Goal: Transaction & Acquisition: Purchase product/service

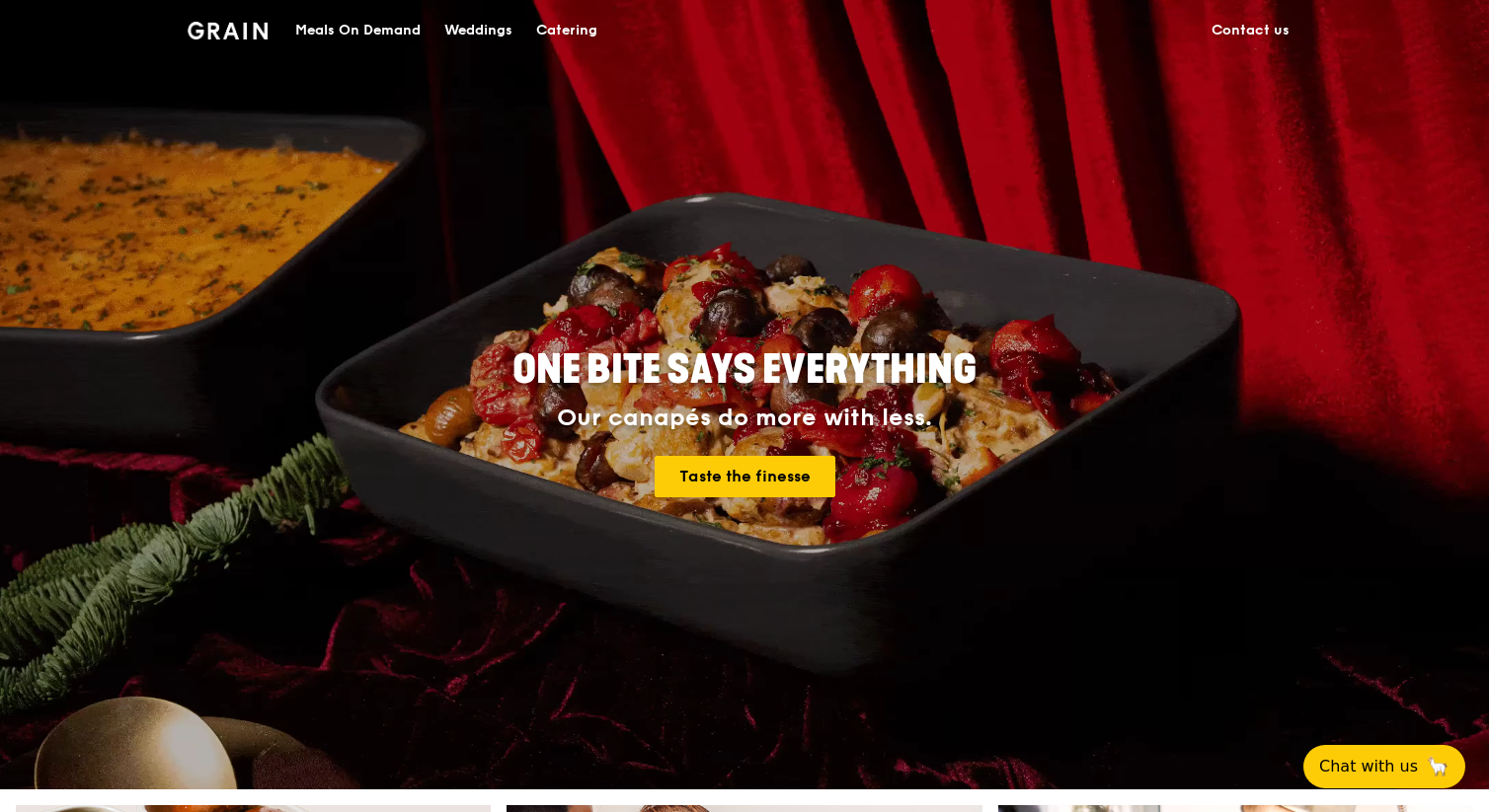
click at [578, 20] on div "Catering" at bounding box center [567, 31] width 61 height 59
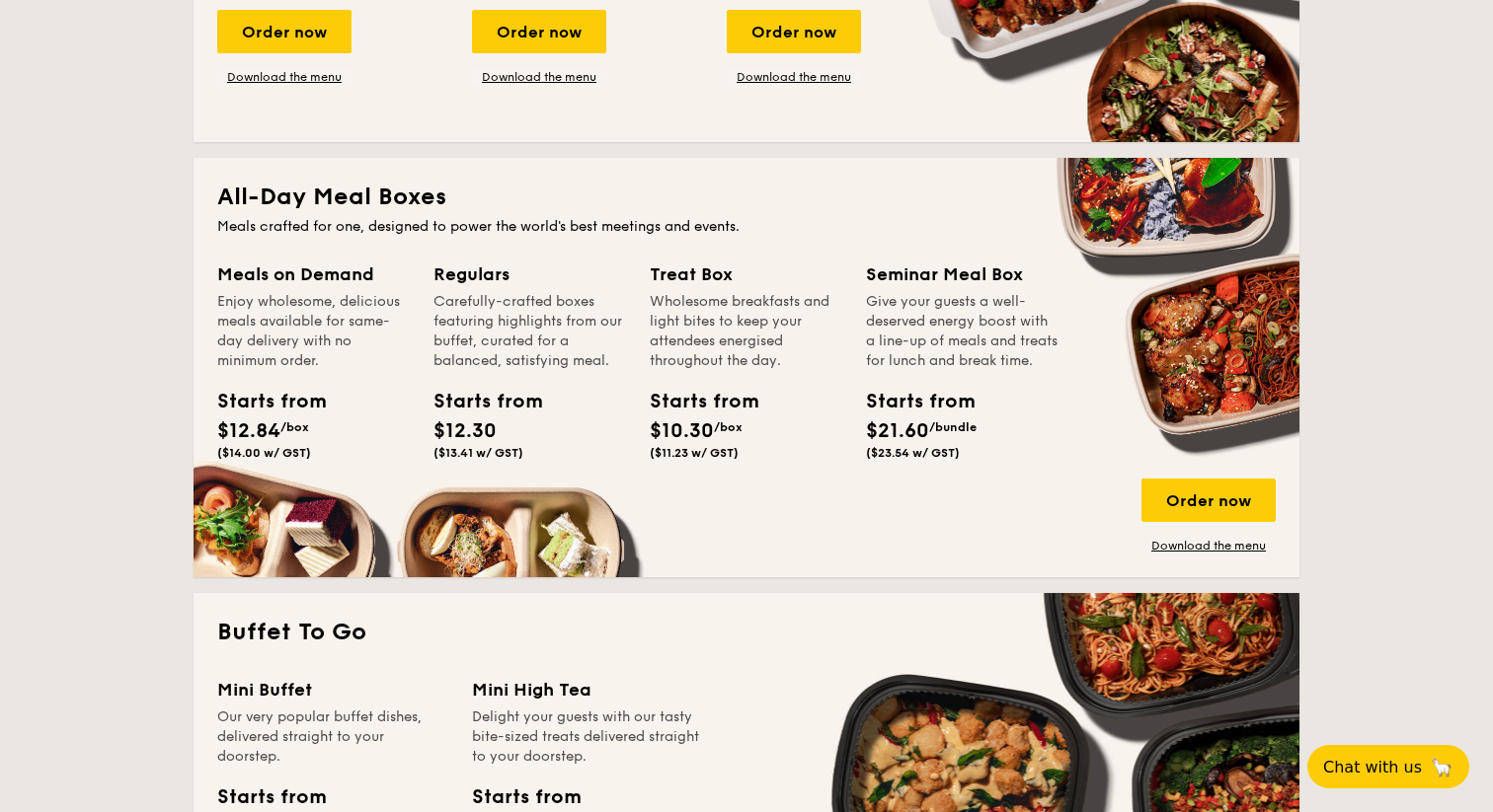
scroll to position [1178, 0]
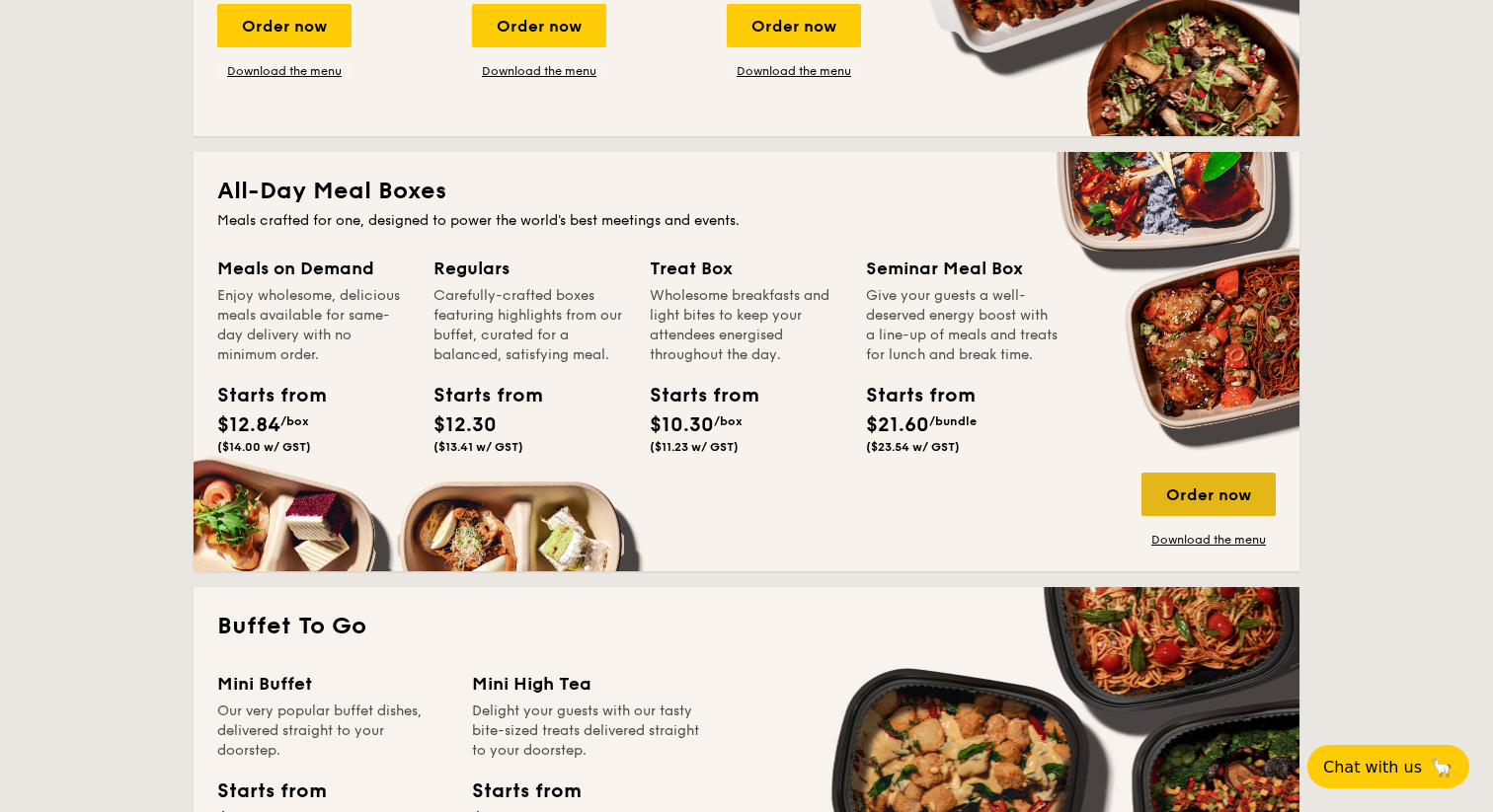
click at [1195, 498] on div "Order now" at bounding box center [1209, 494] width 135 height 44
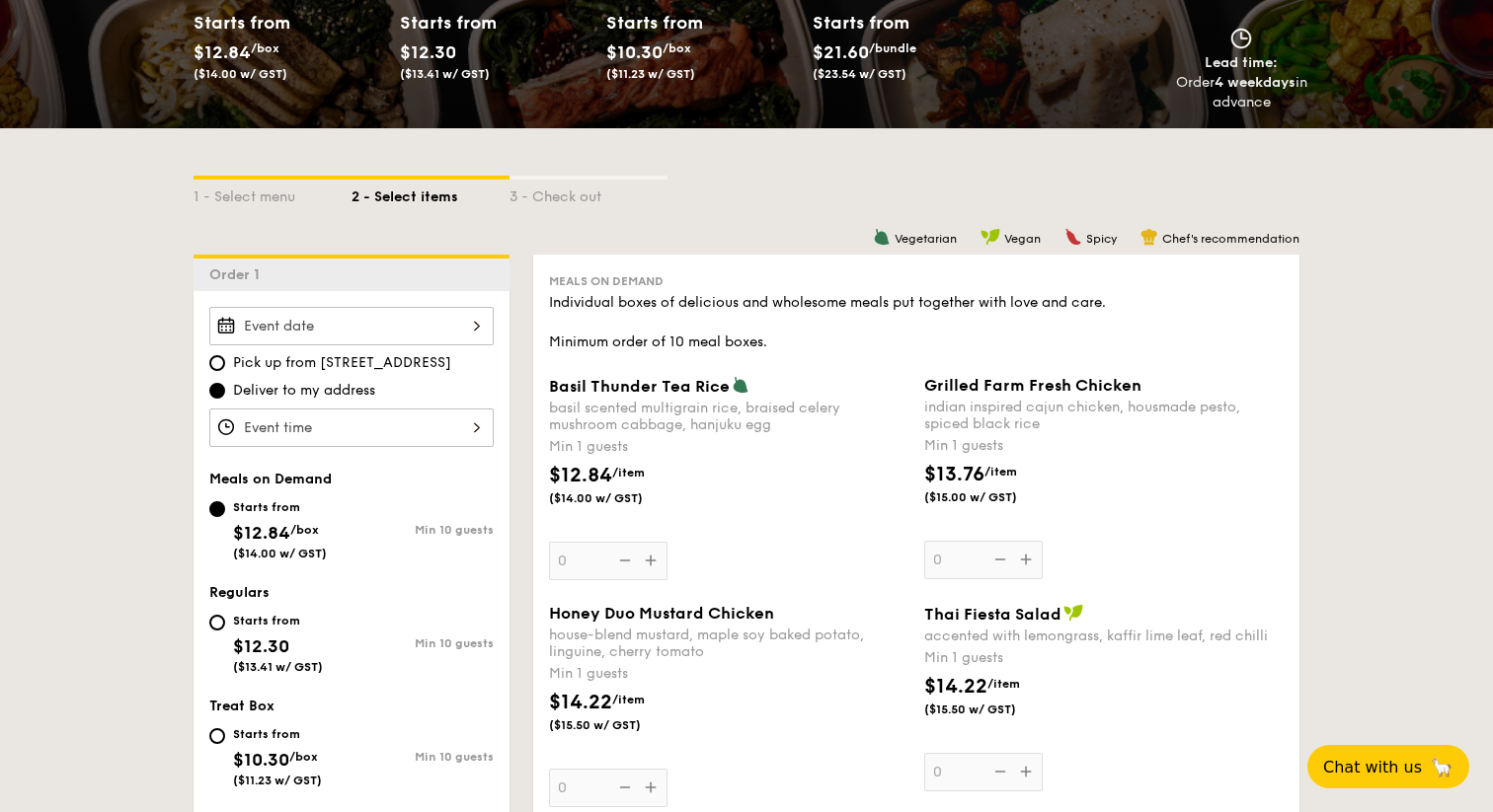
scroll to position [360, 0]
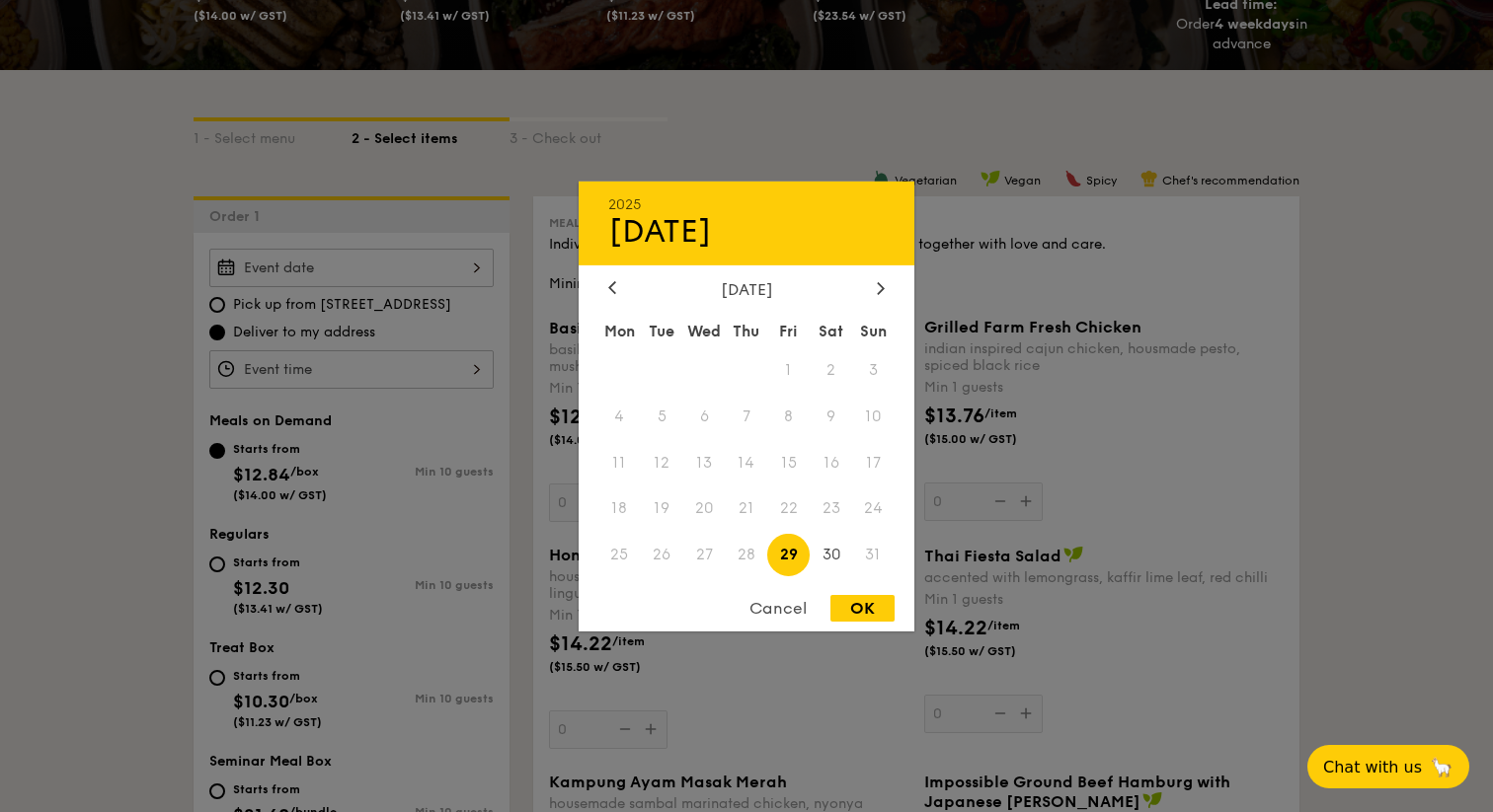
click at [360, 279] on div "2025 Aug [DATE] Tue Wed Thu Fri Sat Sun 1 2 3 4 5 6 7 8 9 10 11 12 13 14 15 16 …" at bounding box center [351, 267] width 284 height 39
click at [883, 287] on icon at bounding box center [881, 287] width 8 height 13
click at [787, 420] on span "12" at bounding box center [789, 416] width 43 height 43
click at [869, 606] on div "OK" at bounding box center [862, 608] width 64 height 27
type input "[DATE]"
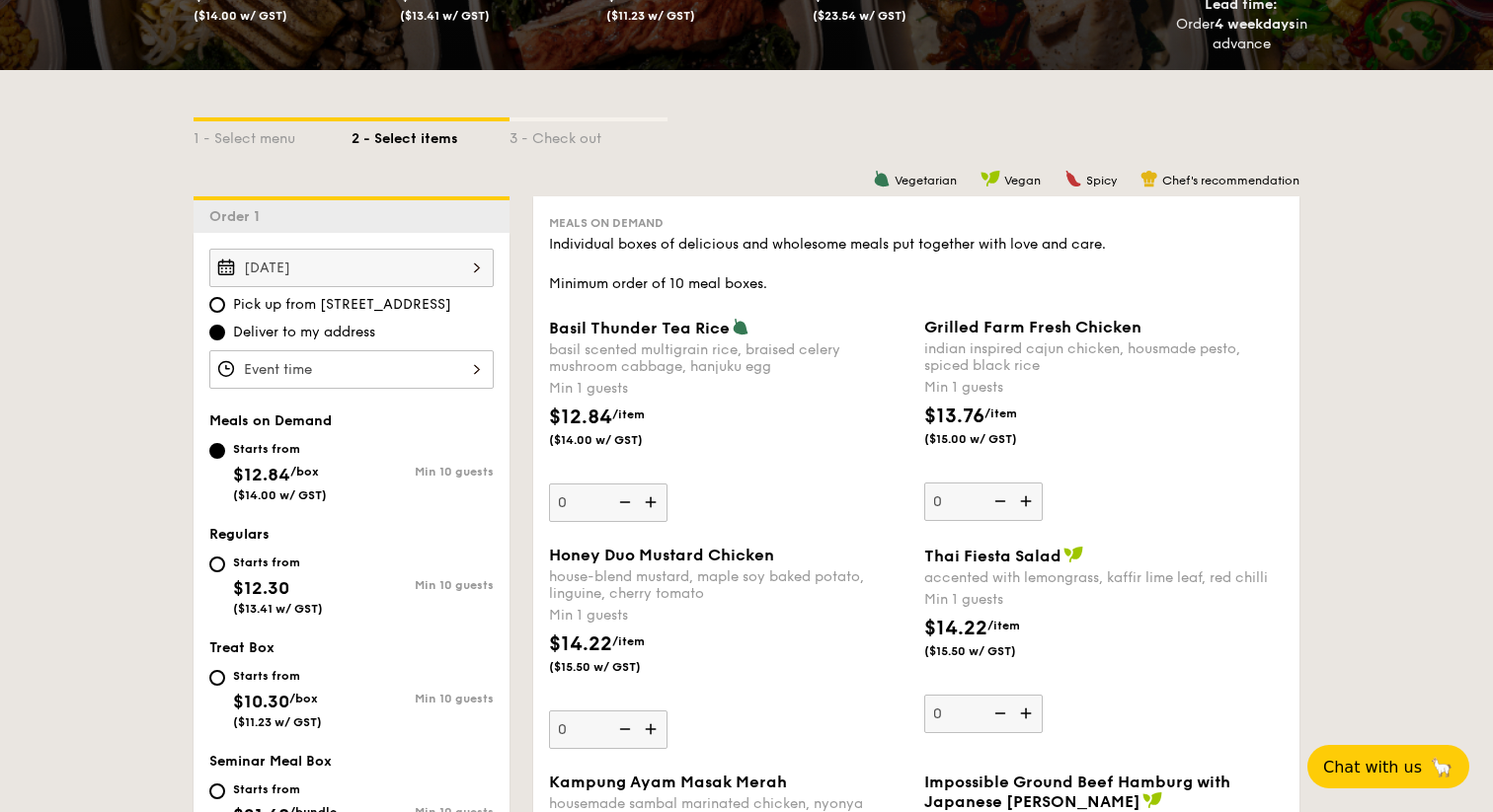
click at [420, 367] on div at bounding box center [351, 369] width 284 height 39
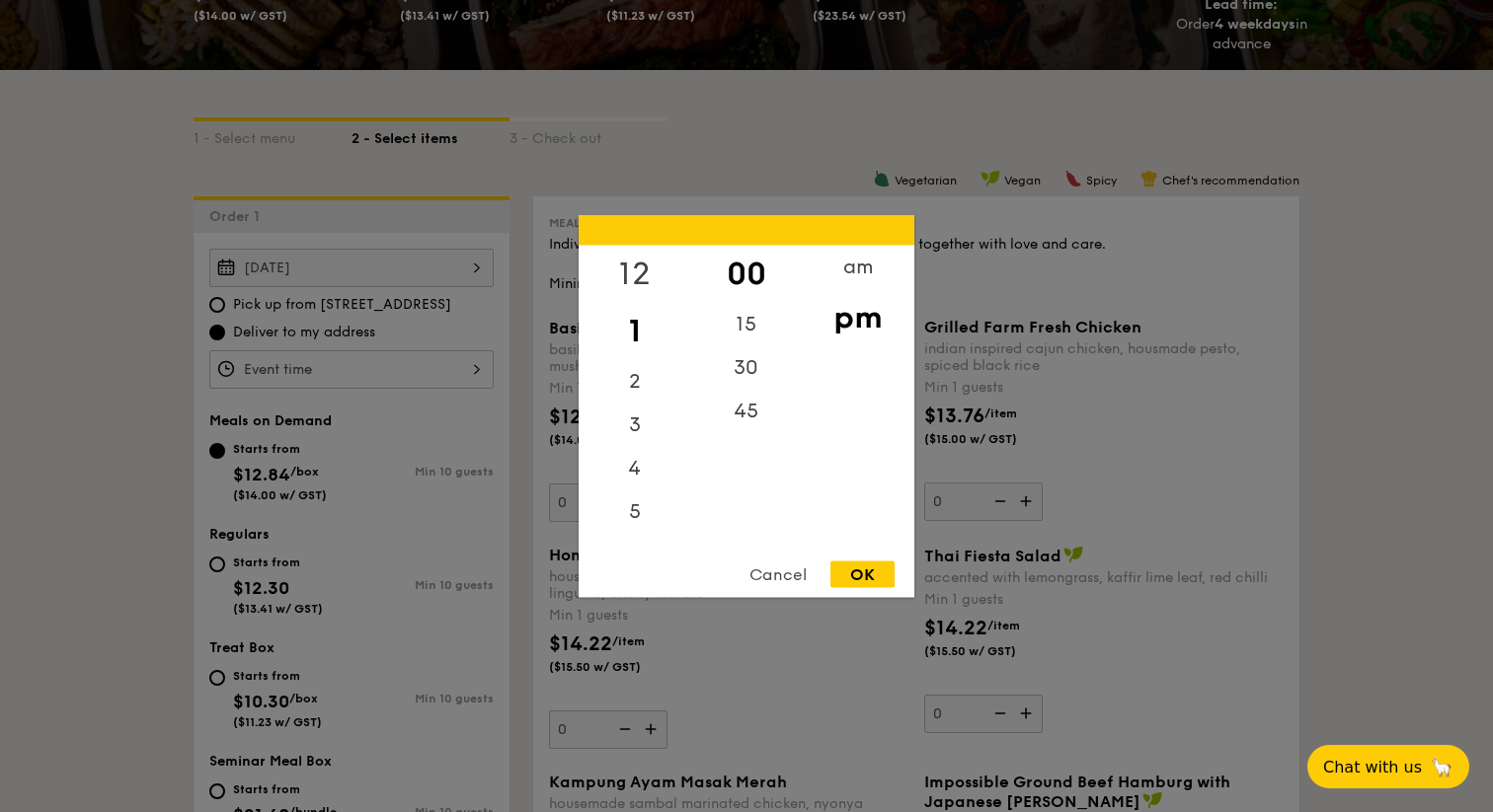
click at [642, 276] on div "12" at bounding box center [634, 273] width 112 height 57
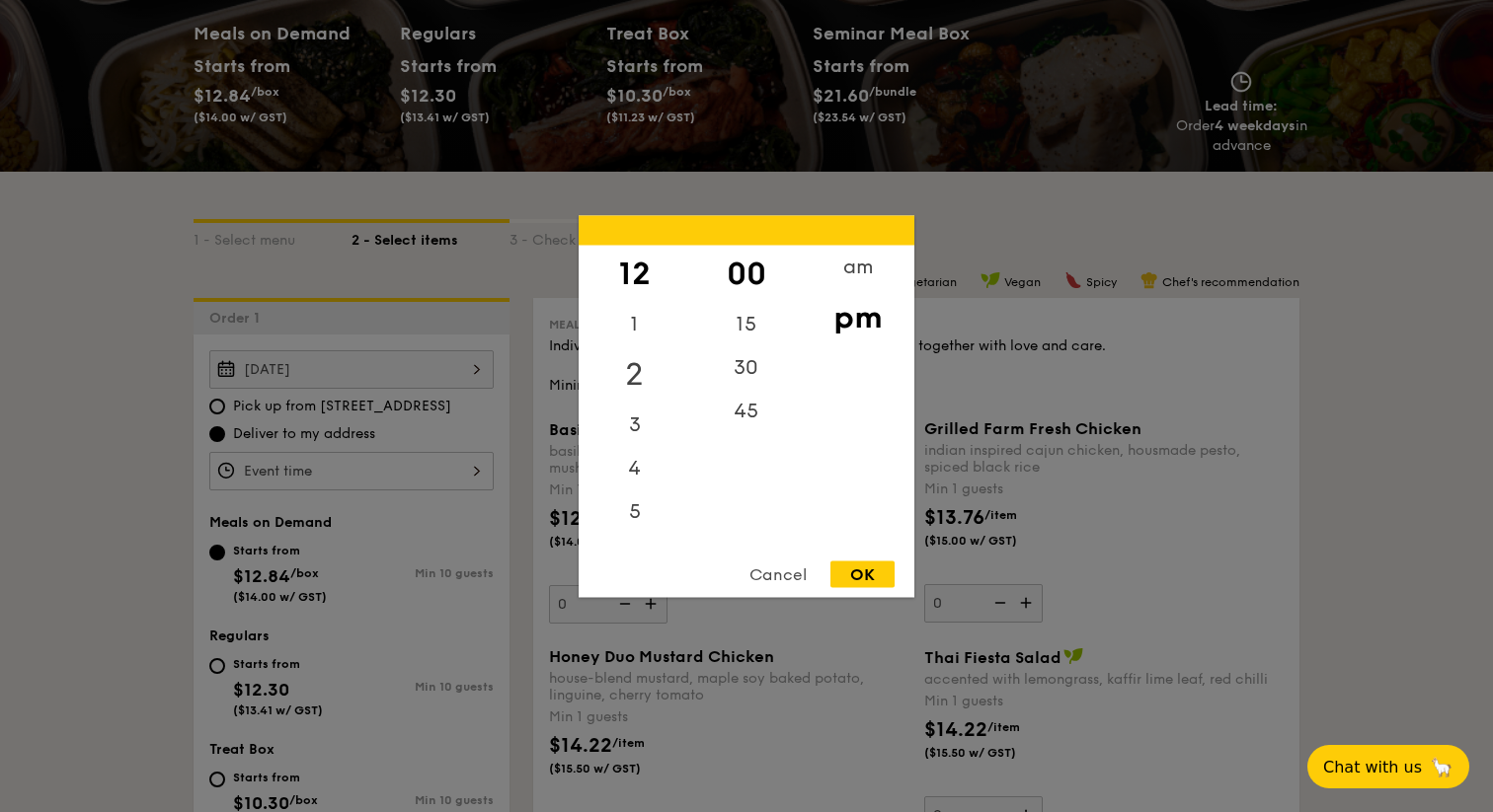
scroll to position [256, 0]
click at [853, 571] on div "OK" at bounding box center [862, 573] width 64 height 27
type input "12:00PM"
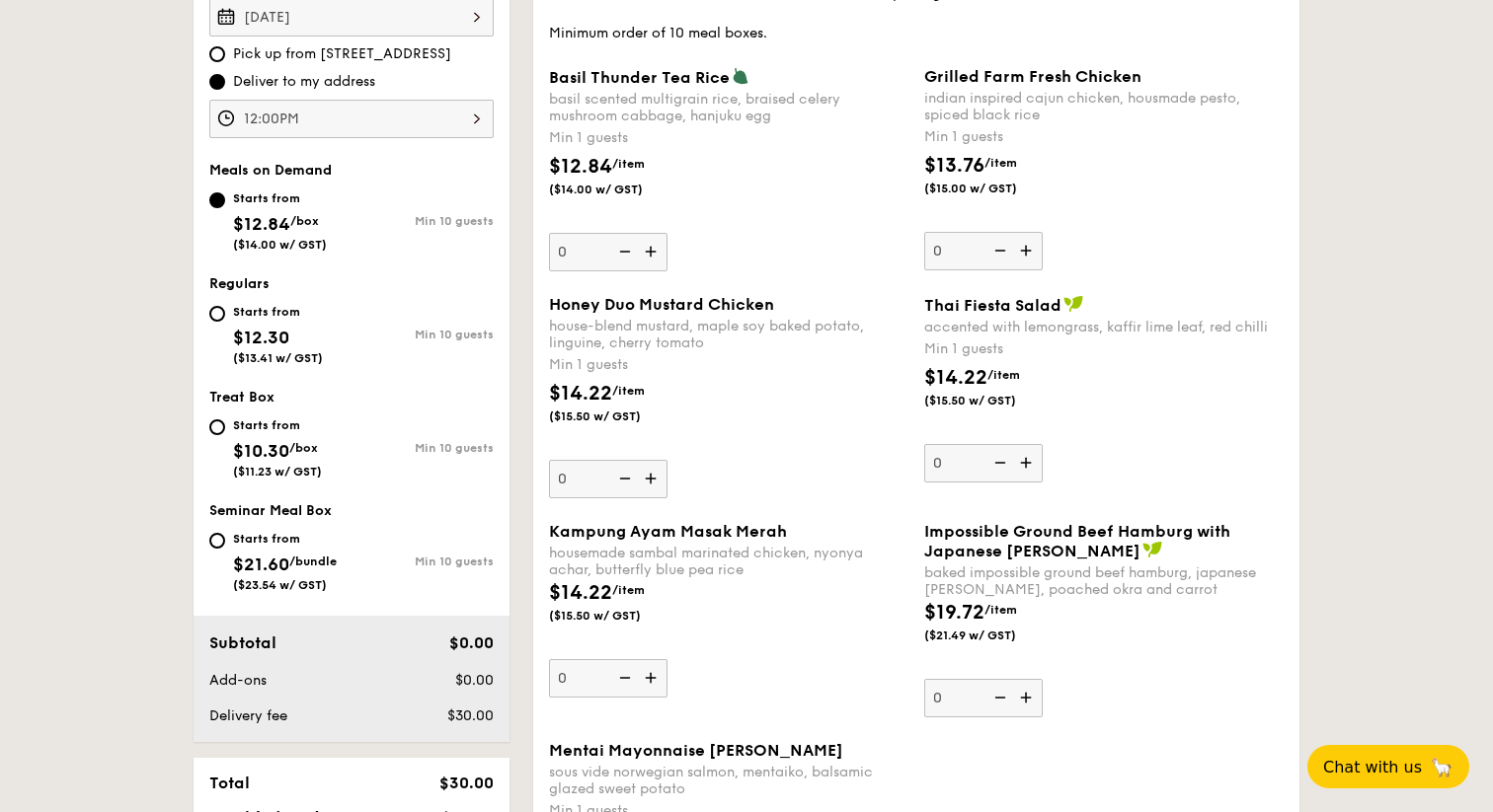
scroll to position [624, 0]
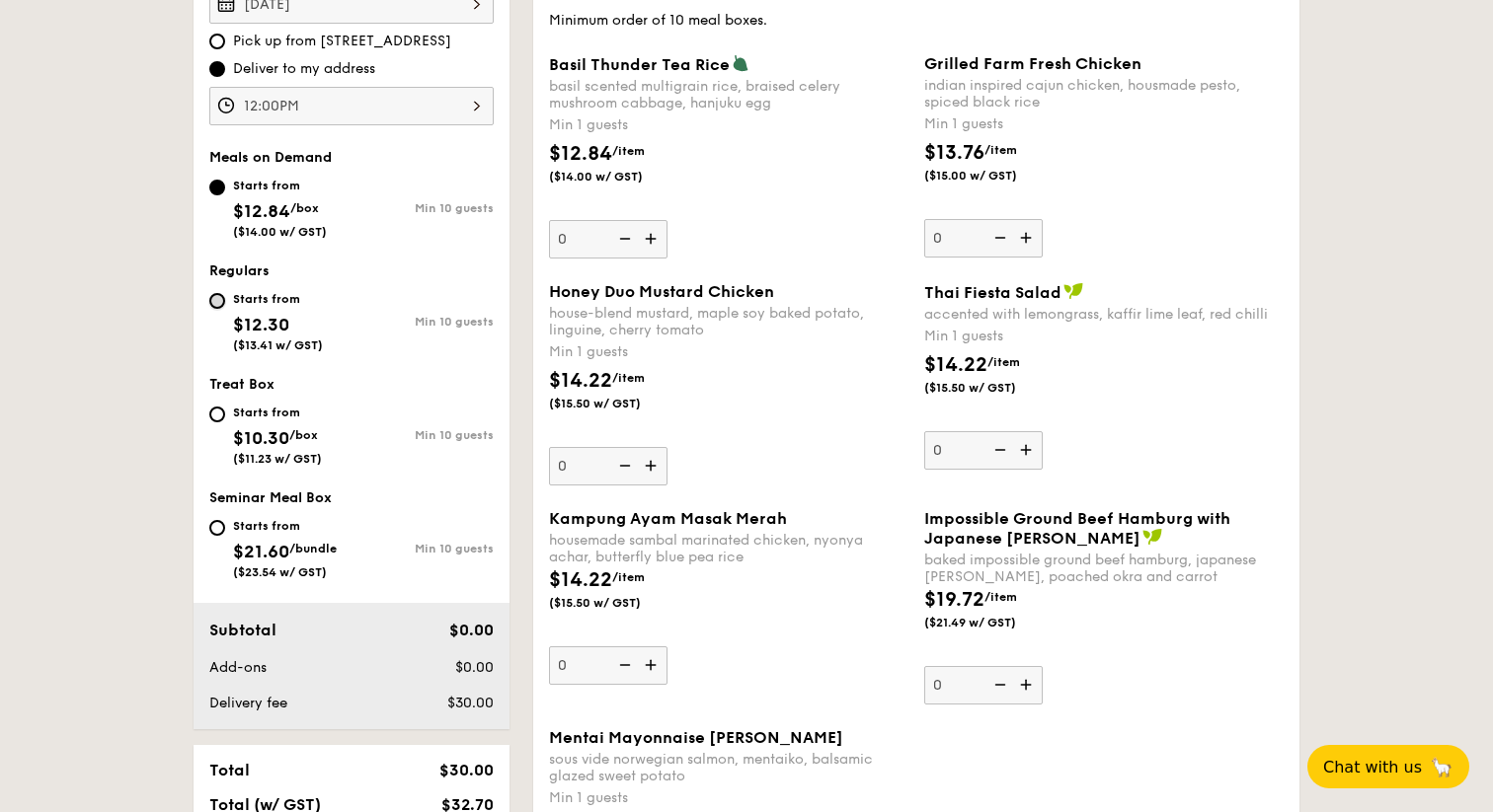
click at [219, 304] on input "Starts from $12.30 ($13.41 w/ GST) Min 10 guests" at bounding box center [217, 301] width 16 height 16
radio input "true"
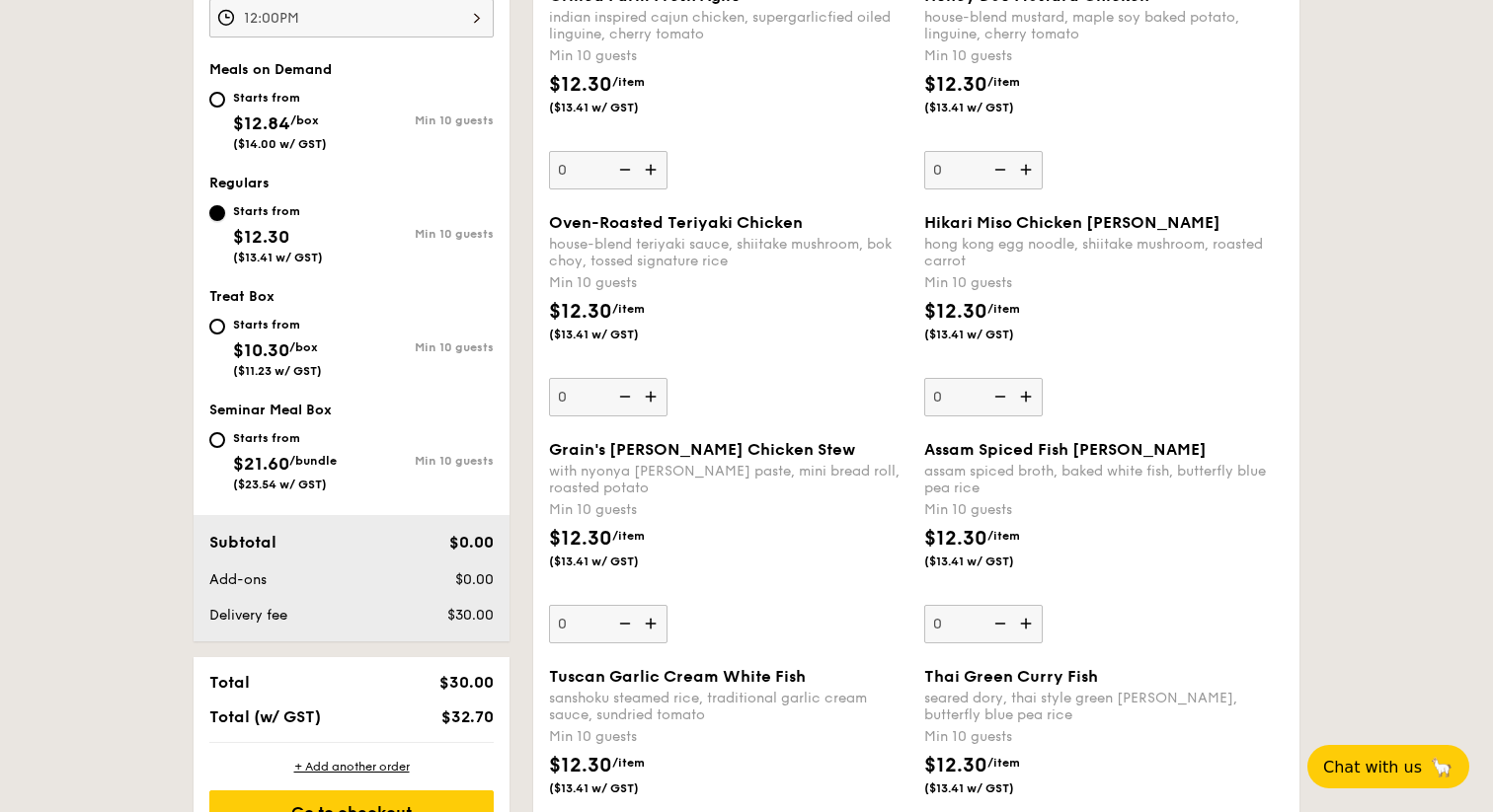
scroll to position [727, 0]
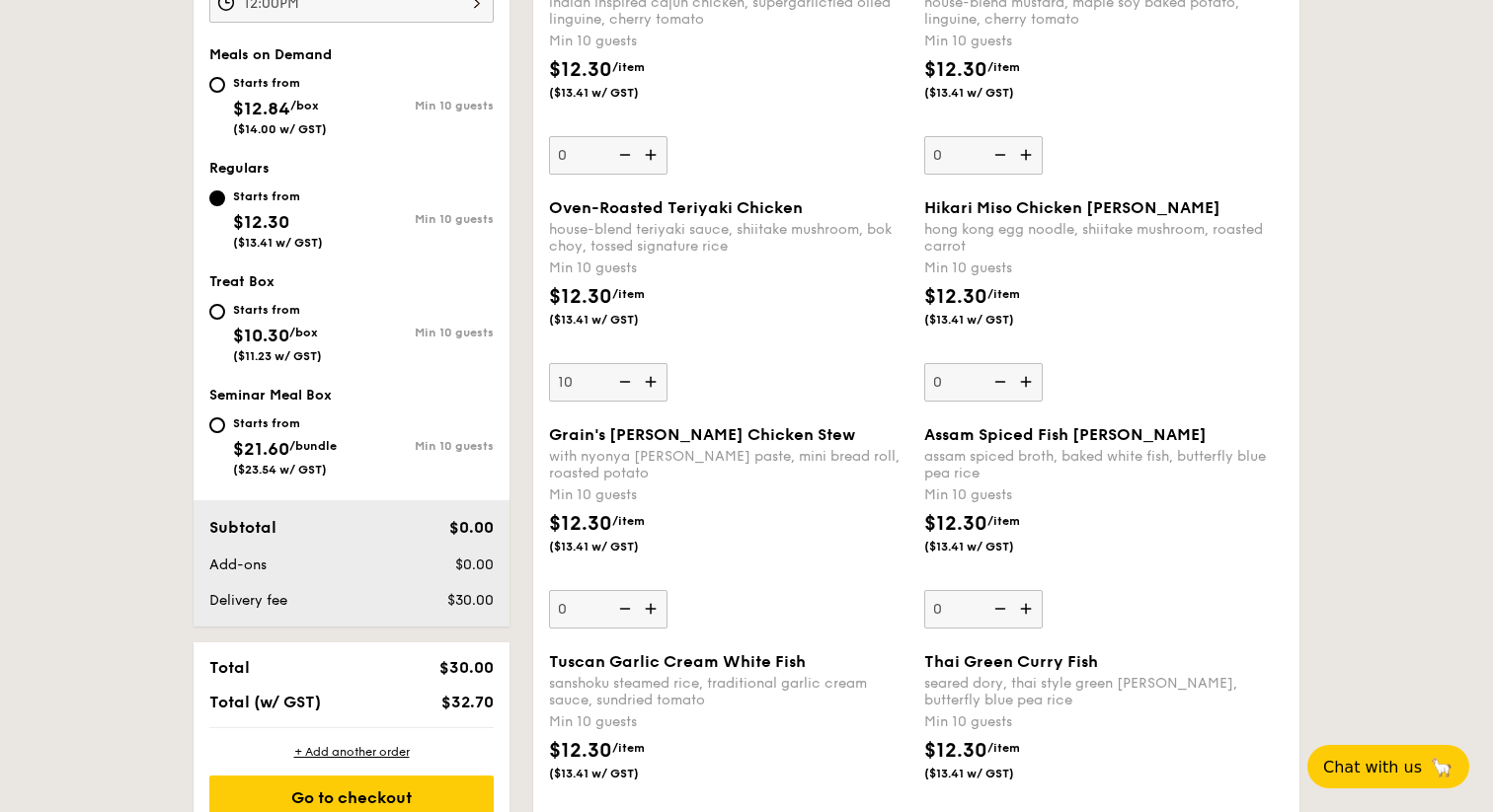
type input "10"
click at [788, 330] on div "$12.30 /item ($13.41 w/ GST)" at bounding box center [728, 317] width 375 height 69
click at [668, 363] on input "10" at bounding box center [608, 382] width 119 height 39
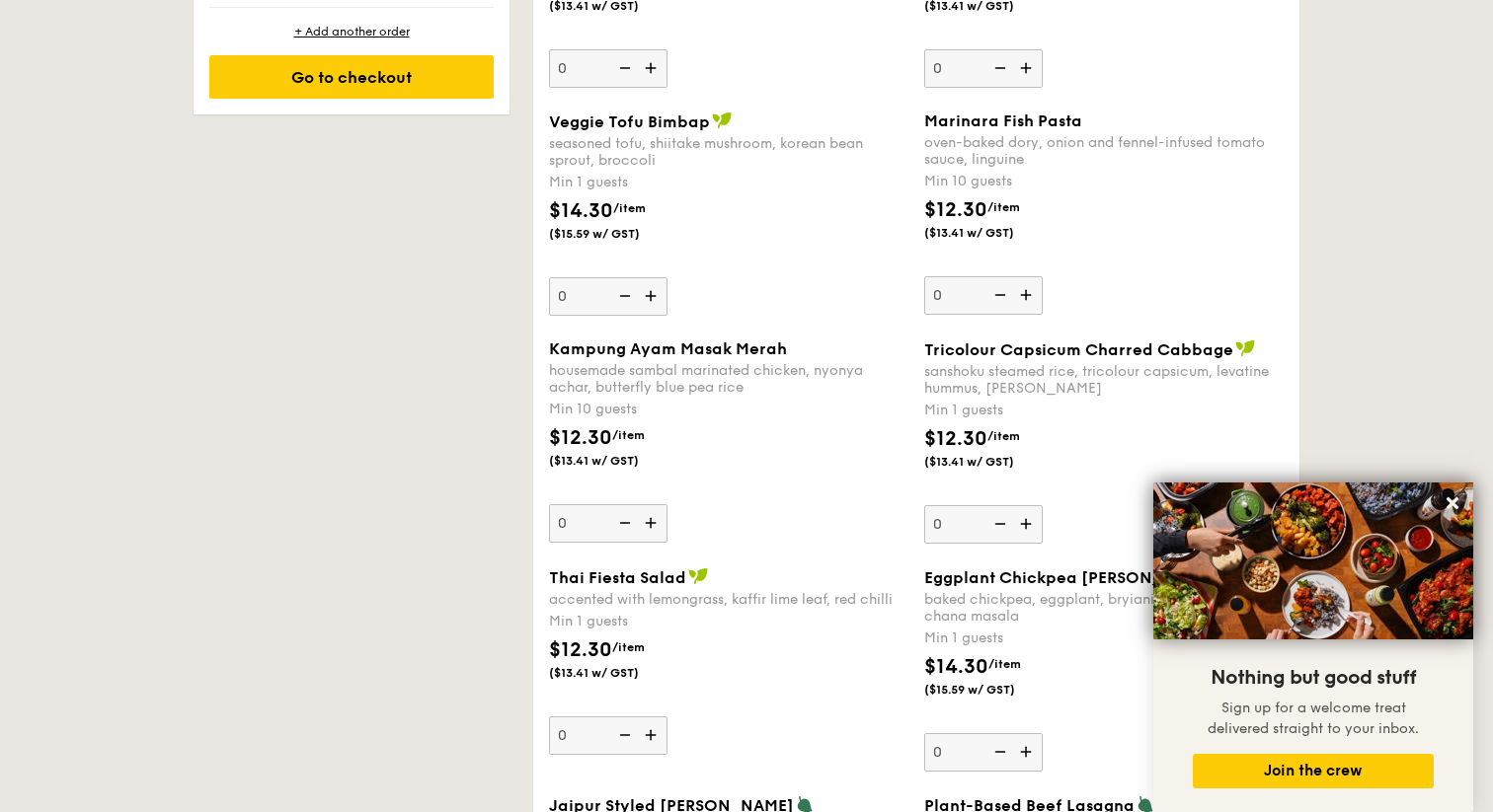
scroll to position [1496, 0]
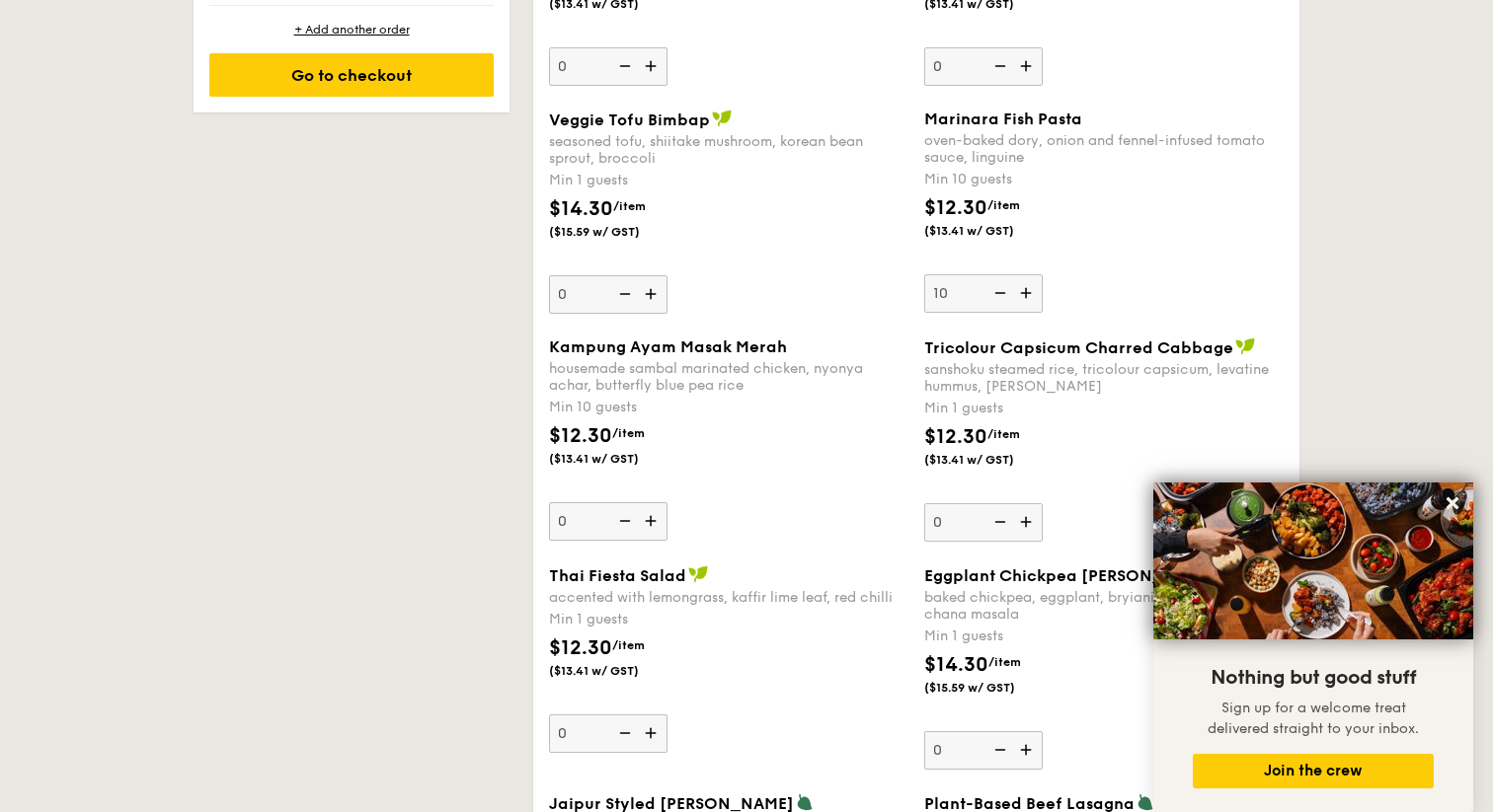
type input "10"
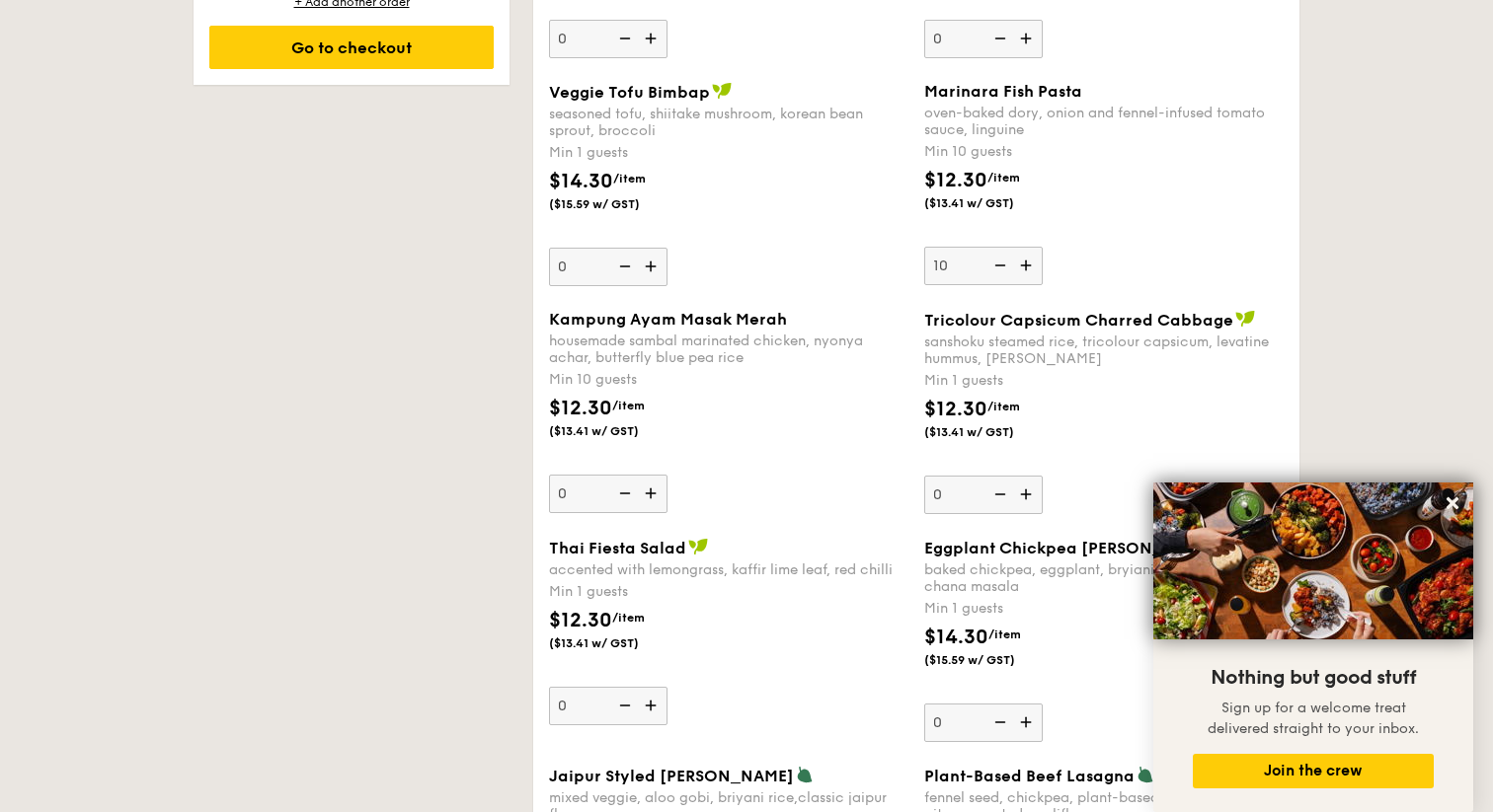
click at [1134, 254] on div "Marinara Fish Pasta oven-baked dory, onion and fennel-infused tomato sauce, lin…" at bounding box center [1104, 183] width 360 height 203
click at [1043, 254] on input "10" at bounding box center [984, 265] width 119 height 39
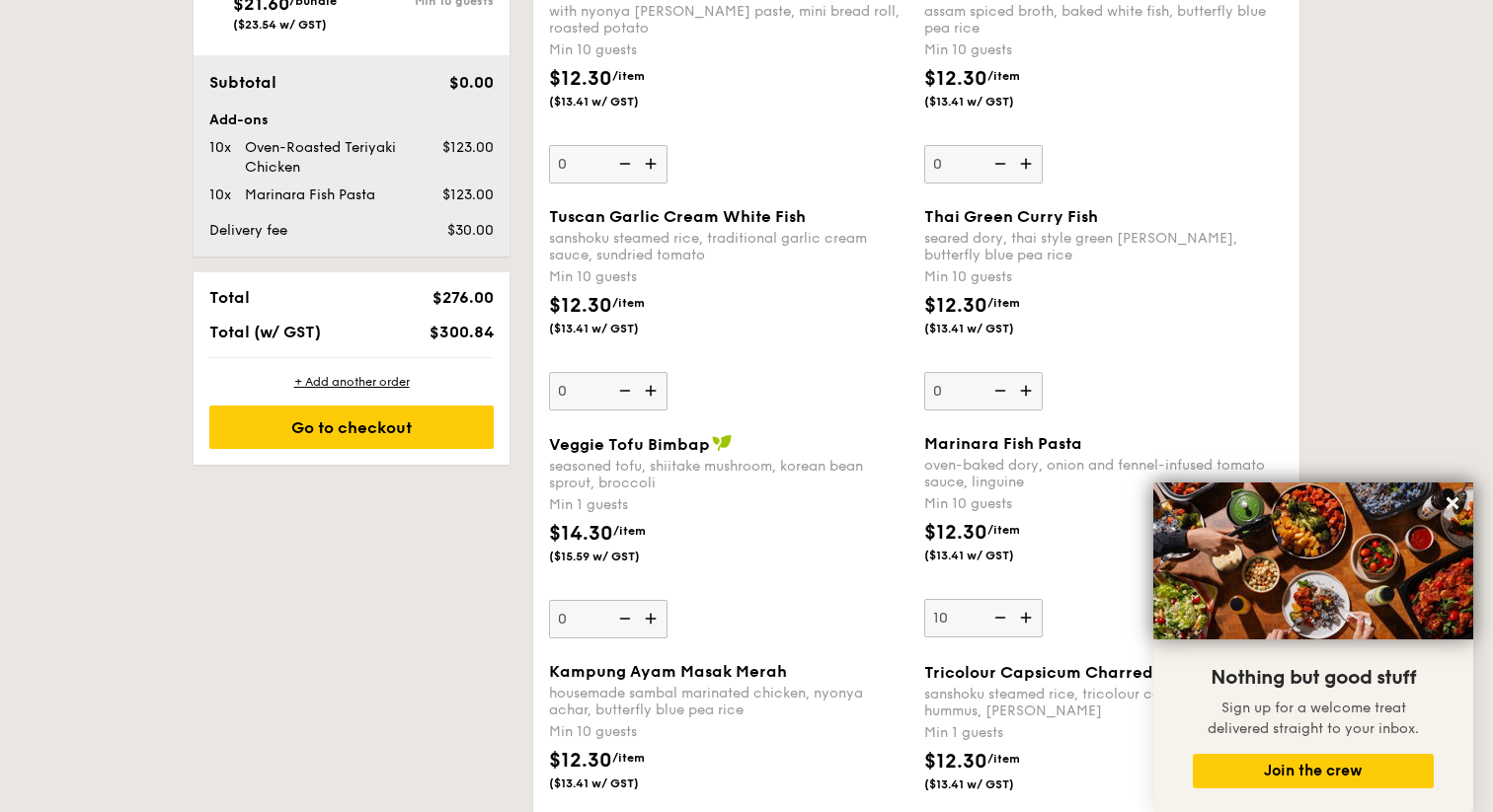
scroll to position [1182, 0]
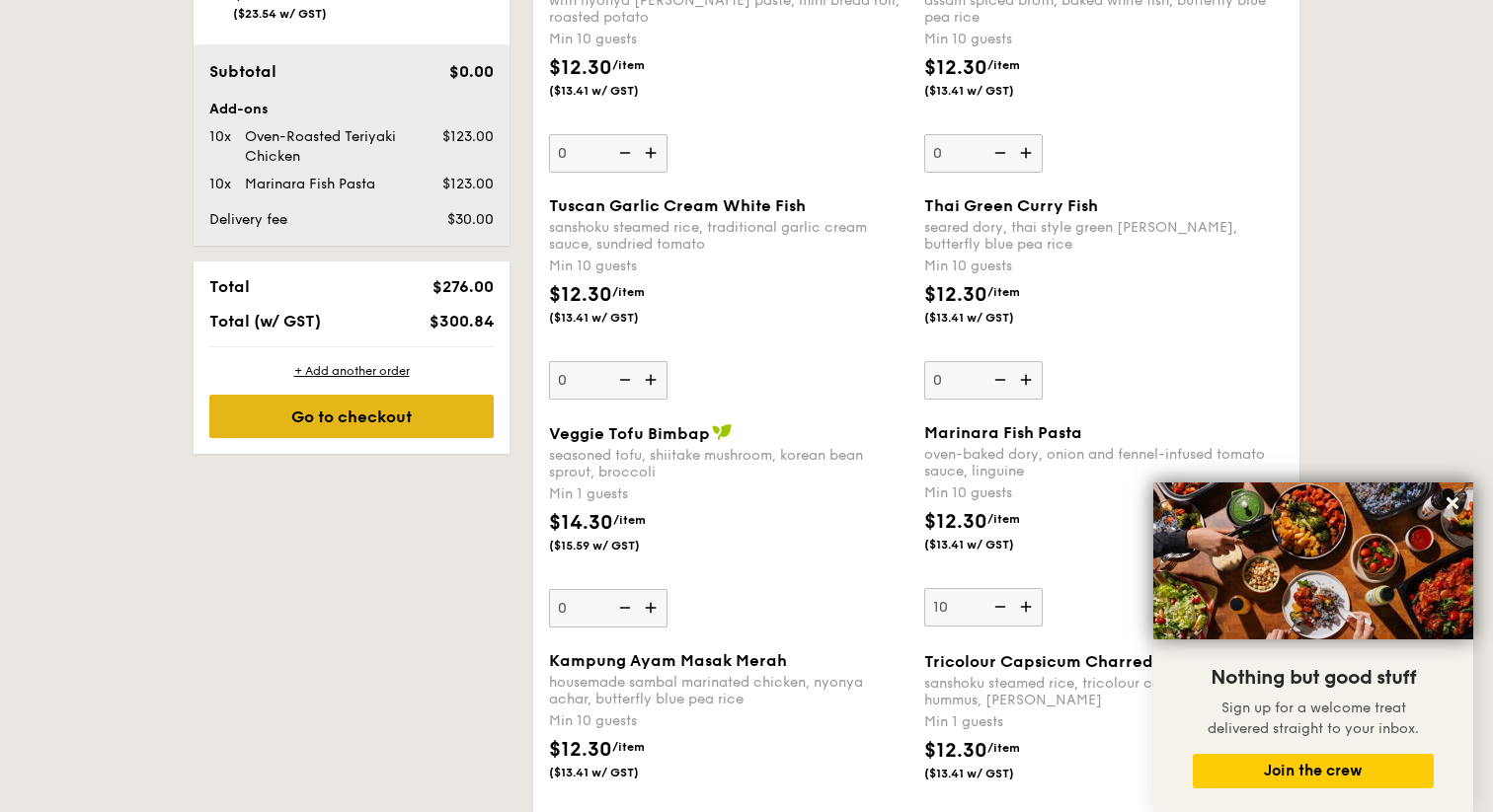
click at [428, 417] on div "Go to checkout" at bounding box center [351, 417] width 284 height 44
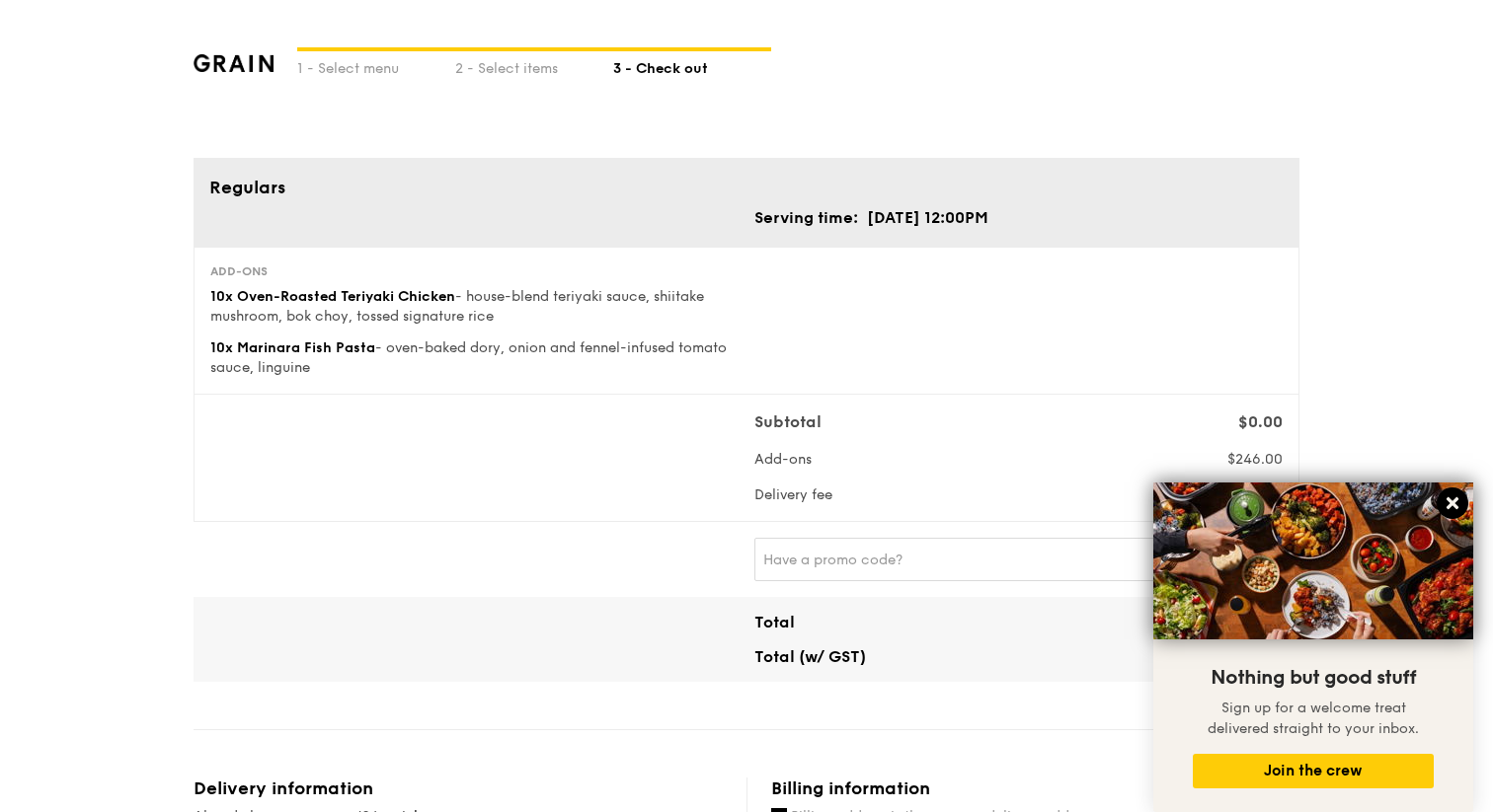
click at [1458, 507] on icon at bounding box center [1452, 503] width 18 height 18
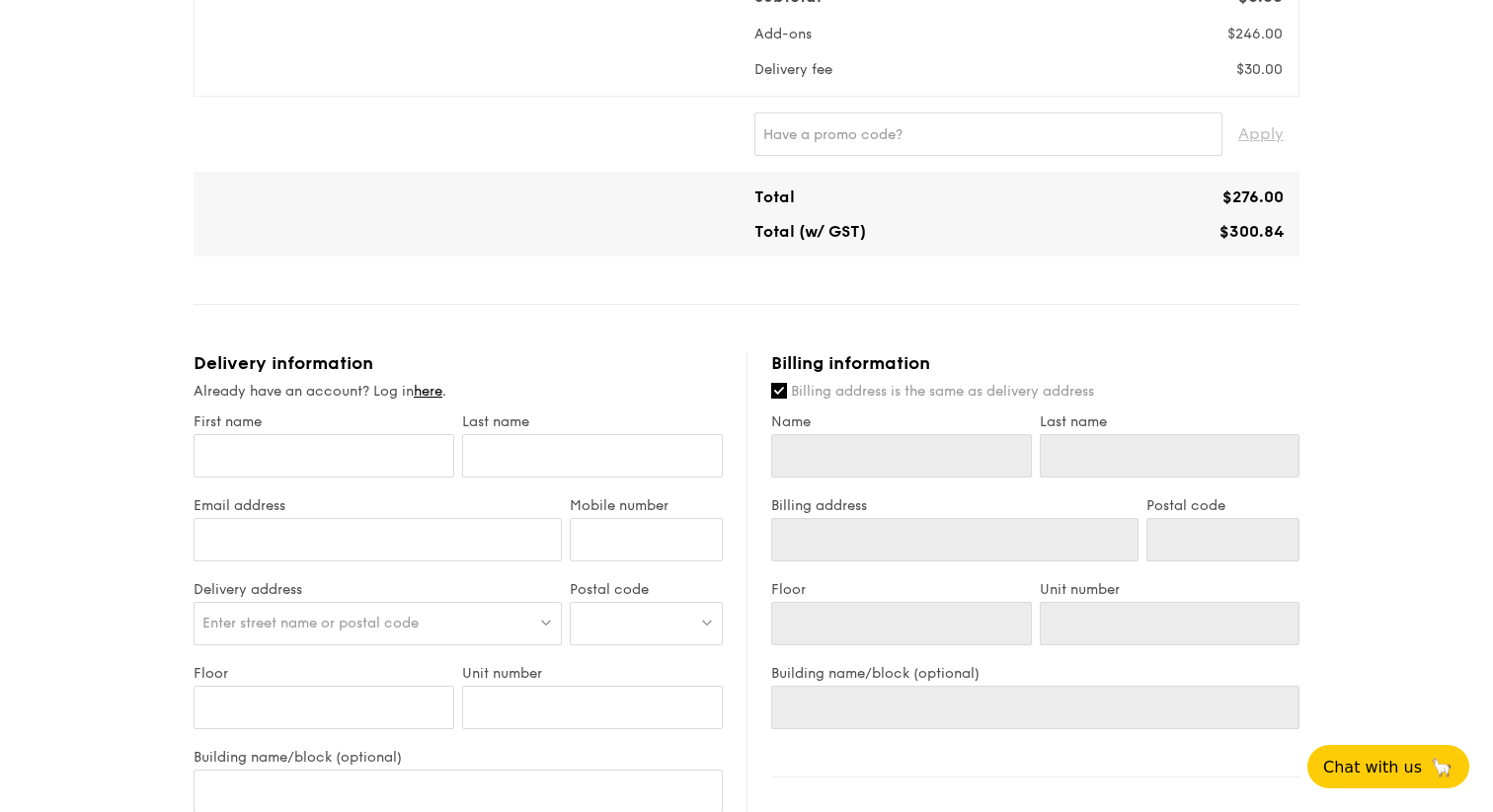
scroll to position [395, 0]
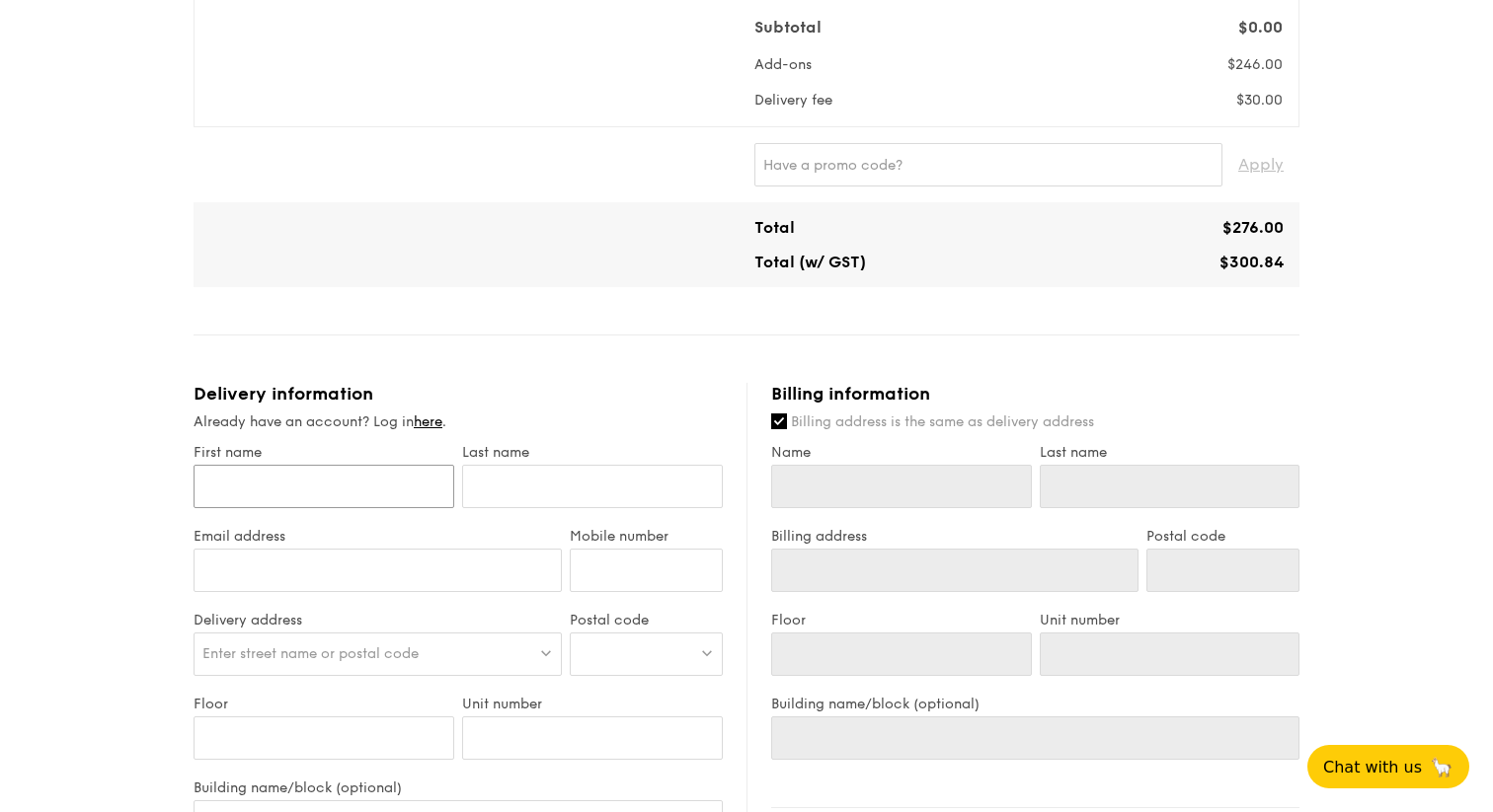
click at [388, 473] on input "First name" at bounding box center [323, 486] width 261 height 44
type input "W"
type input "Wi"
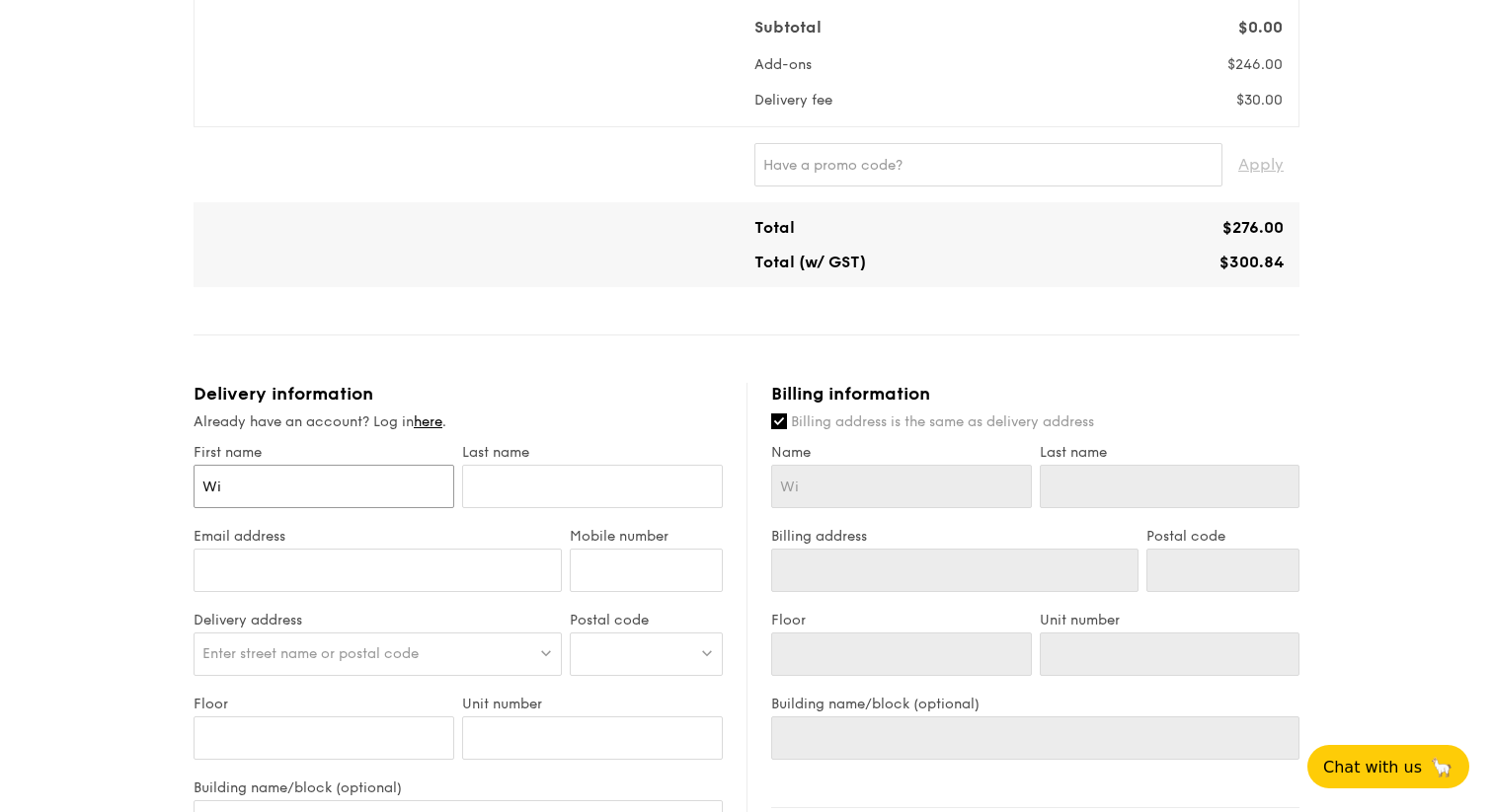
type input "Wil"
type input "Wilf"
type input "Wilfr"
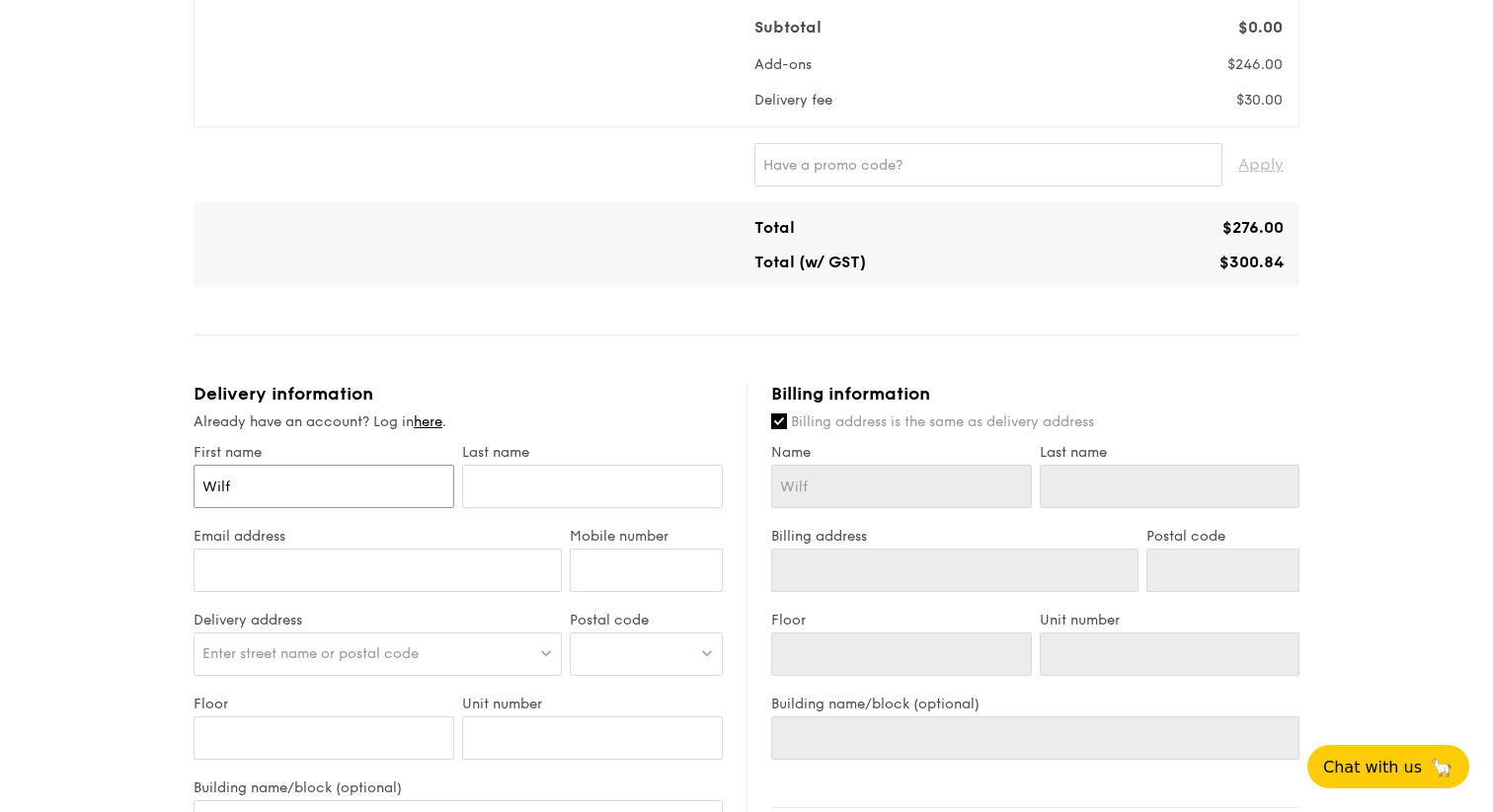
type input "Wilfr"
type input "Wilfre"
type input "[PERSON_NAME]"
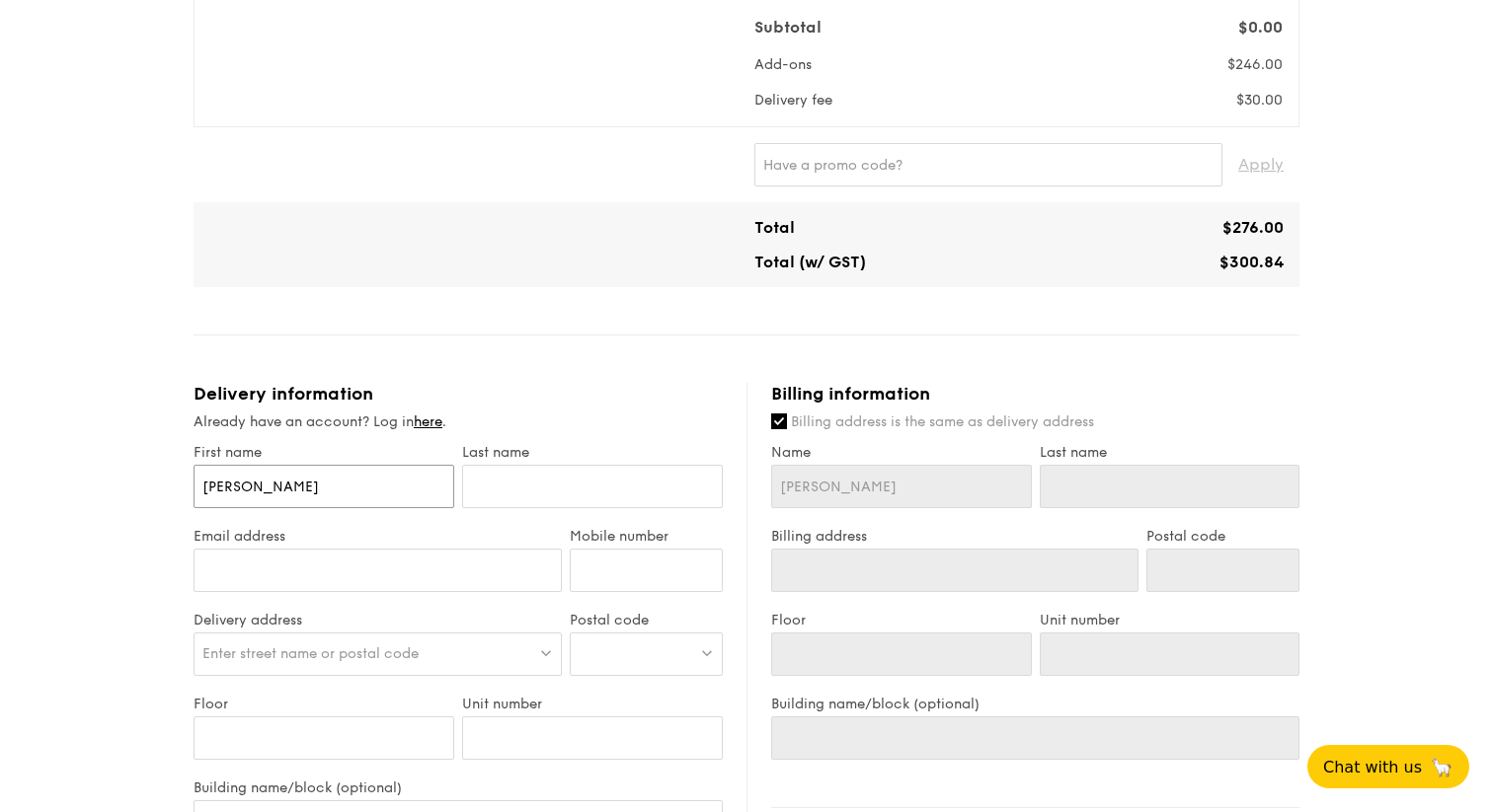
type input "[PERSON_NAME]"
type input "W"
type input "Wo"
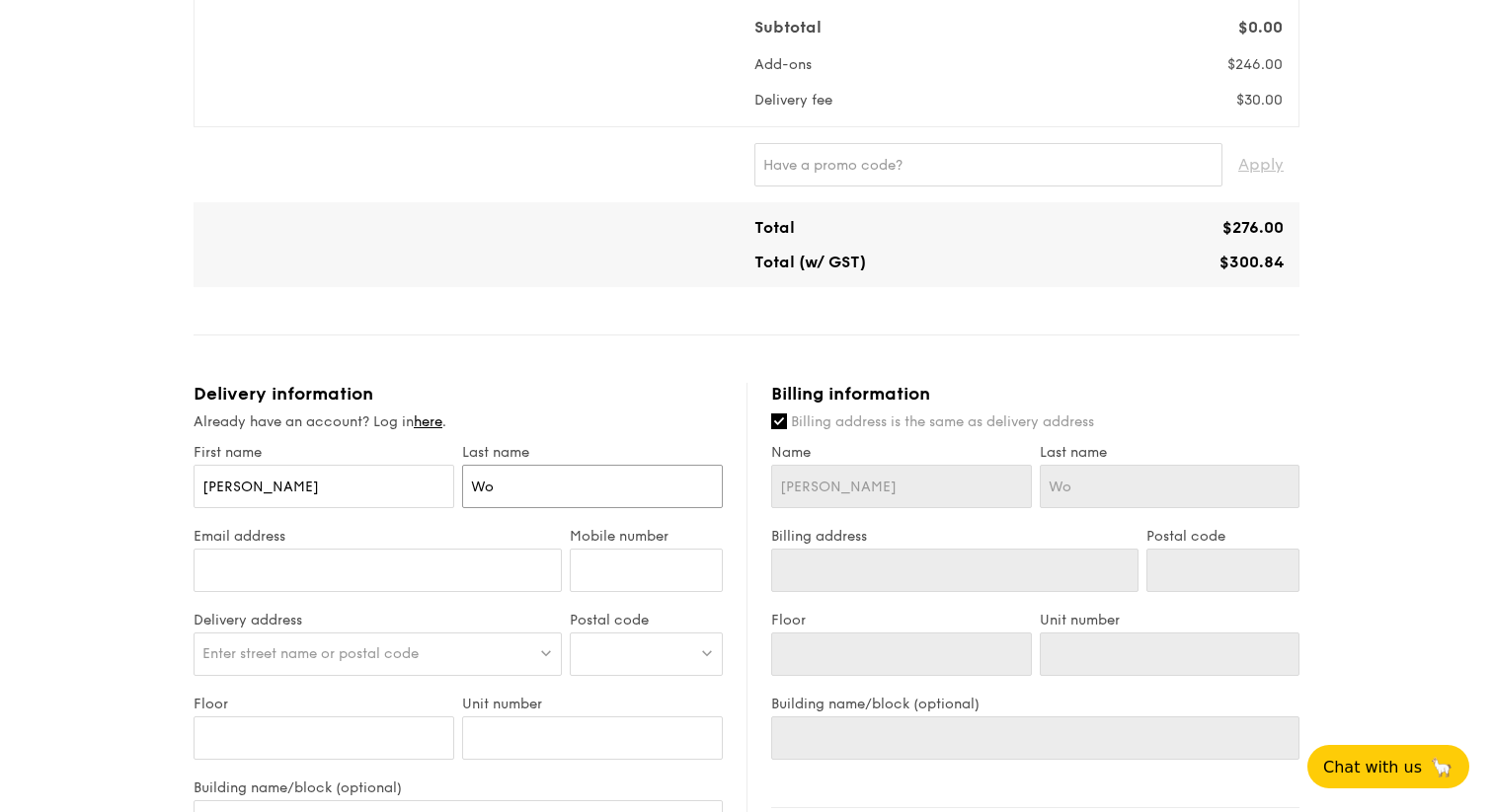
type input "Won"
type input "[PERSON_NAME]"
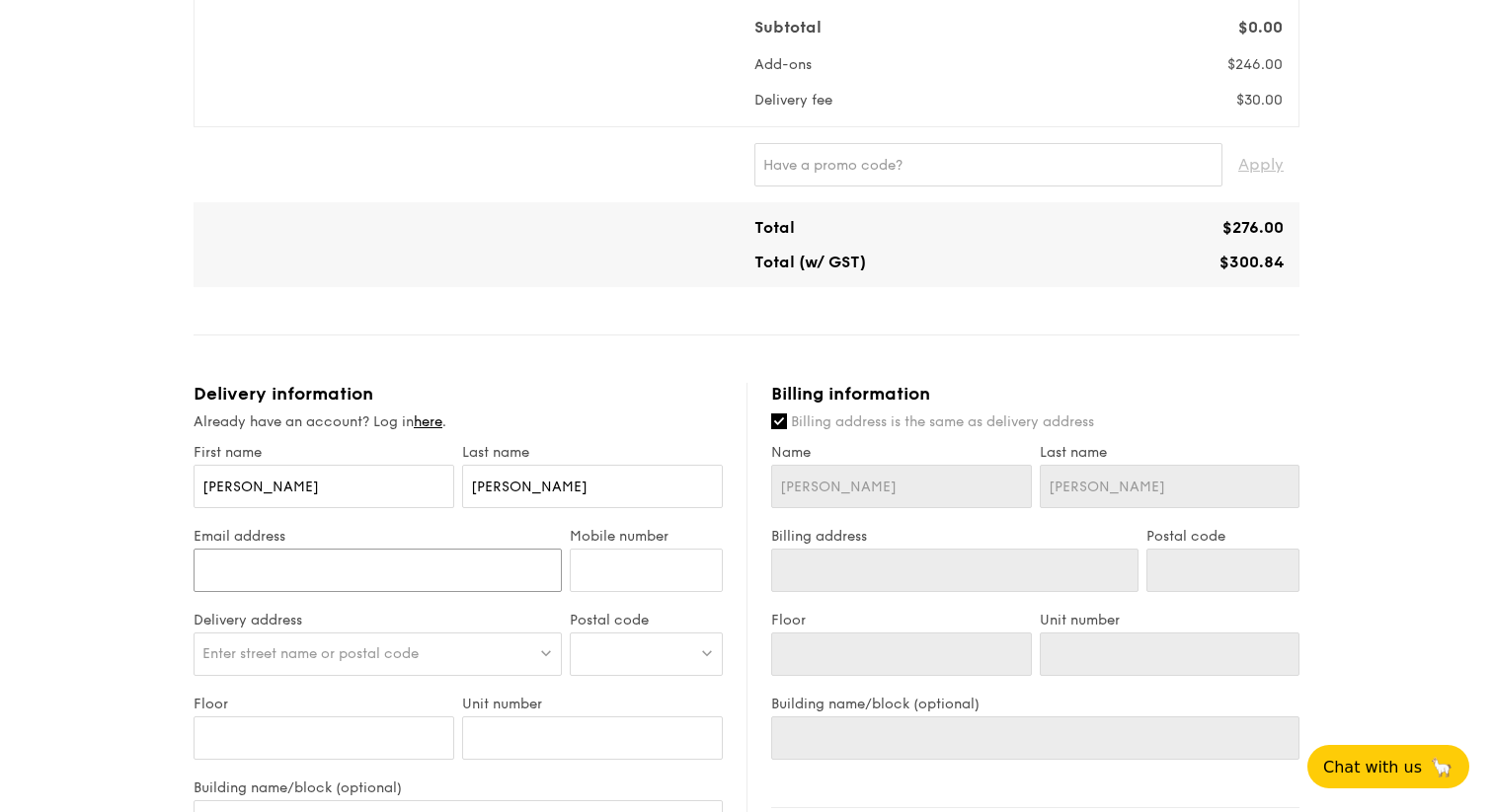
click at [258, 568] on input "Email address" at bounding box center [377, 570] width 369 height 44
type input "[EMAIL_ADDRESS][DOMAIN_NAME]"
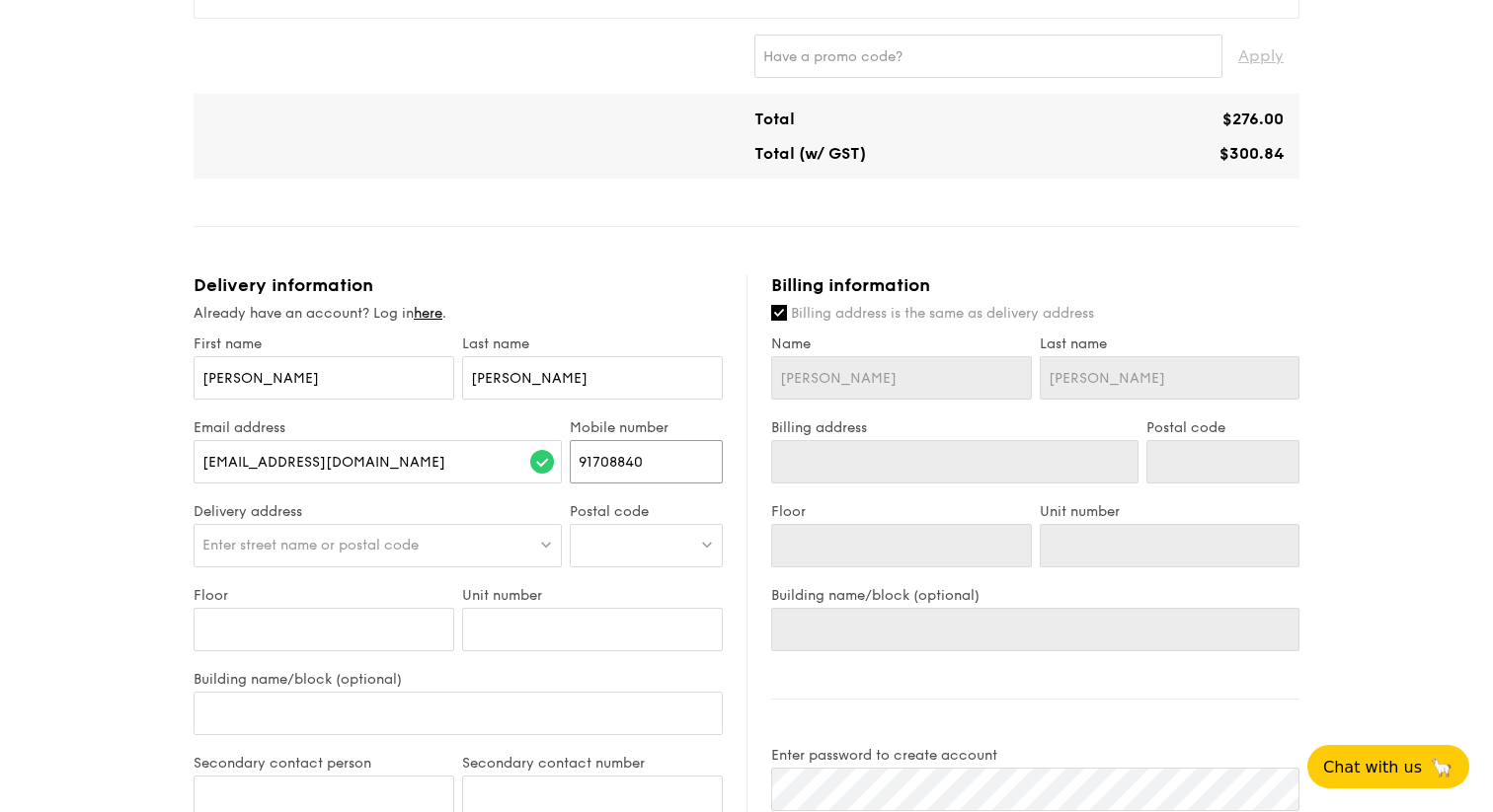
scroll to position [513, 0]
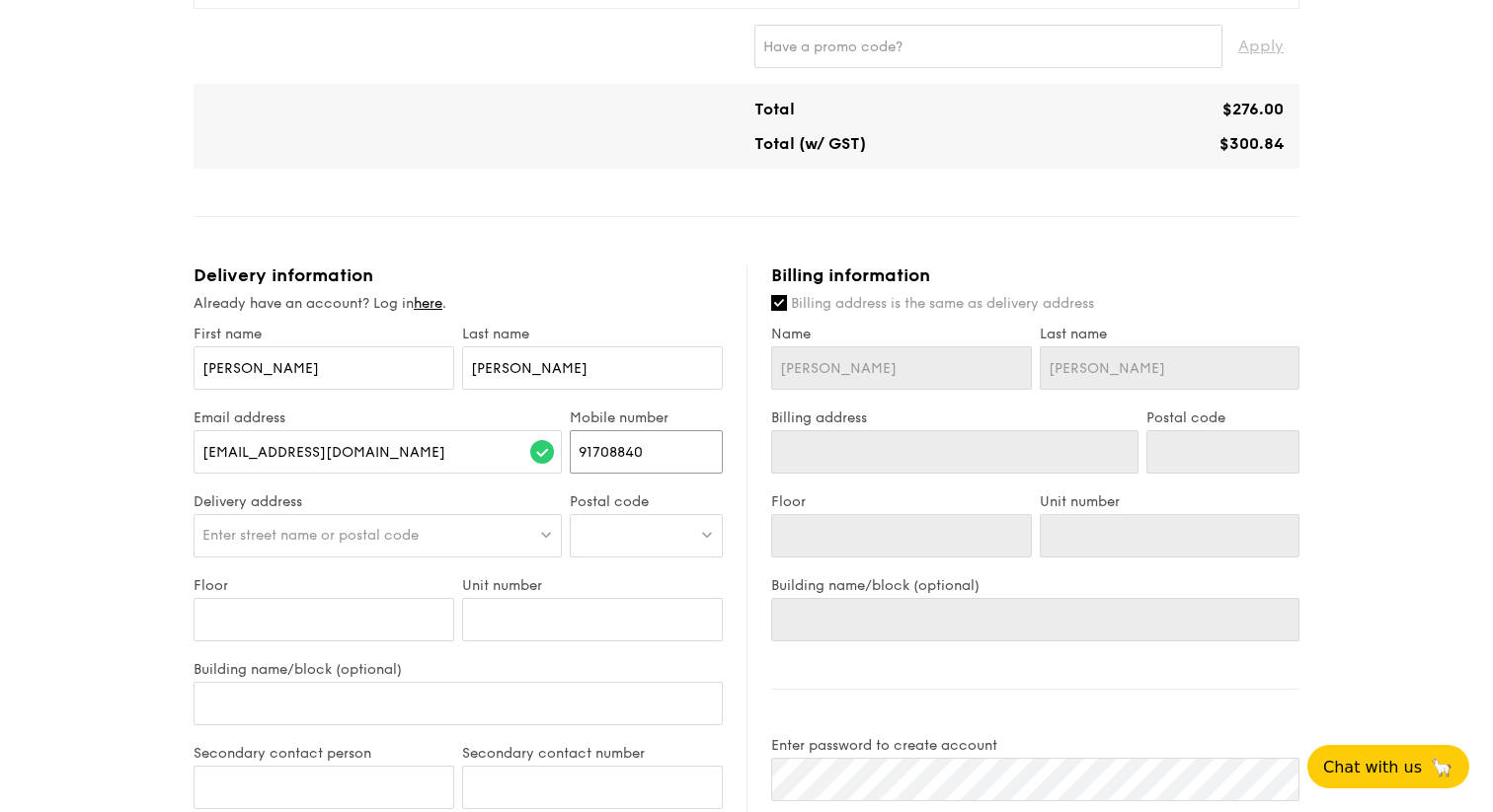
type input "91708840"
click at [360, 544] on div "Enter street name or postal code" at bounding box center [377, 536] width 369 height 44
paste input "[STREET_ADDRESS]"
drag, startPoint x: 338, startPoint y: 535, endPoint x: 560, endPoint y: 537, distance: 222.0
click at [560, 537] on input "[STREET_ADDRESS]" at bounding box center [377, 537] width 367 height 44
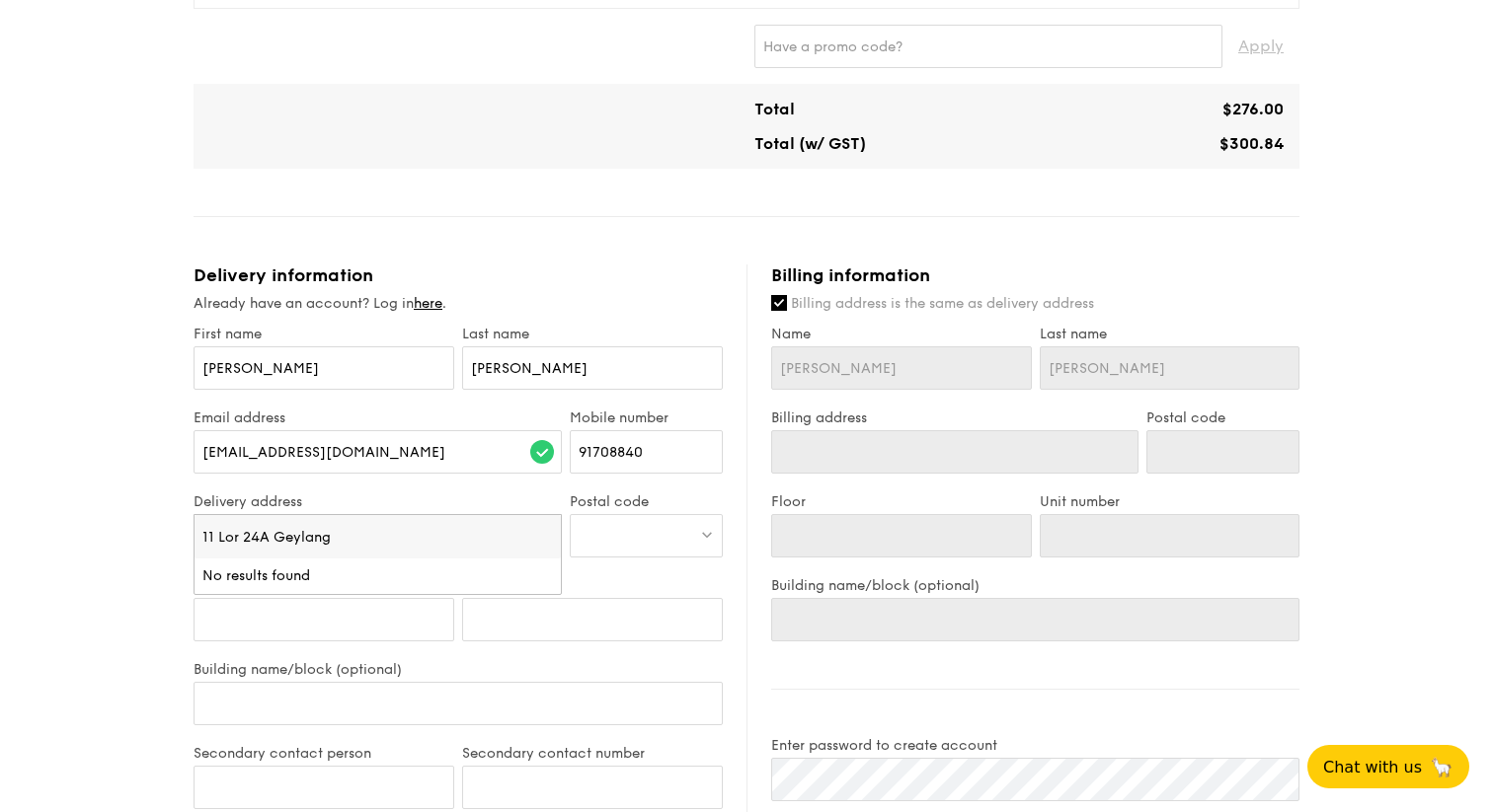
type input "11 Lor 24A Geylang"
click at [634, 539] on div at bounding box center [646, 536] width 154 height 44
type input "[STREET_ADDRESS]"
drag, startPoint x: 640, startPoint y: 532, endPoint x: 469, endPoint y: 532, distance: 171.0
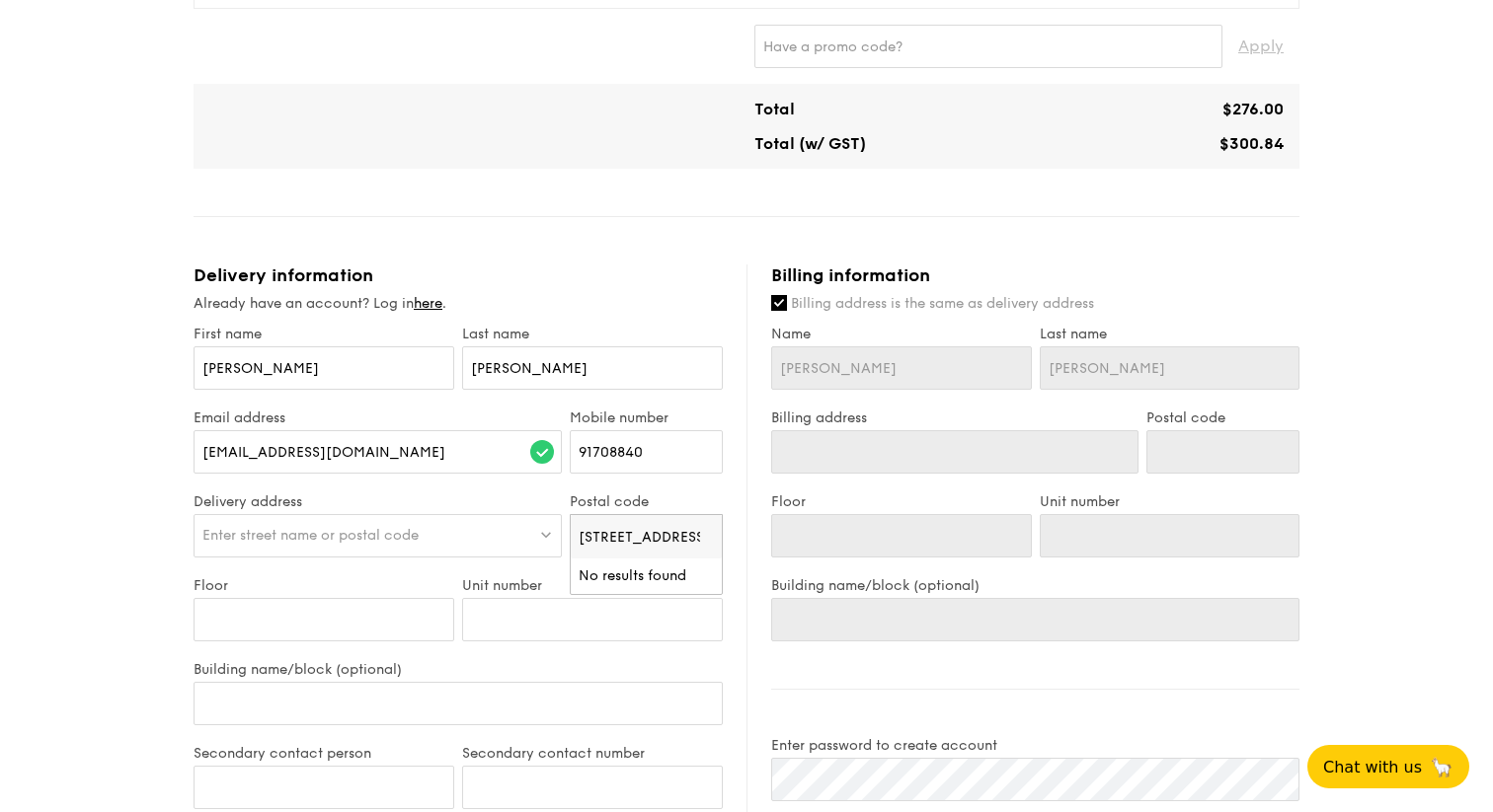
click at [469, 532] on div "Delivery address Enter street name or postal code Postal code [STREET_ADDRESS] …" at bounding box center [458, 535] width 537 height 84
click at [626, 528] on div at bounding box center [646, 536] width 154 height 44
drag, startPoint x: 652, startPoint y: 536, endPoint x: 578, endPoint y: 536, distance: 74.0
click at [578, 536] on input "[STREET_ADDRESS]" at bounding box center [646, 537] width 152 height 44
type input "398535"
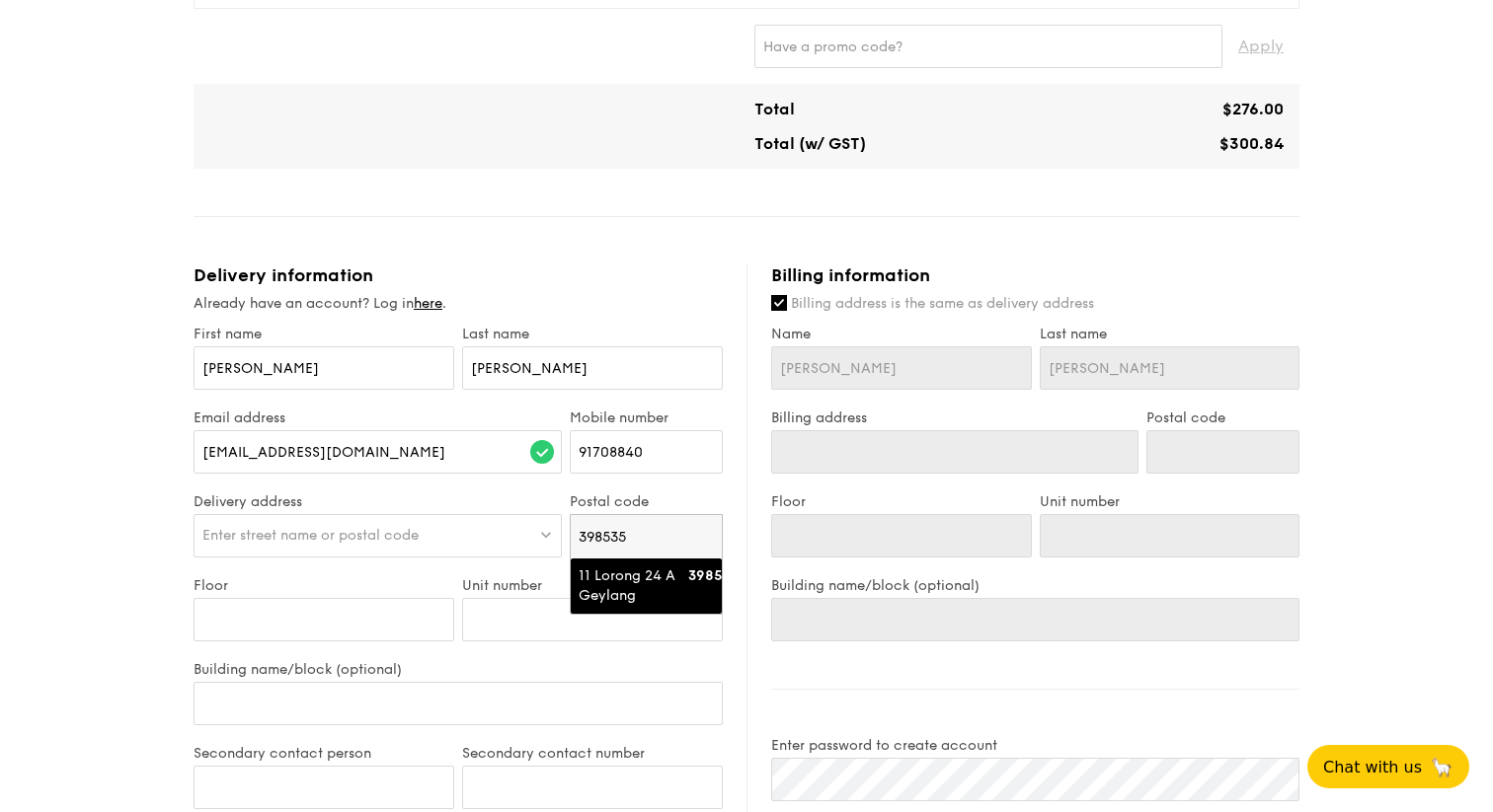
click at [666, 584] on div "11 Lorong 24 A Geylang" at bounding box center [629, 586] width 102 height 40
type input "11 Lorong 24 A Geylang"
type input "398535"
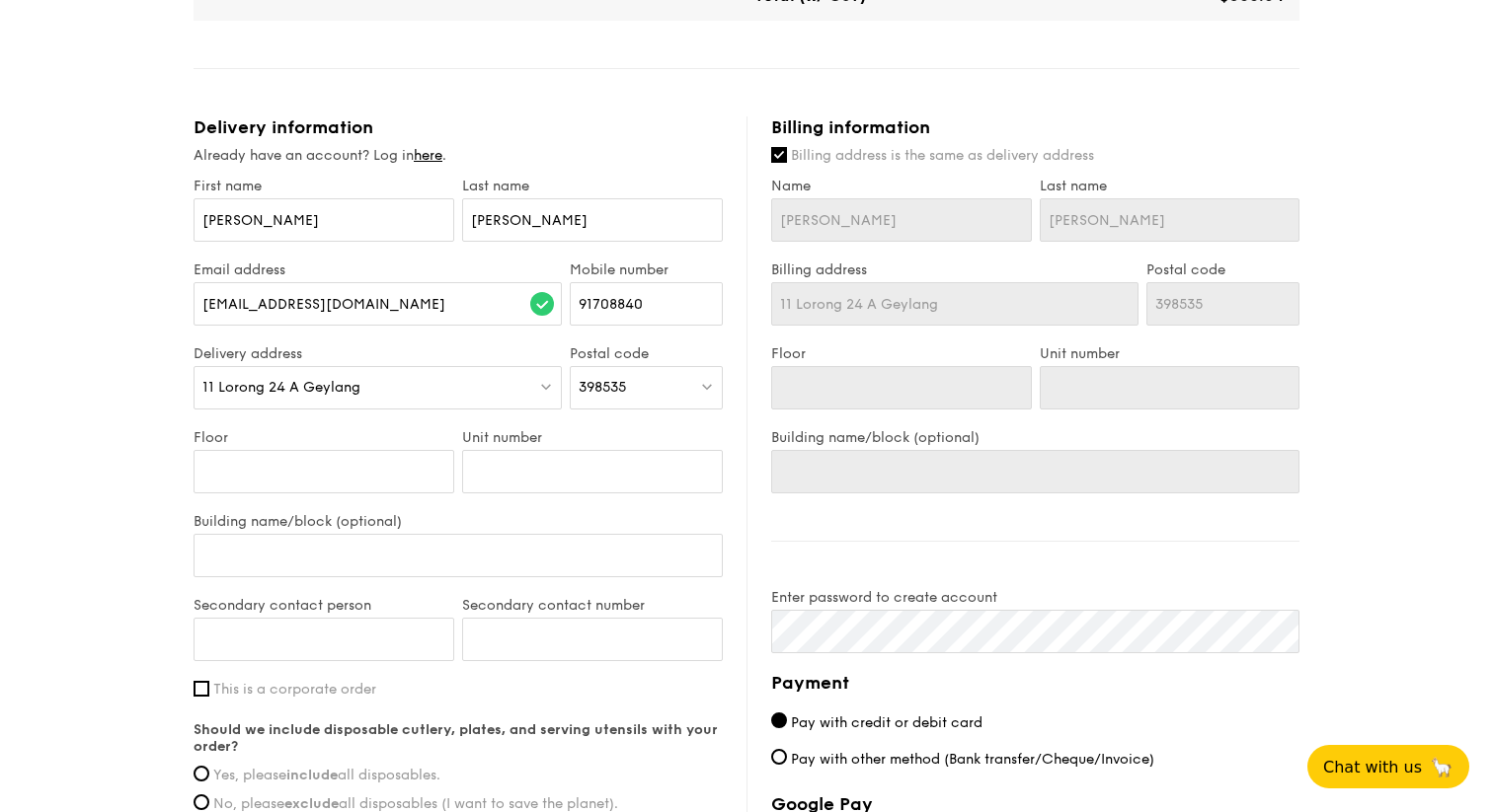
scroll to position [699, 0]
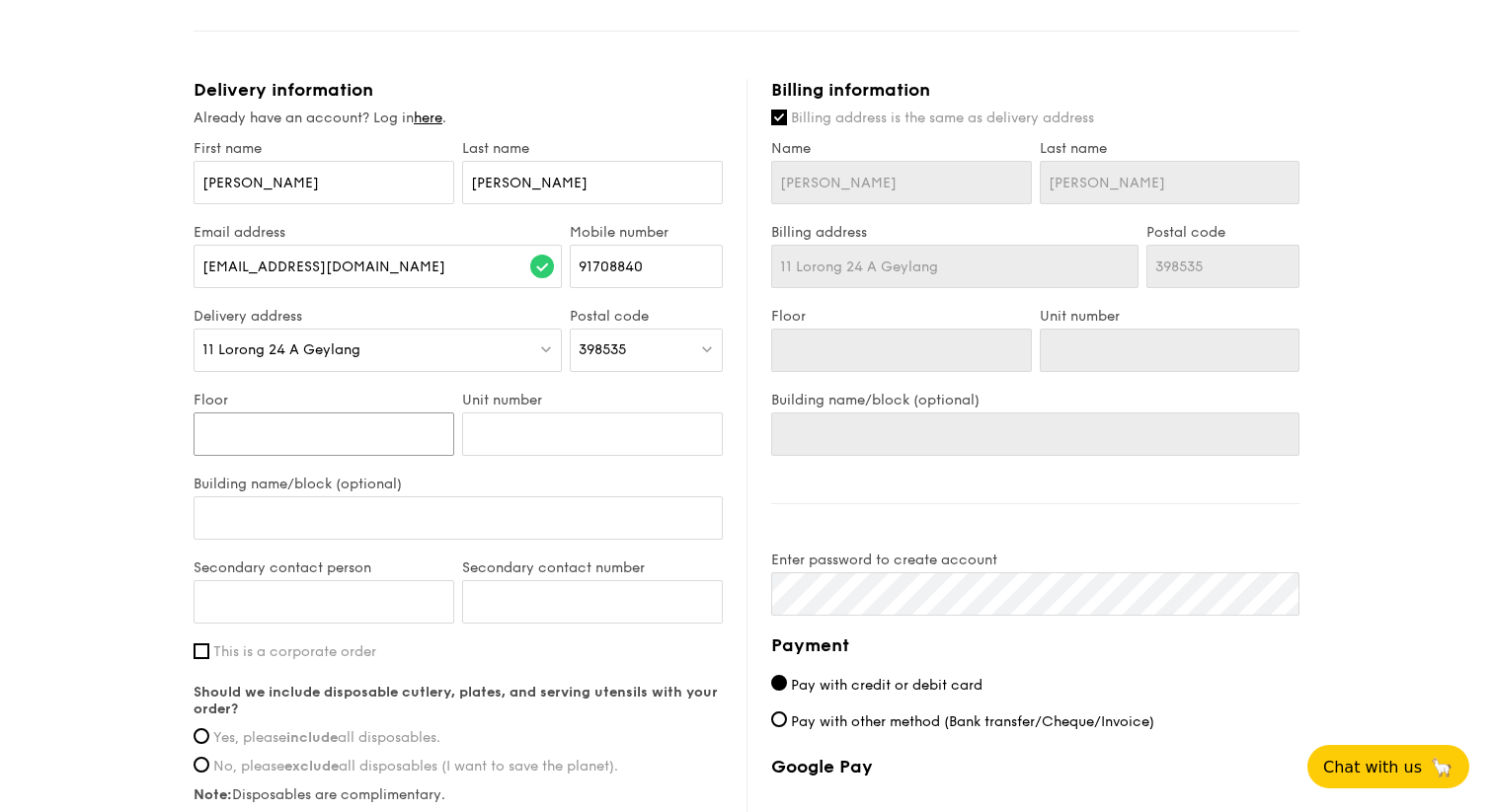
click at [332, 448] on input "Floor" at bounding box center [323, 435] width 261 height 44
click at [333, 507] on input "Building name/block (optional)" at bounding box center [458, 518] width 529 height 44
type input "G"
type input "Gi"
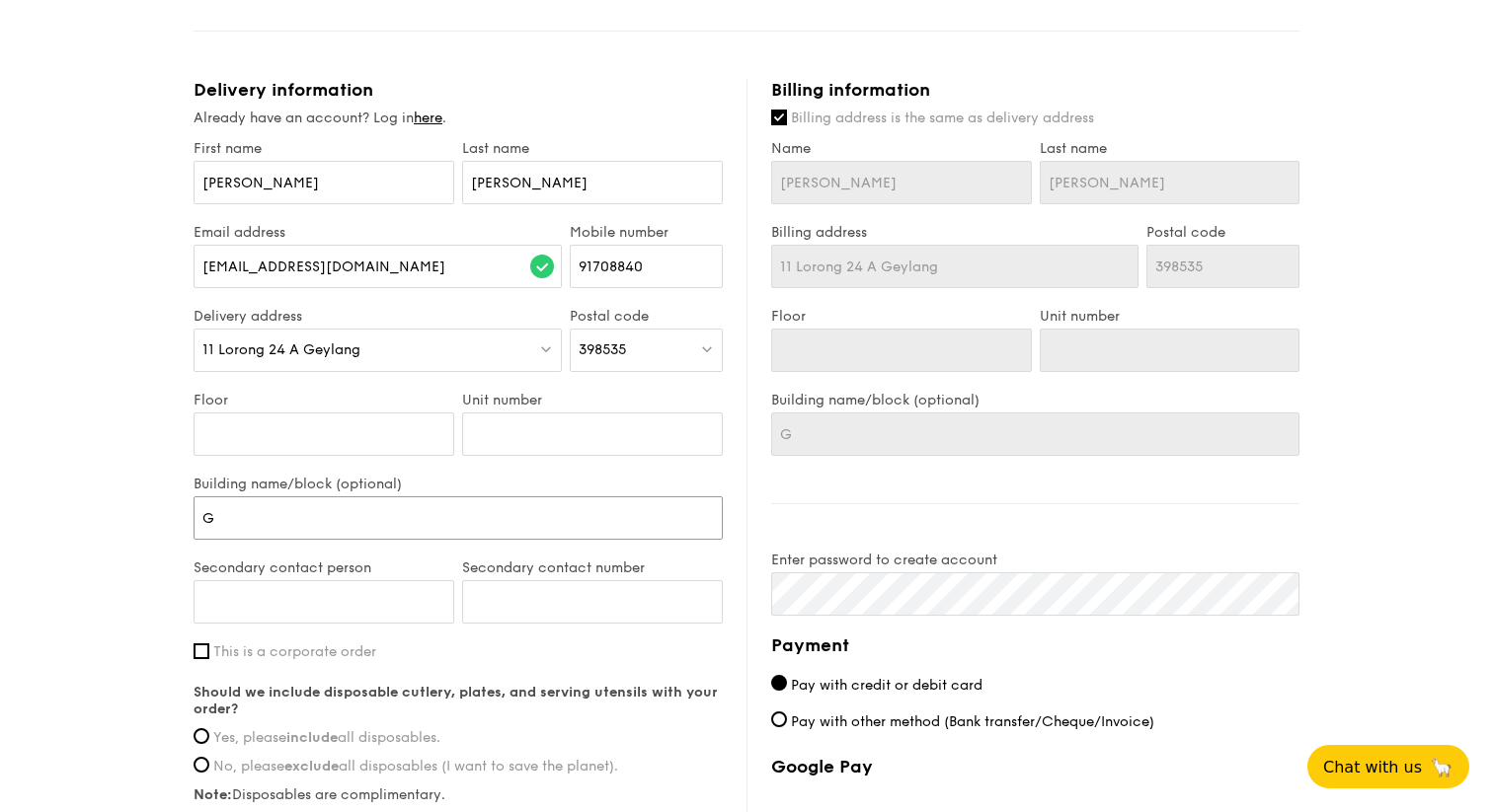
type input "Gi"
type input "G"
type input "F"
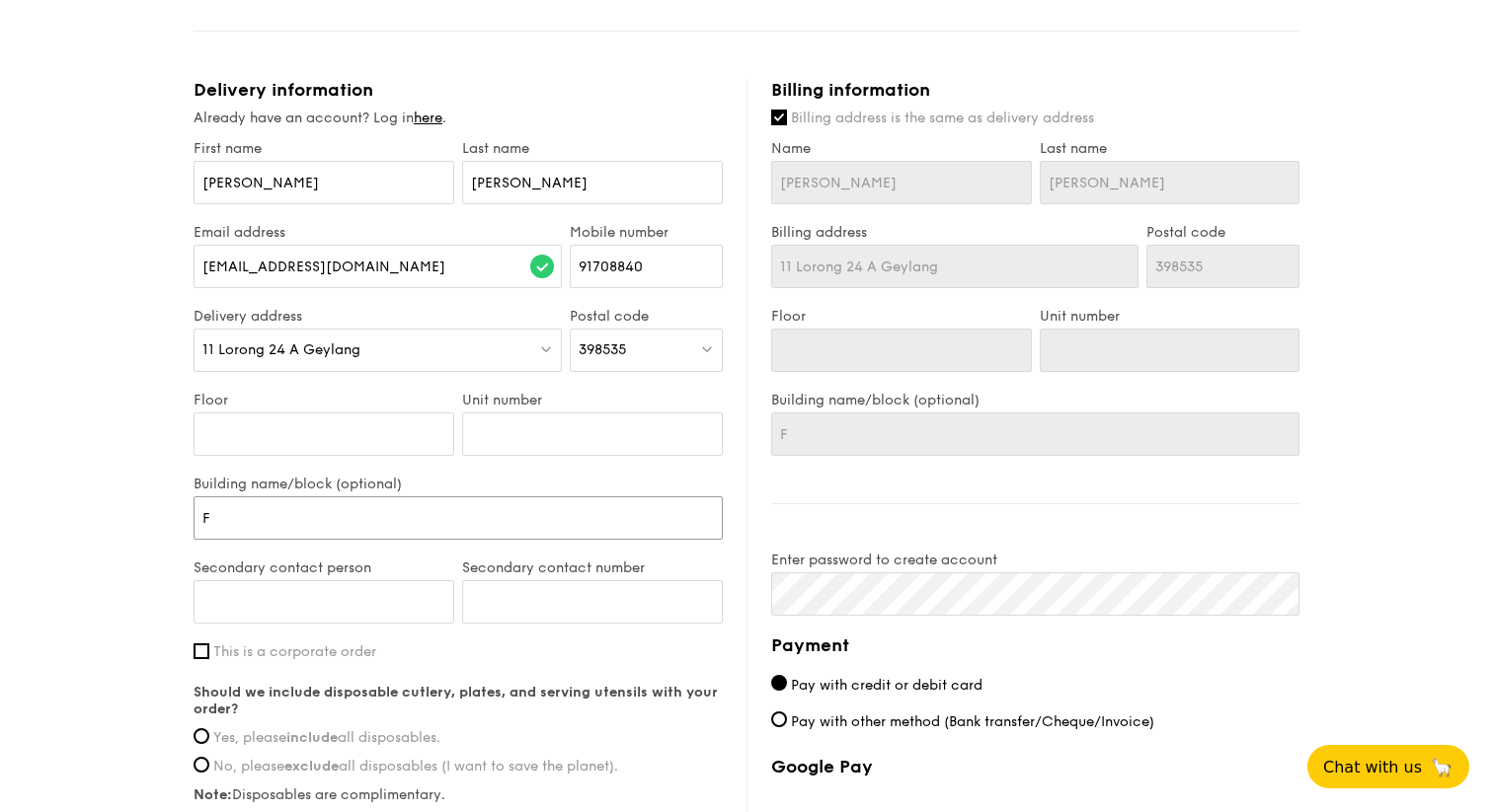
type input "Fi"
type input "Fig"
type input "Figm"
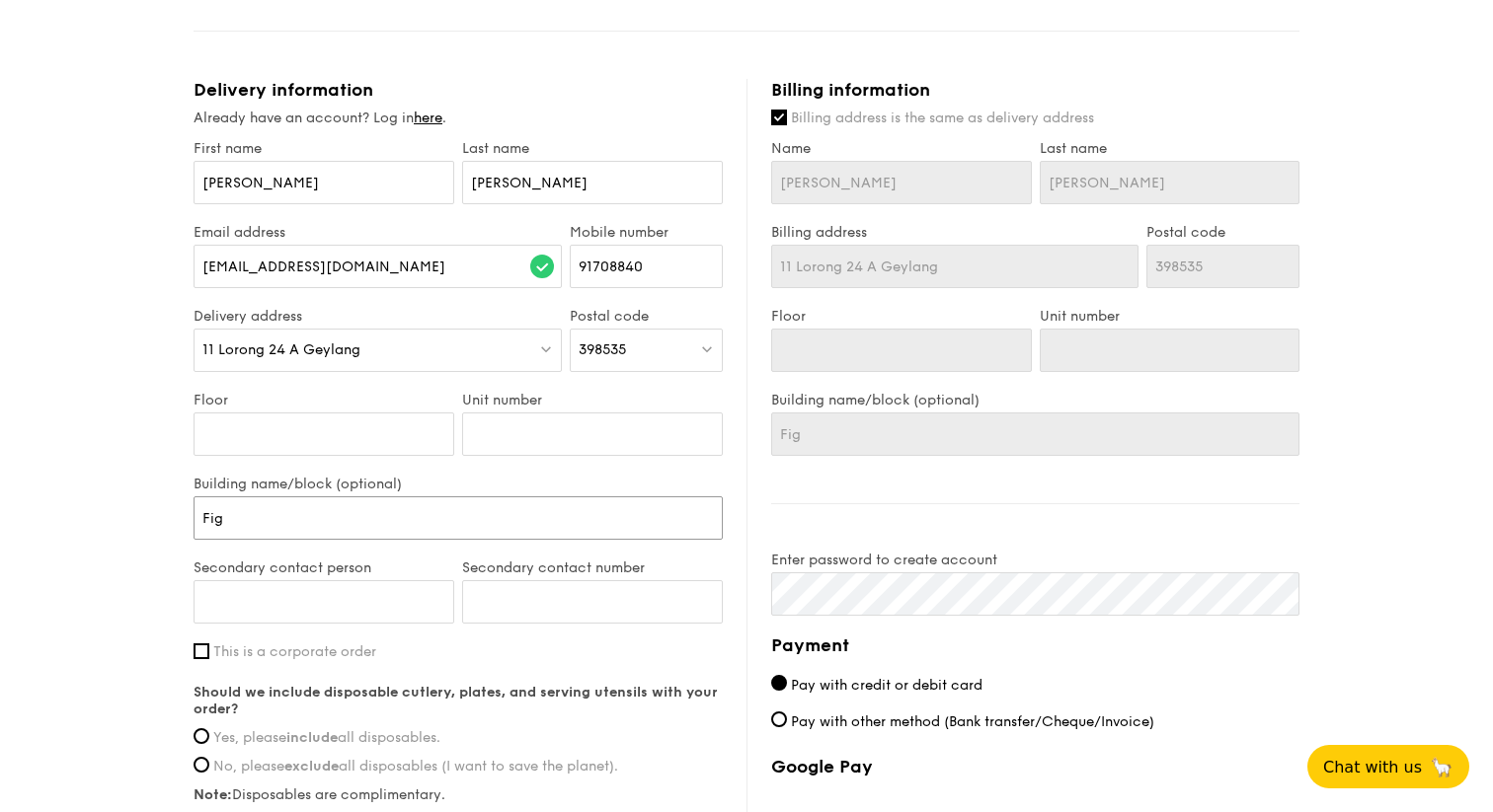
type input "Figm"
type input "Figme"
type input "Figmen"
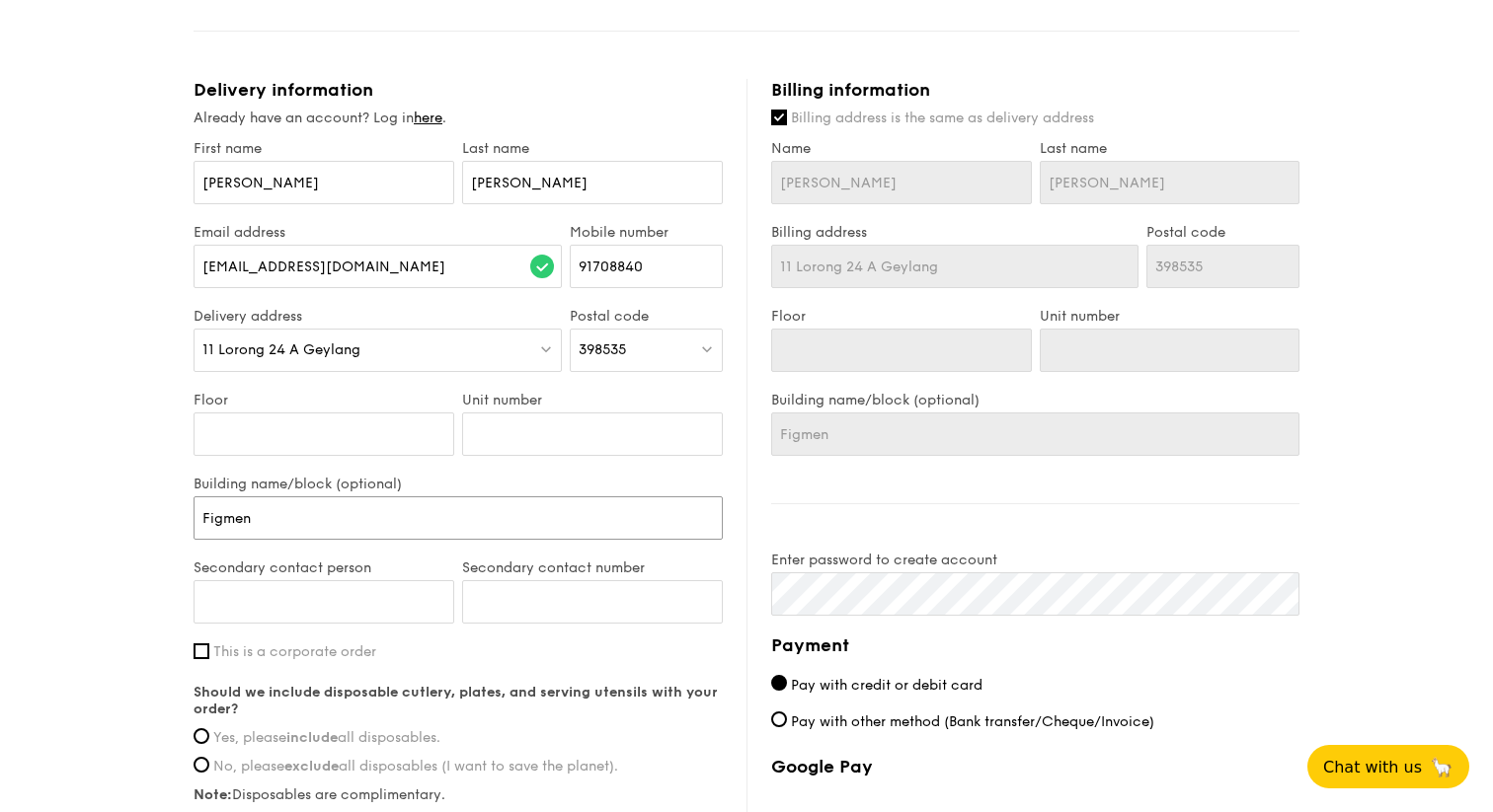
type input "Figment"
type input "Figment C"
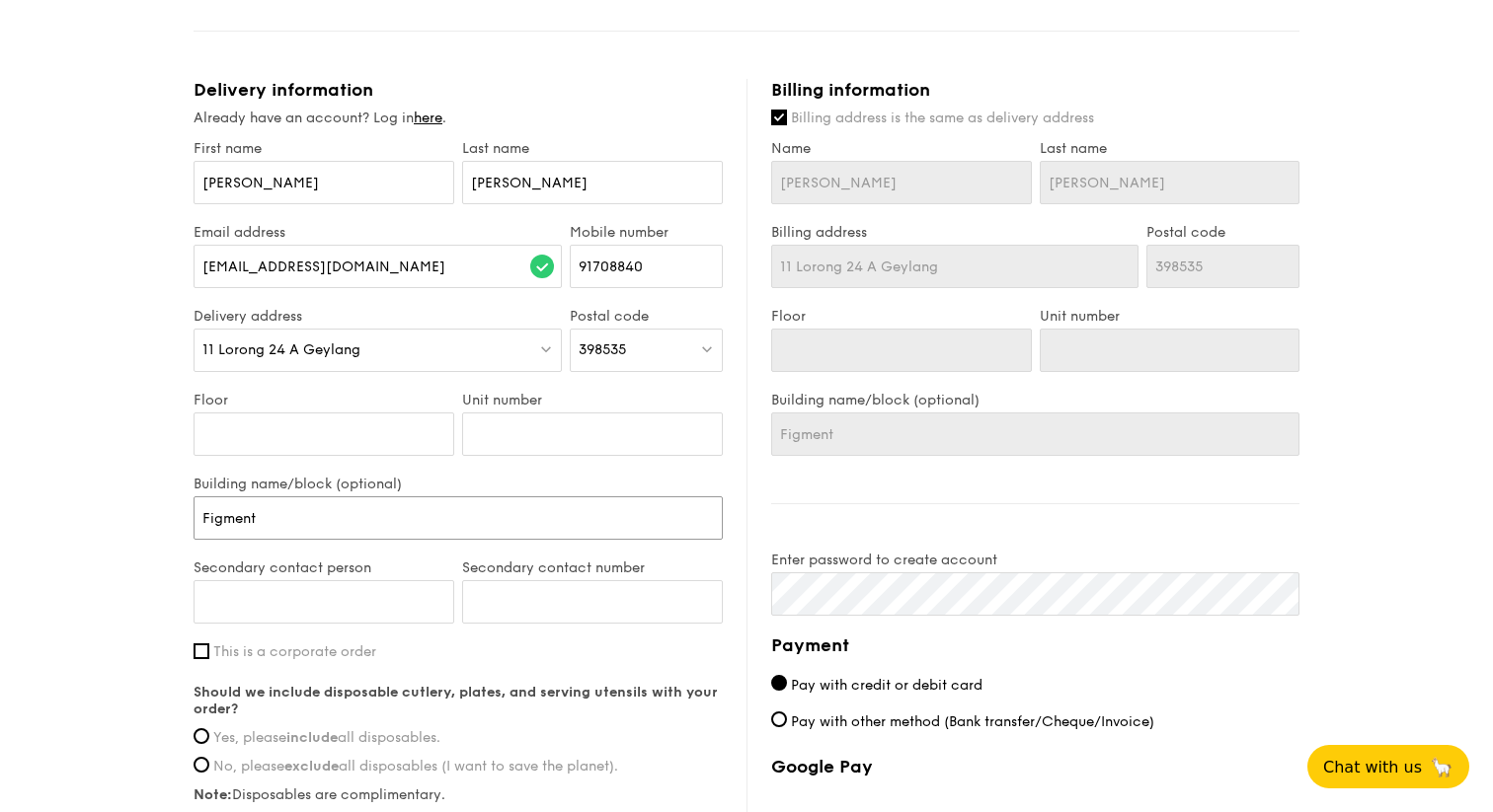
type input "Figment C"
type input "Figment Cl"
type input "Figment Clu"
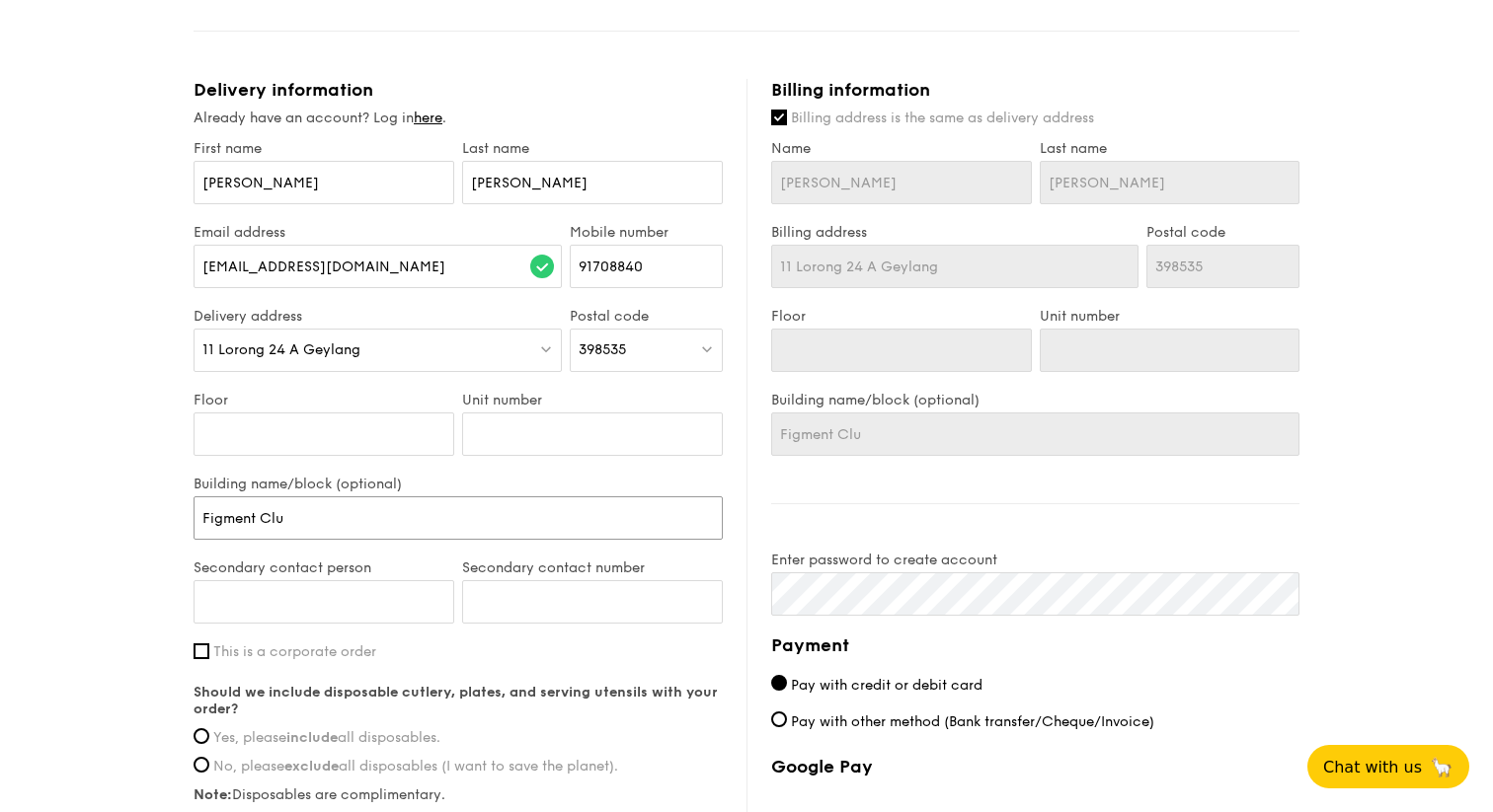
type input "Figment Club"
type input "Figment Club H"
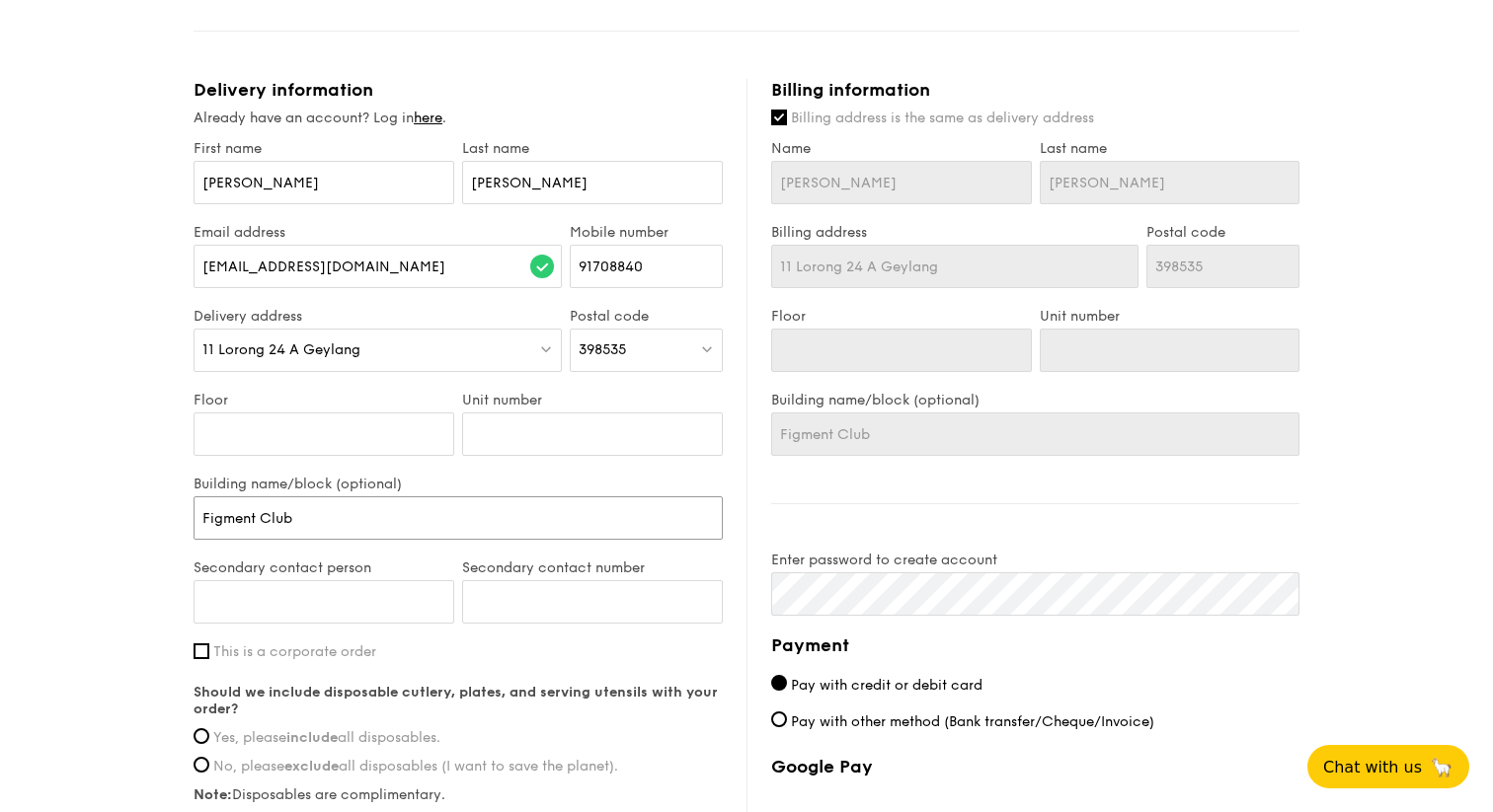
type input "Figment Club H"
type input "Figment Club Ho"
type input "Figment Club Hou"
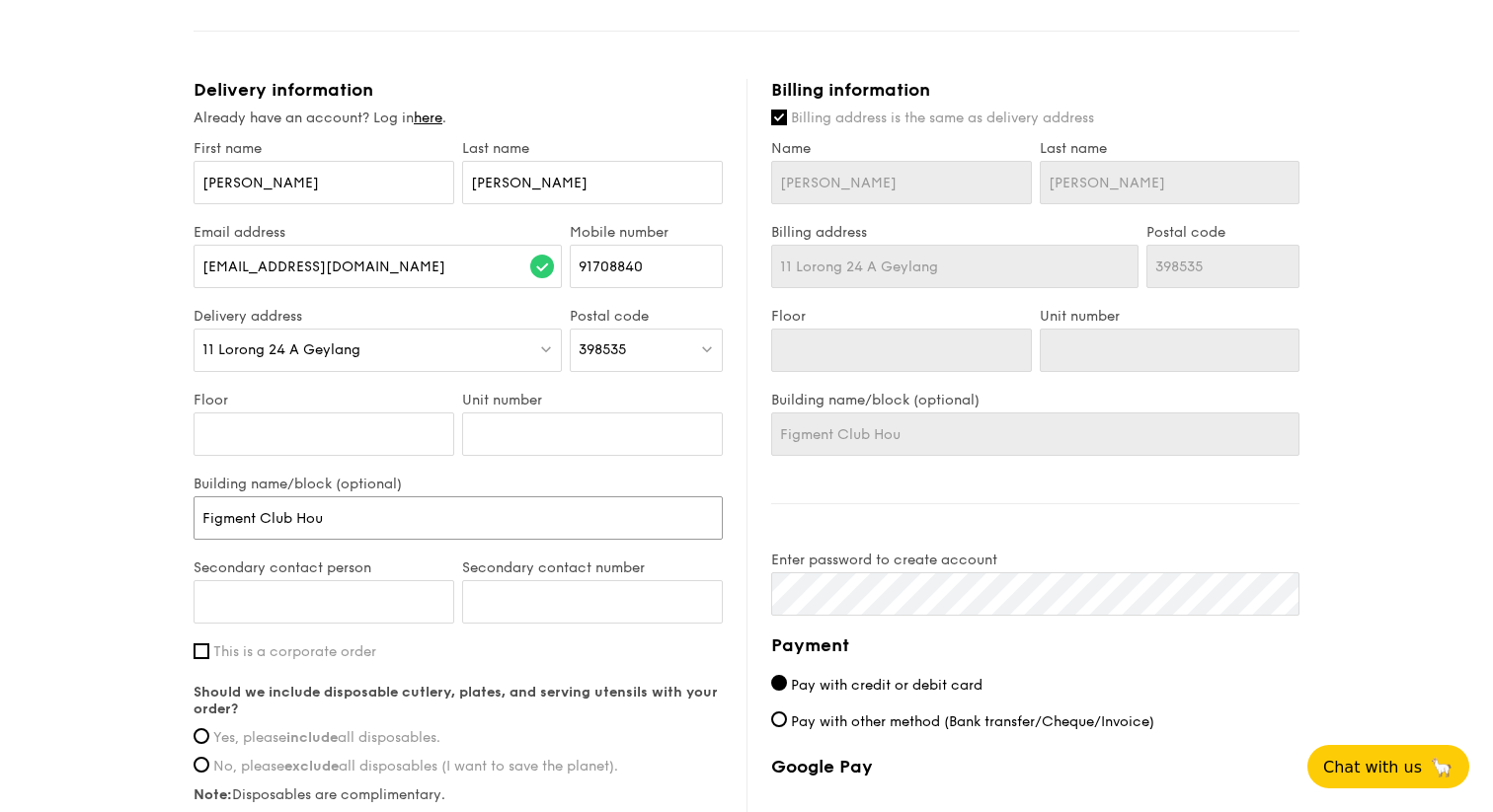
type input "Figment Club Hous"
type input "Figment Club House"
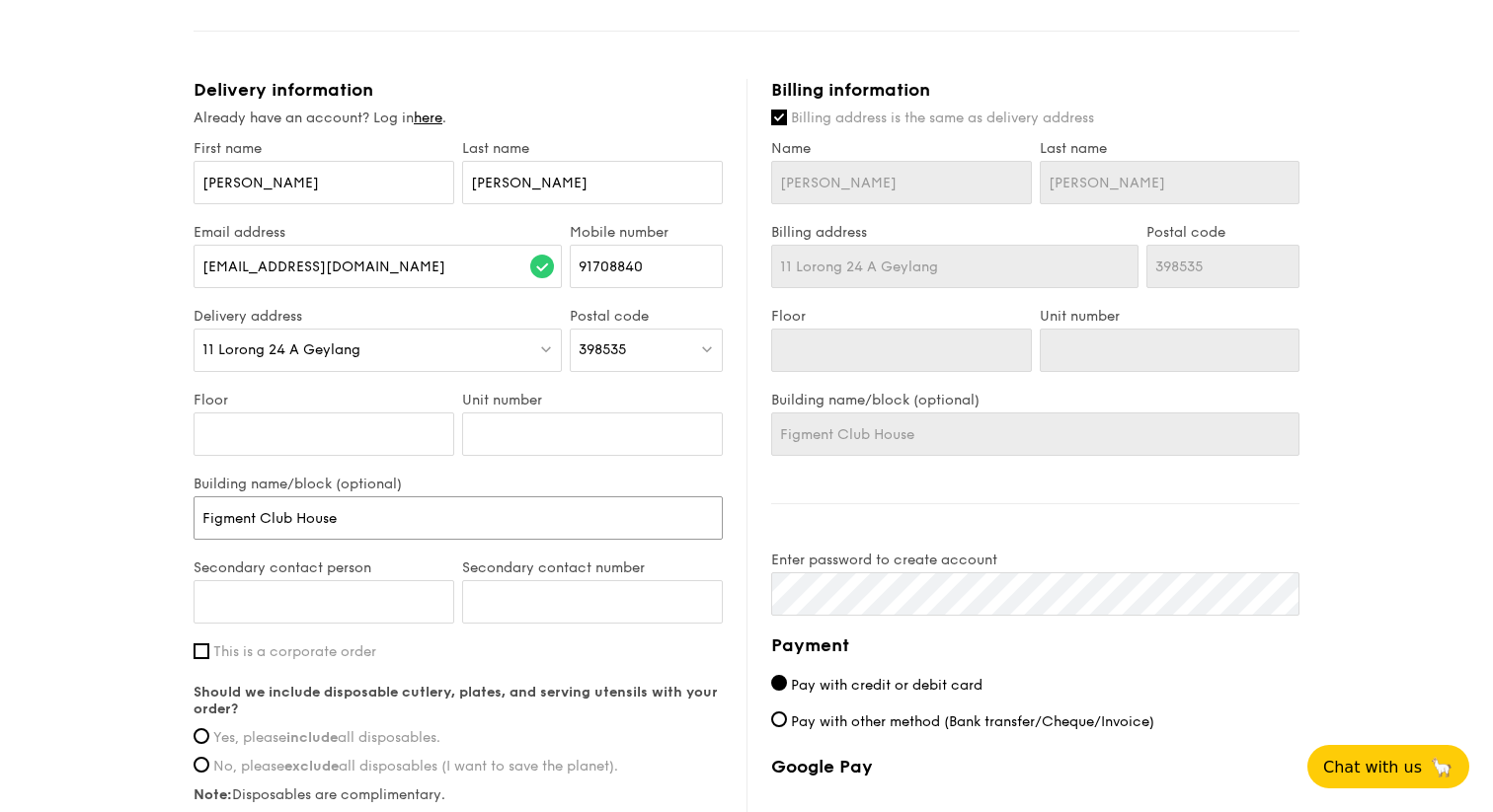
click at [316, 523] on input "Figment Club House" at bounding box center [458, 518] width 529 height 44
click at [419, 521] on input "Figment Club House" at bounding box center [458, 518] width 529 height 44
click at [354, 613] on input "Secondary contact person" at bounding box center [323, 602] width 261 height 44
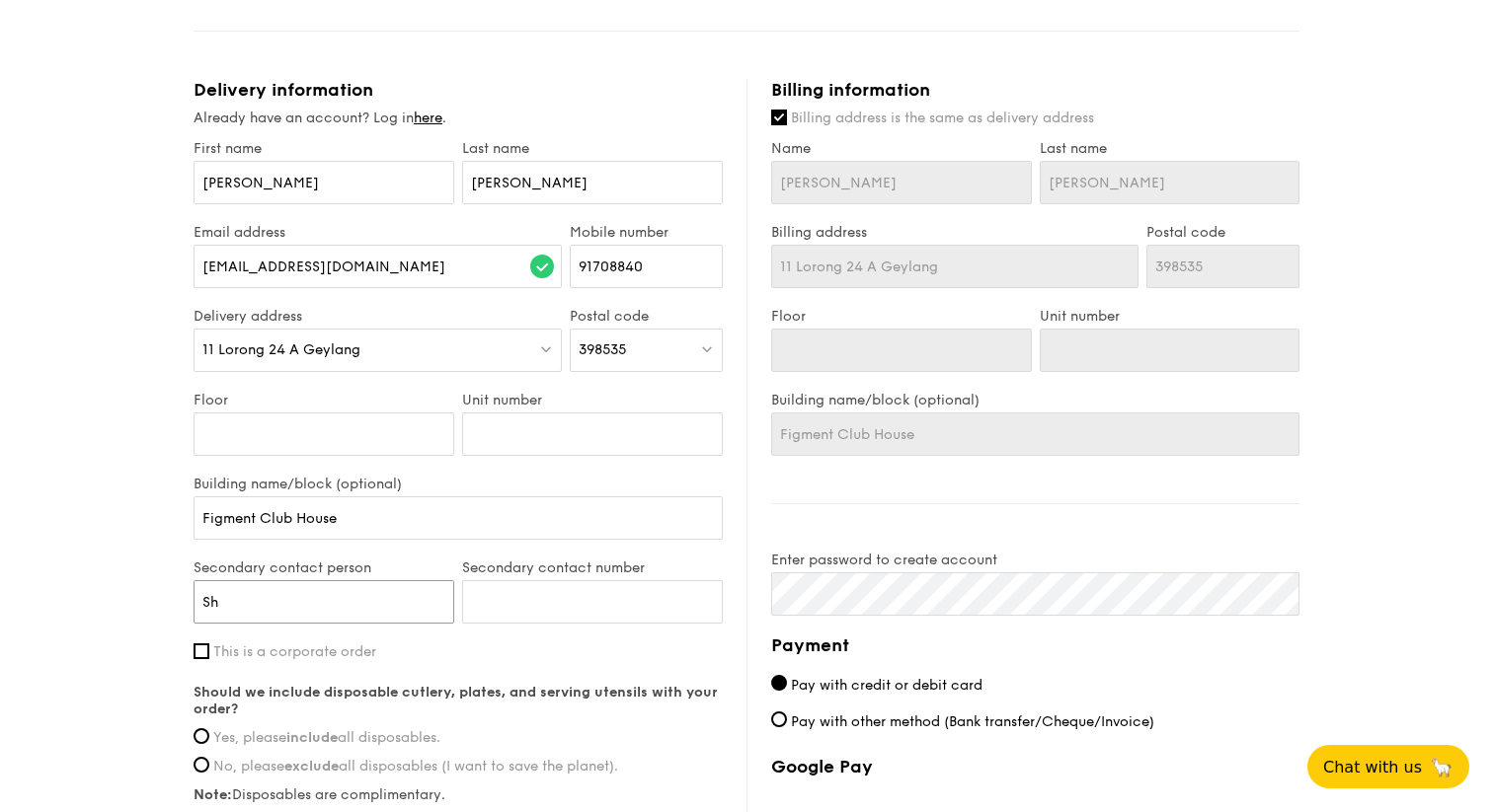
type input "S"
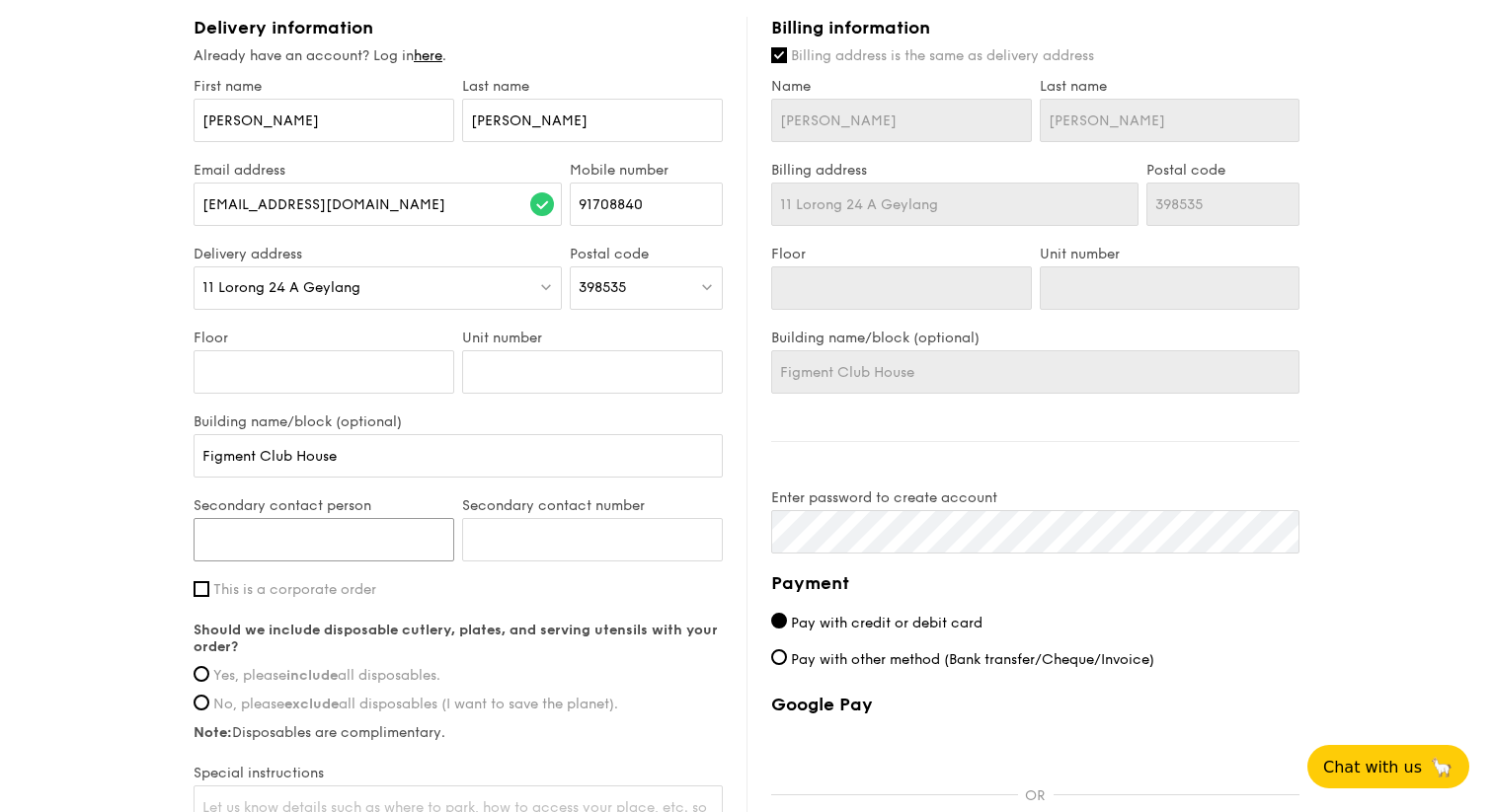
scroll to position [796, 0]
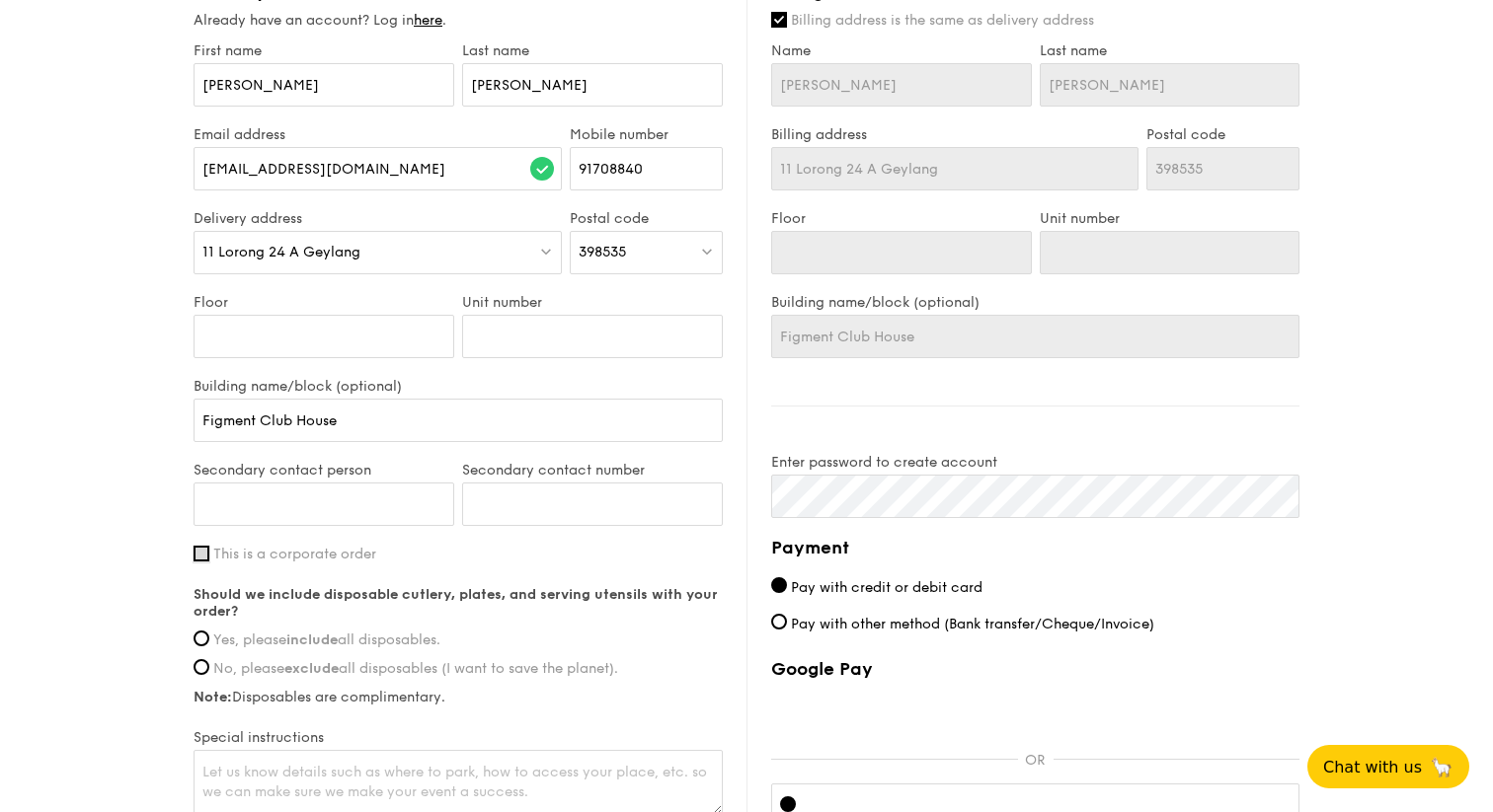
click at [203, 549] on input "This is a corporate order" at bounding box center [201, 554] width 16 height 16
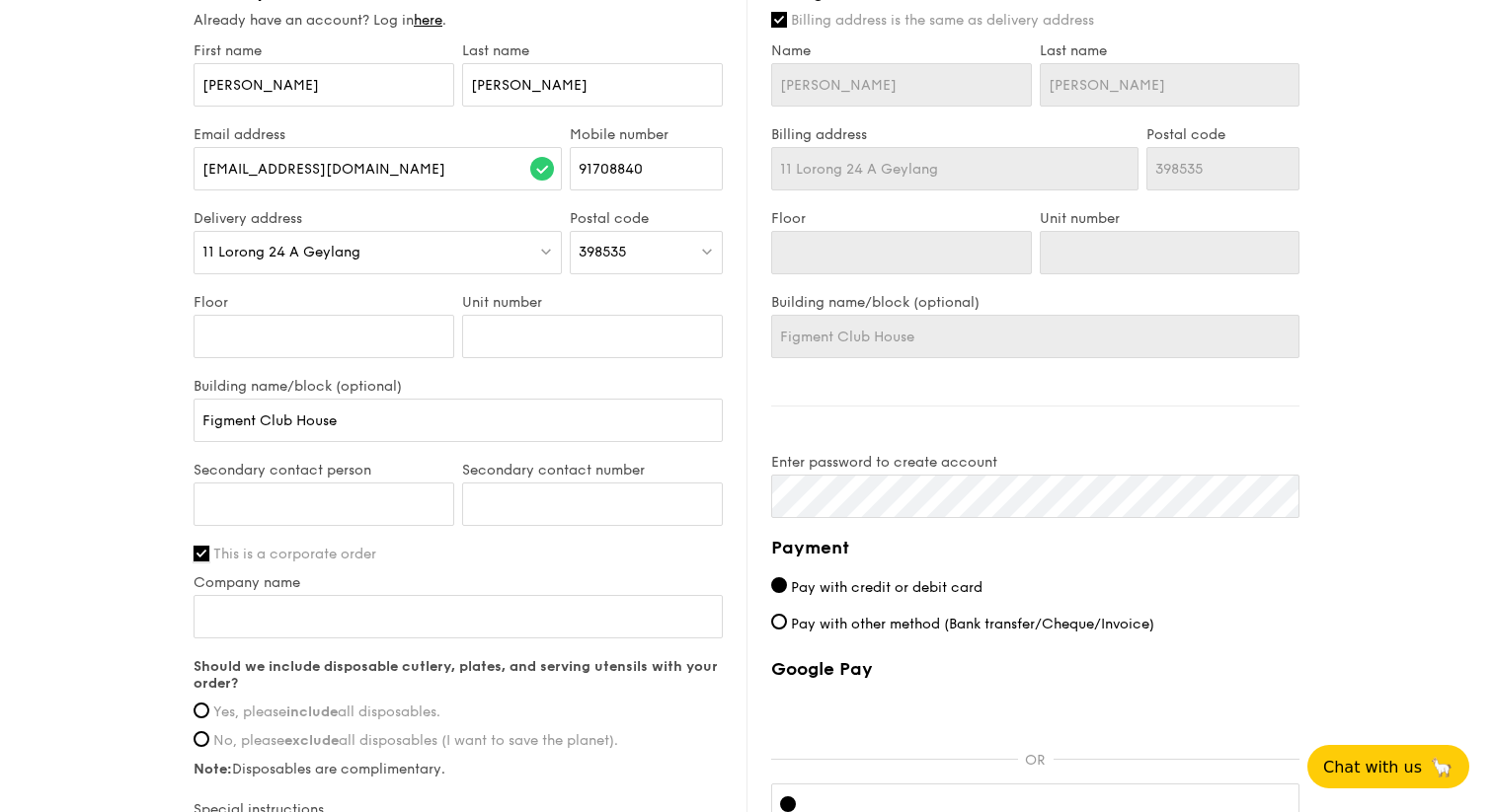
click at [201, 552] on input "This is a corporate order" at bounding box center [201, 554] width 16 height 16
checkbox input "false"
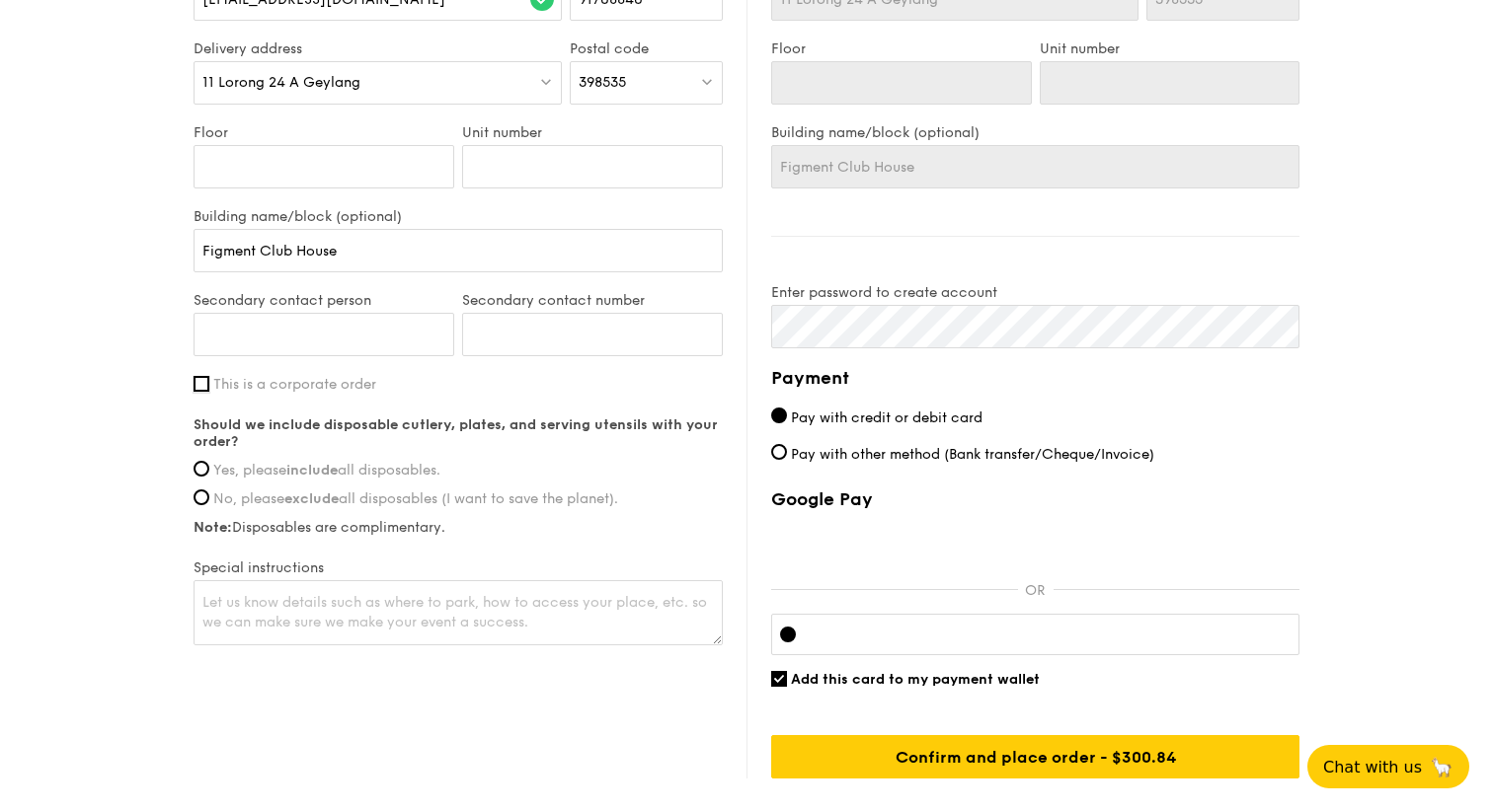
scroll to position [968, 0]
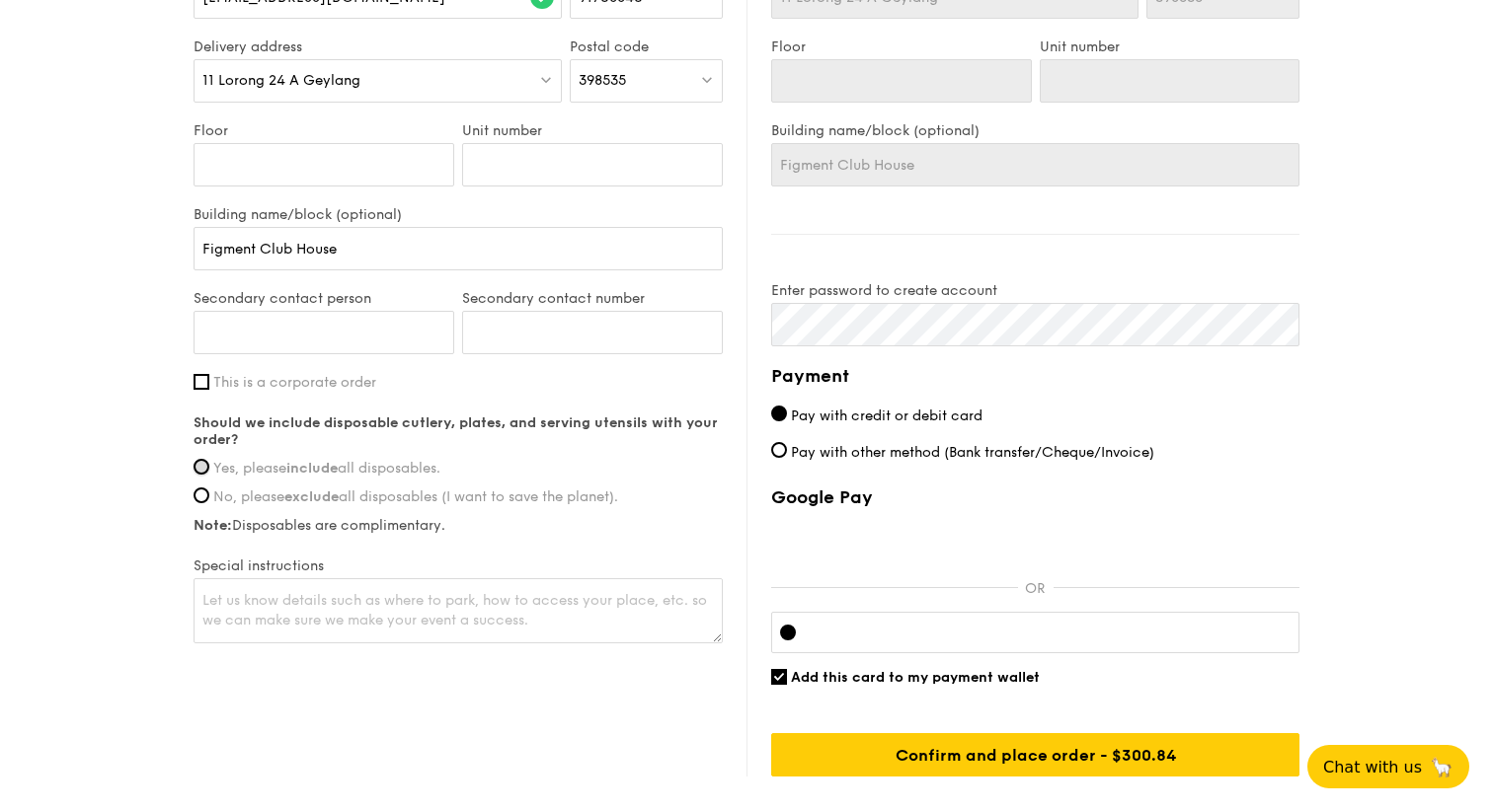
click at [202, 464] on input "Yes, please include all disposables." at bounding box center [201, 467] width 16 height 16
radio input "true"
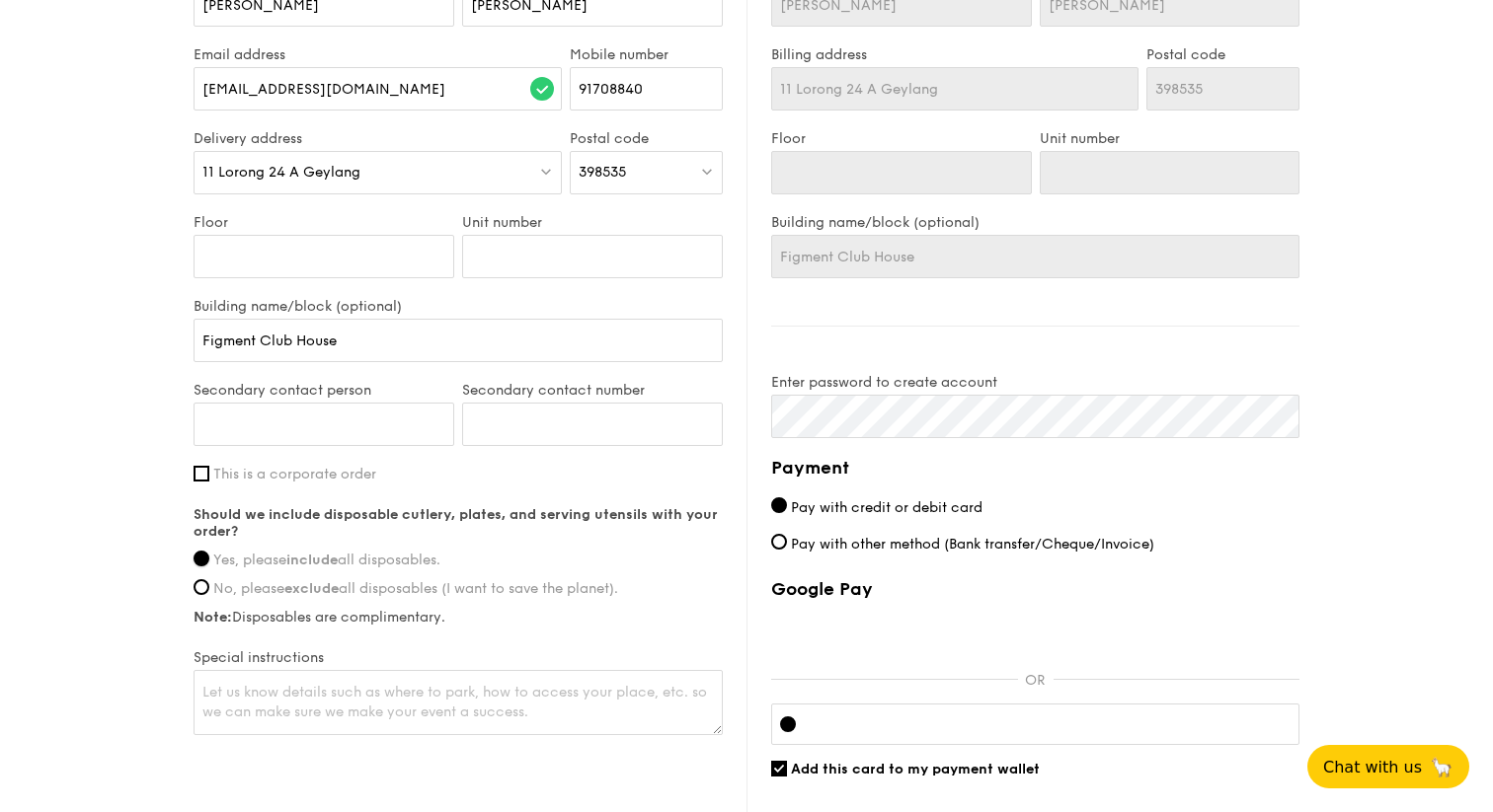
scroll to position [878, 0]
click at [292, 710] on textarea at bounding box center [458, 701] width 529 height 65
type textarea "p"
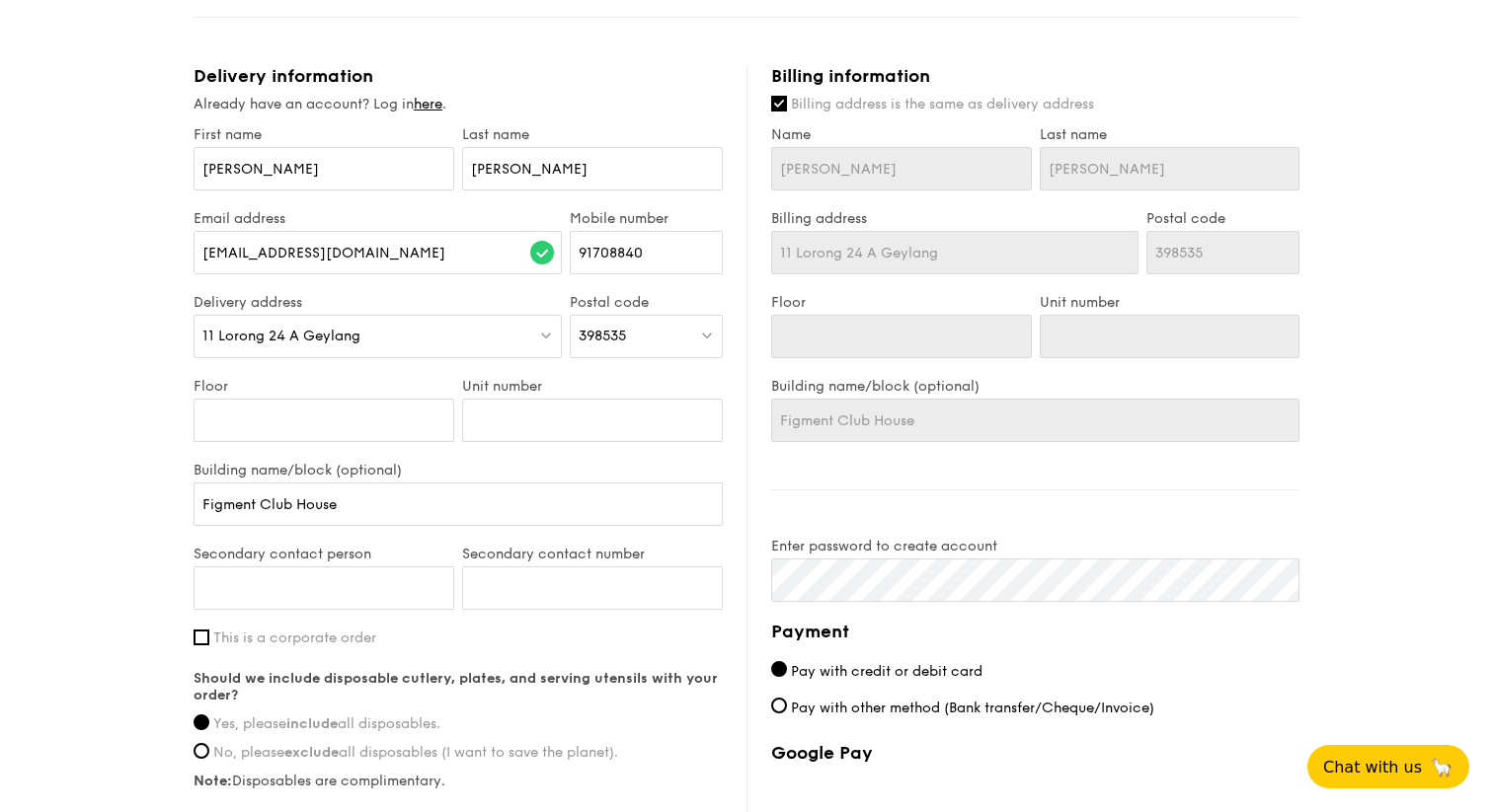
scroll to position [711, 0]
type textarea "Please call [PHONE_NUMBER] upon arrival, thank you"
click at [786, 106] on input "Billing address is the same as delivery address" at bounding box center [779, 106] width 16 height 16
checkbox input "false"
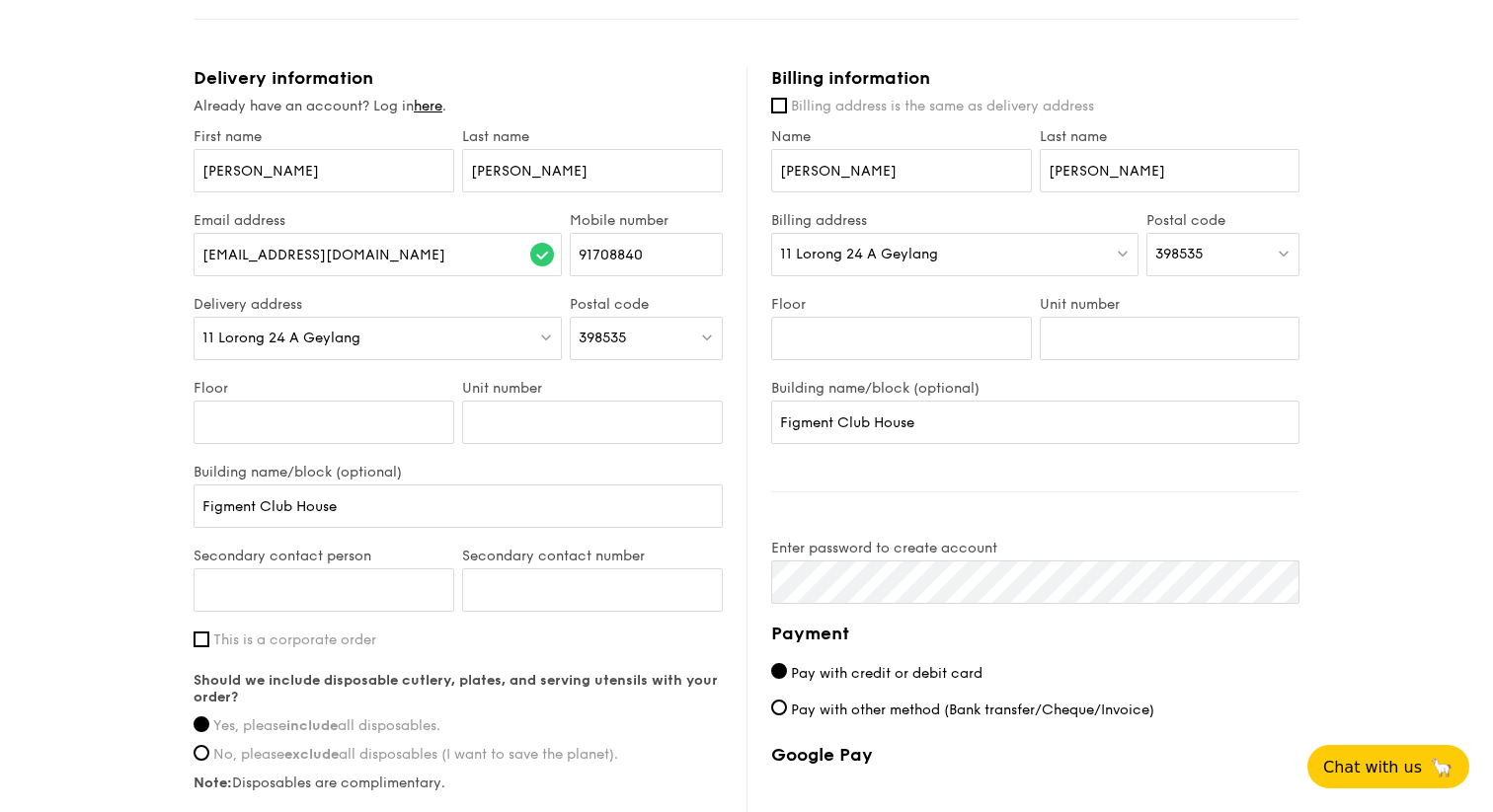
click at [978, 252] on div "11 Lorong 24 A Geylang" at bounding box center [954, 254] width 368 height 44
click at [978, 252] on input "search" at bounding box center [954, 255] width 366 height 44
paste input "436892"
type input "436892"
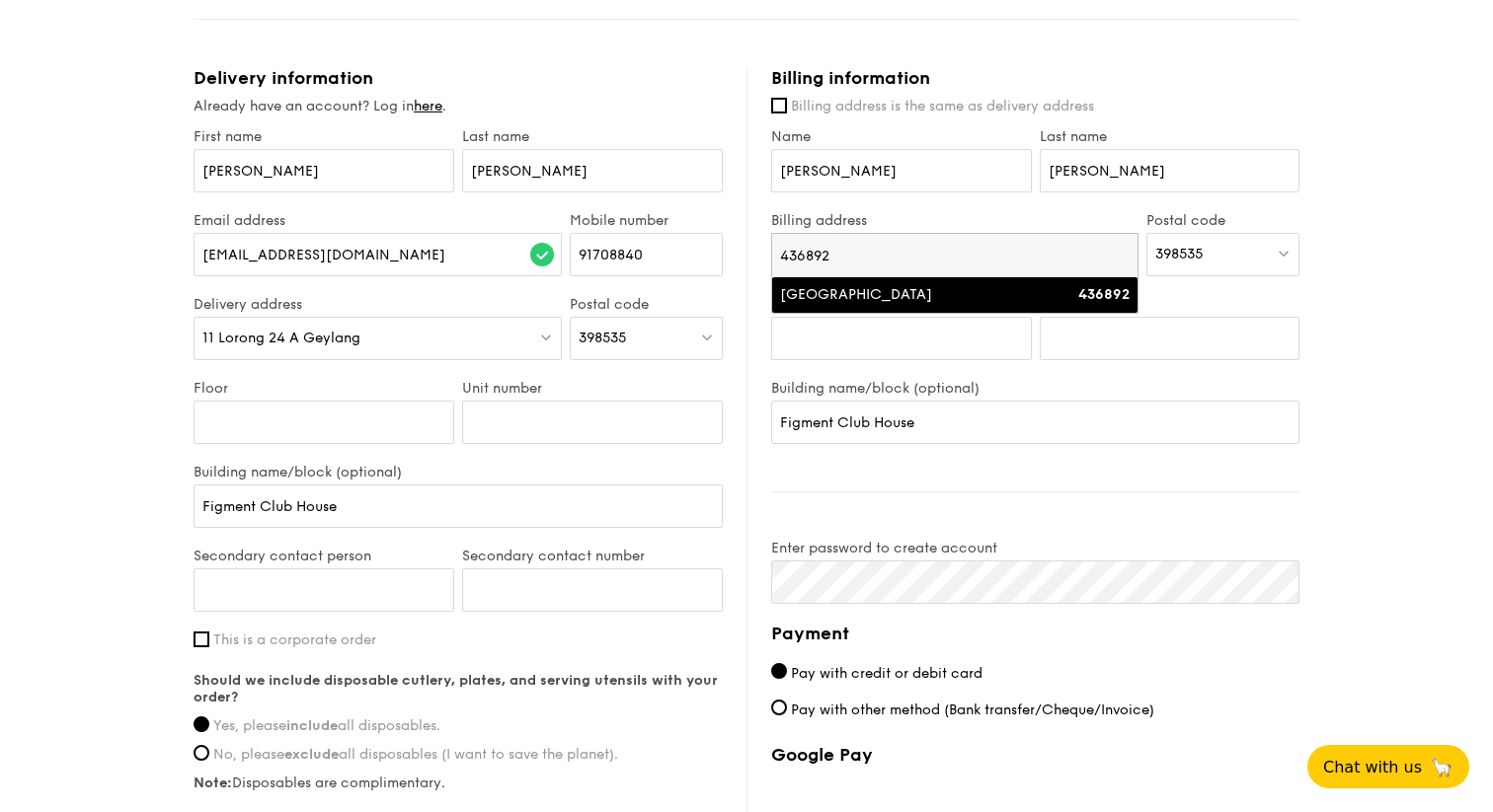
click at [1024, 301] on div "[GEOGRAPHIC_DATA]" at bounding box center [910, 295] width 263 height 20
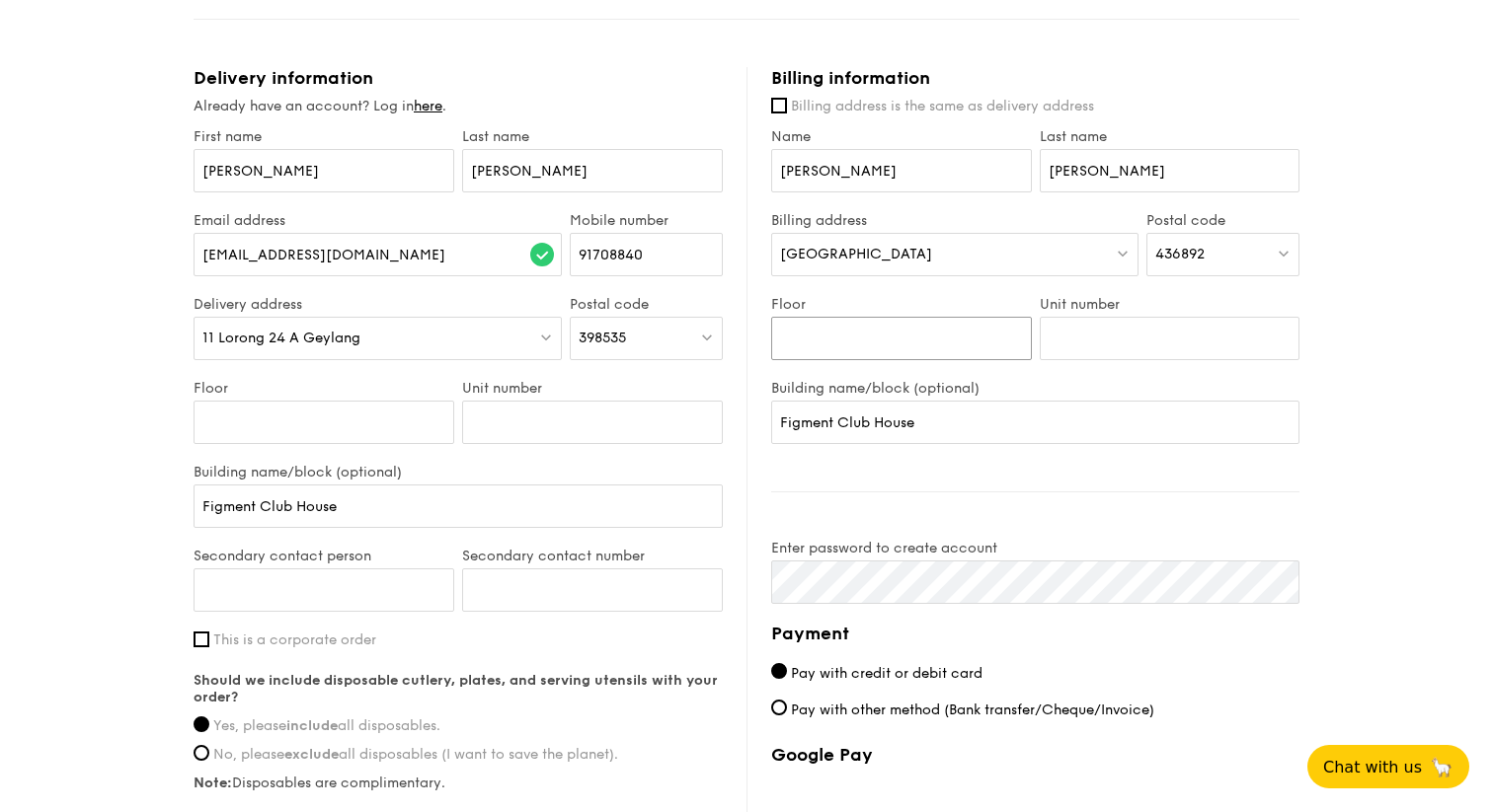
click at [945, 353] on input "Floor" at bounding box center [901, 339] width 261 height 44
type input "02"
type input "03"
click at [869, 429] on input "Figment Club House" at bounding box center [1034, 423] width 528 height 44
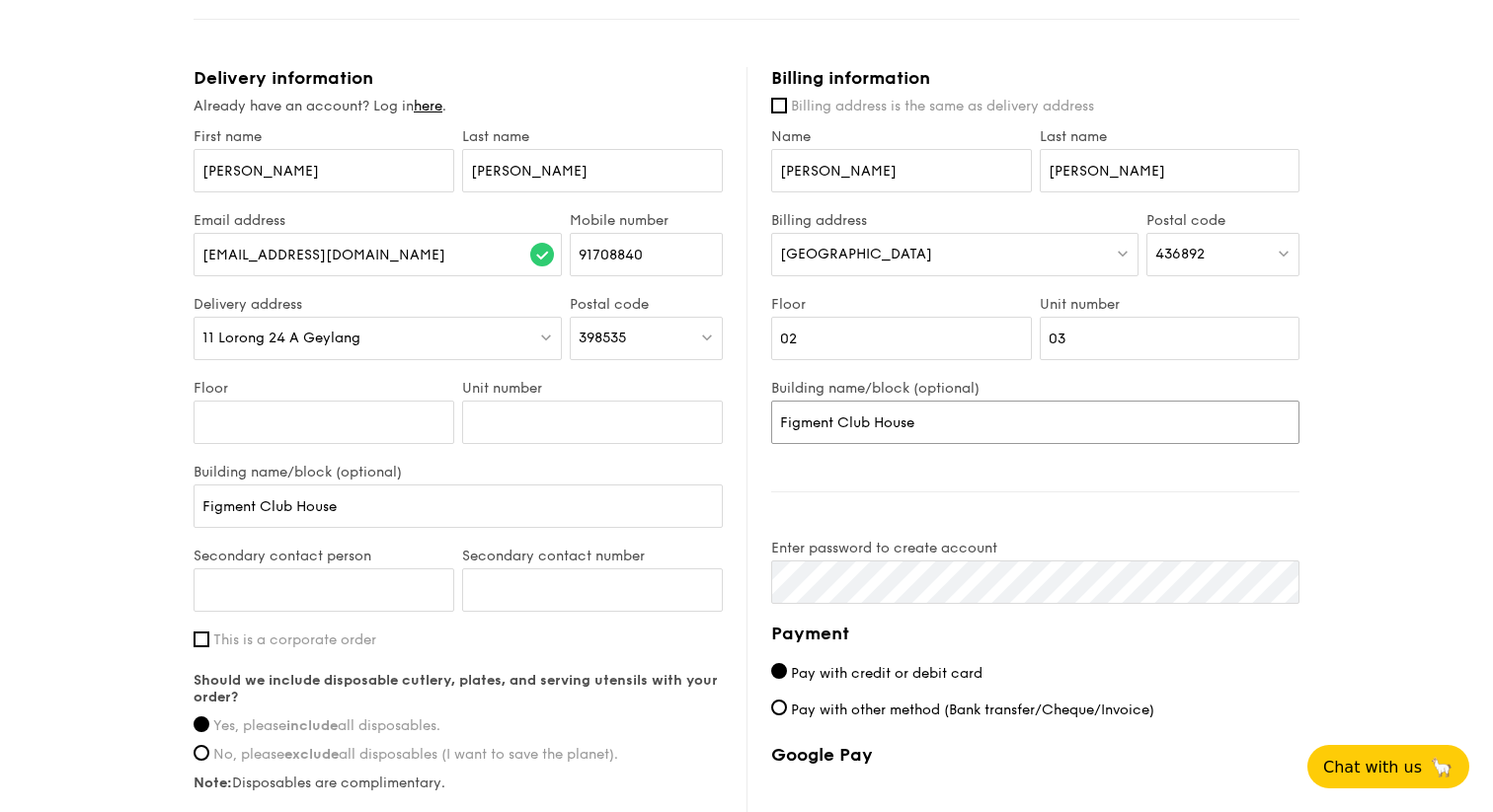
click at [869, 429] on input "Figment Club House" at bounding box center [1034, 423] width 528 height 44
type input "Emerald East"
click at [977, 483] on div "Billing information Billing address is the same as delivery address Name [PERSO…" at bounding box center [1023, 551] width 553 height 967
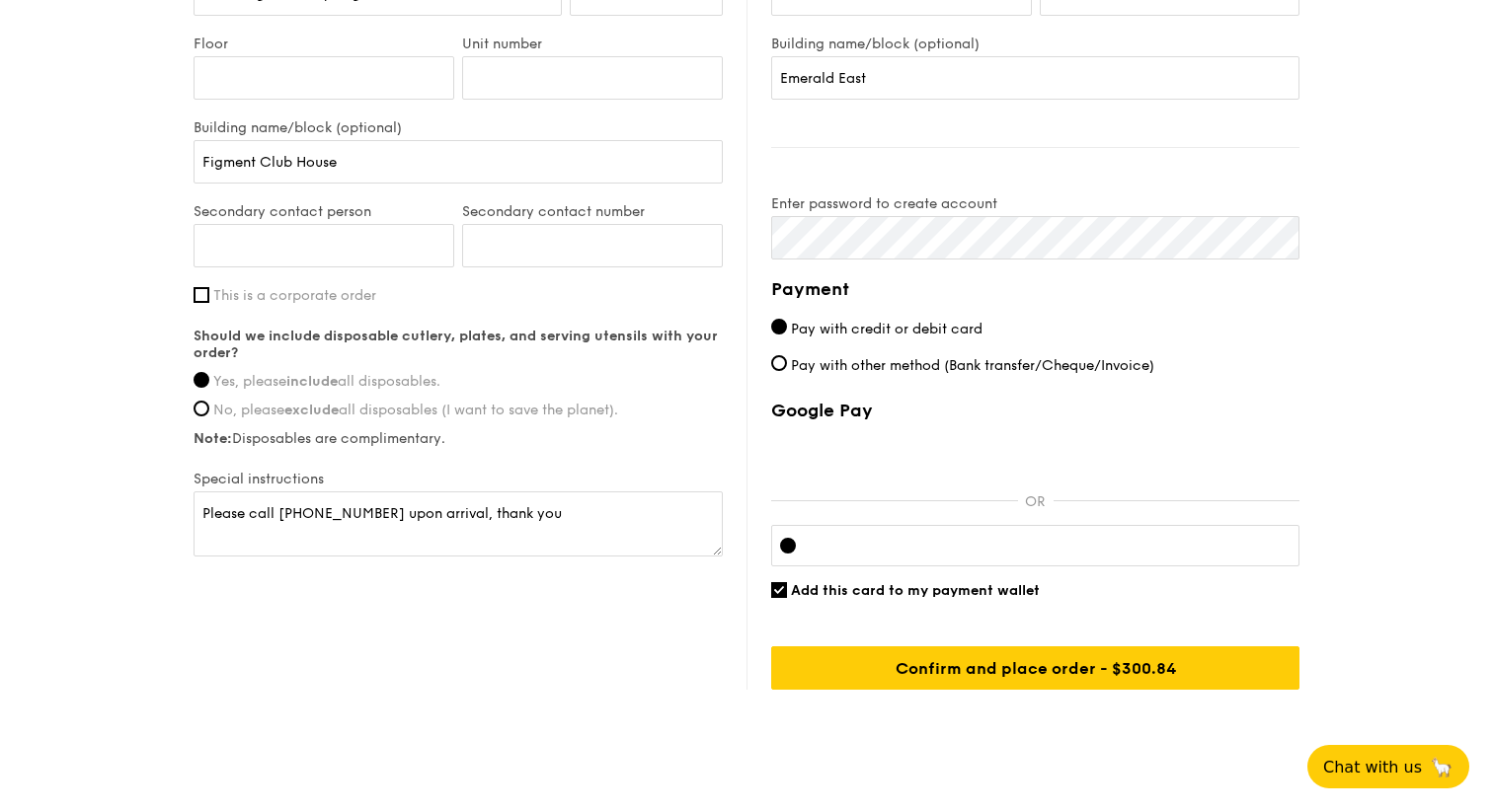
scroll to position [1088, 0]
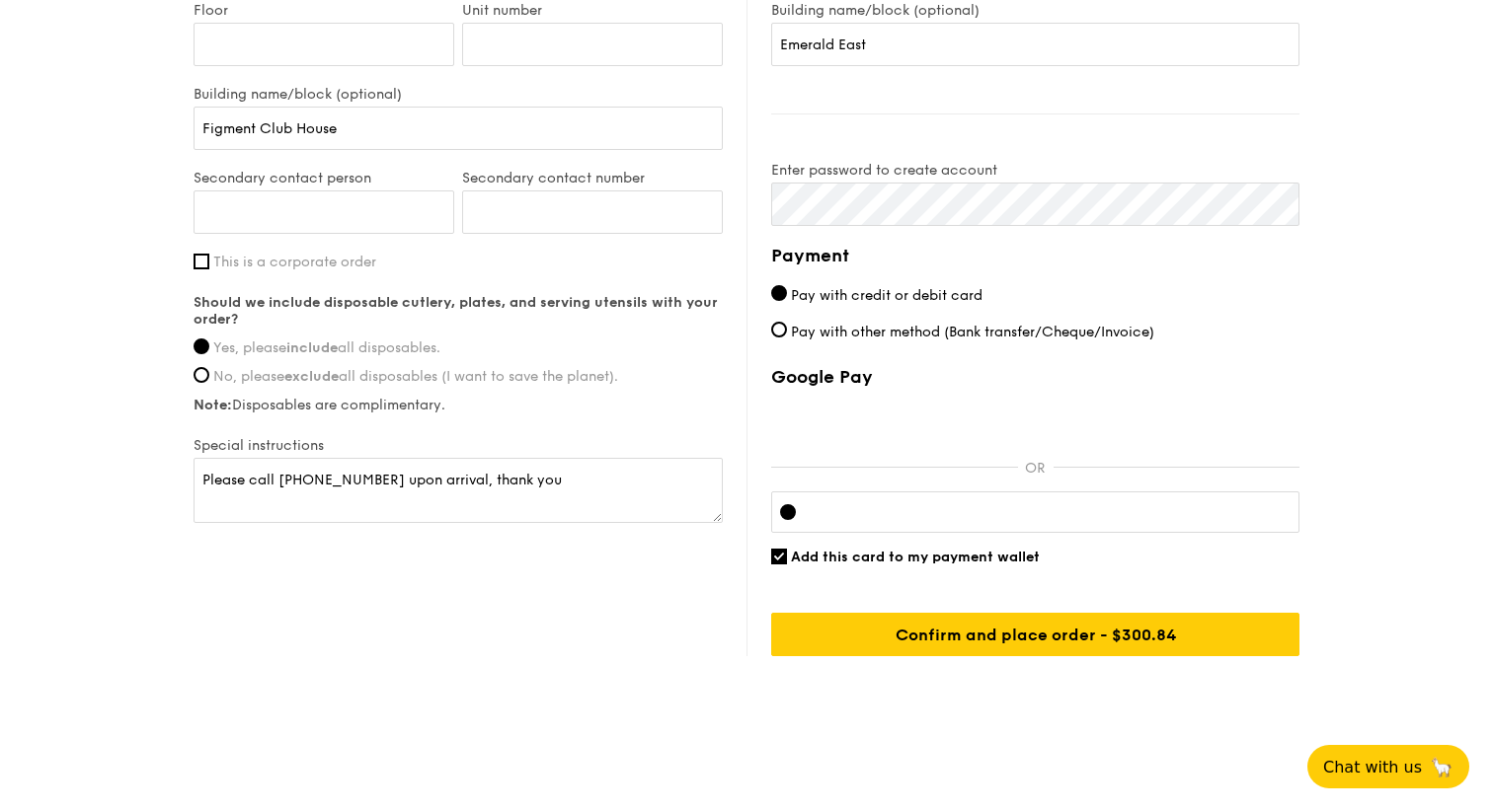
click at [776, 546] on div "Google Pay OR Add this card to my payment wallet Confirm and place order - $300…" at bounding box center [1034, 511] width 528 height 290
click at [778, 550] on input "Add this card to my payment wallet" at bounding box center [779, 557] width 16 height 16
checkbox input "false"
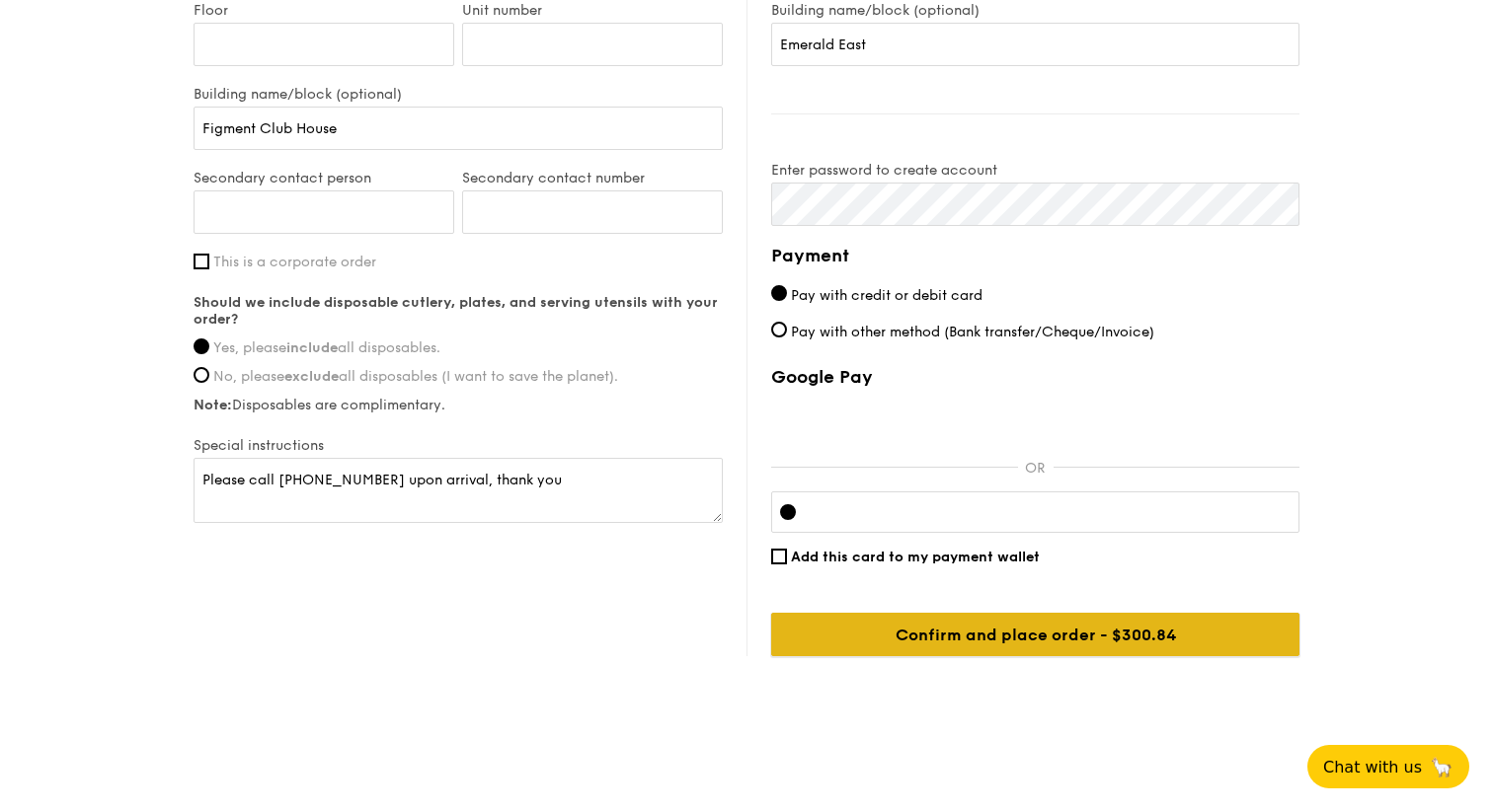
click at [990, 646] on input "Confirm and place order - $300.84" at bounding box center [1034, 635] width 528 height 44
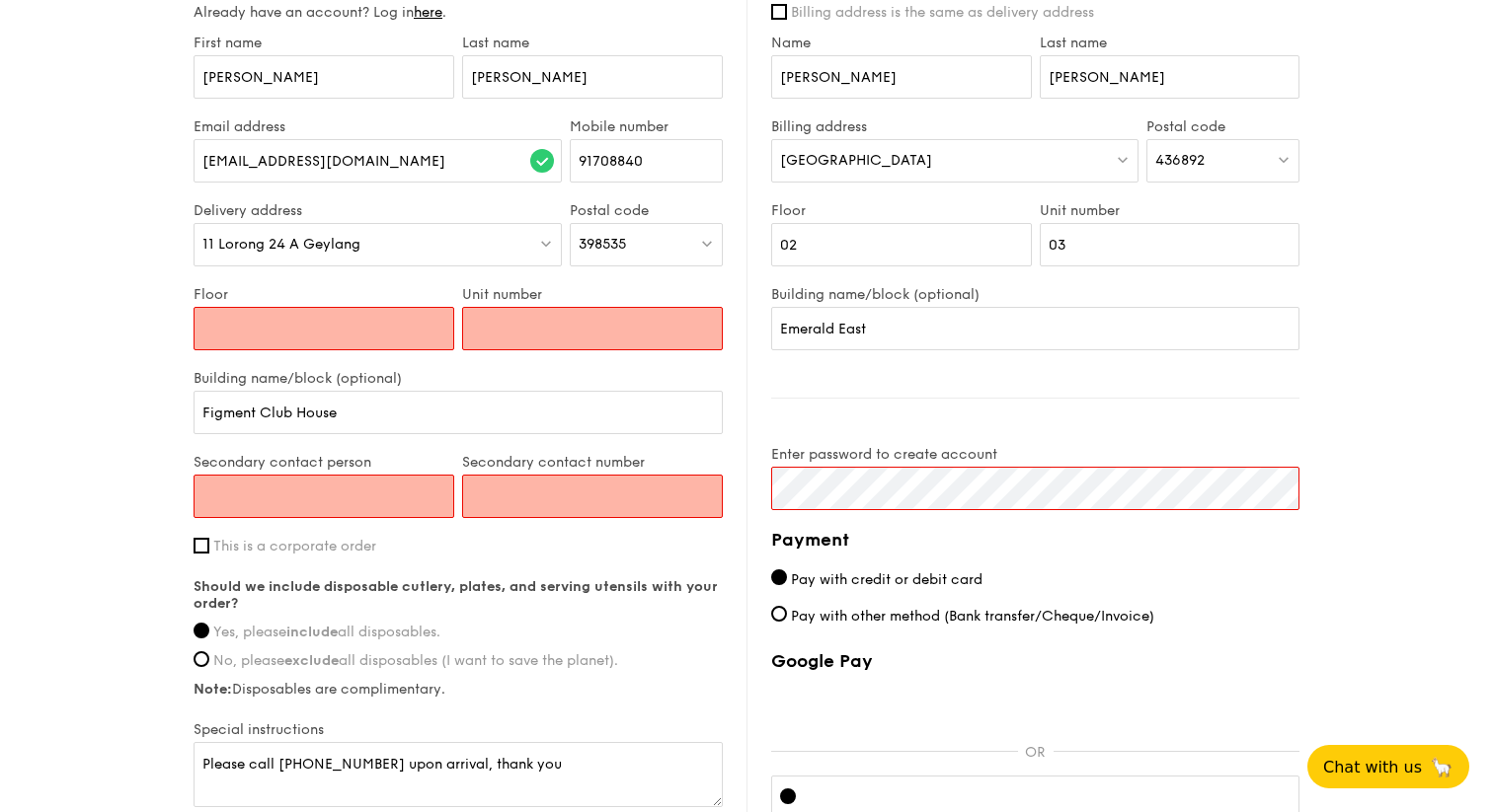
scroll to position [798, 0]
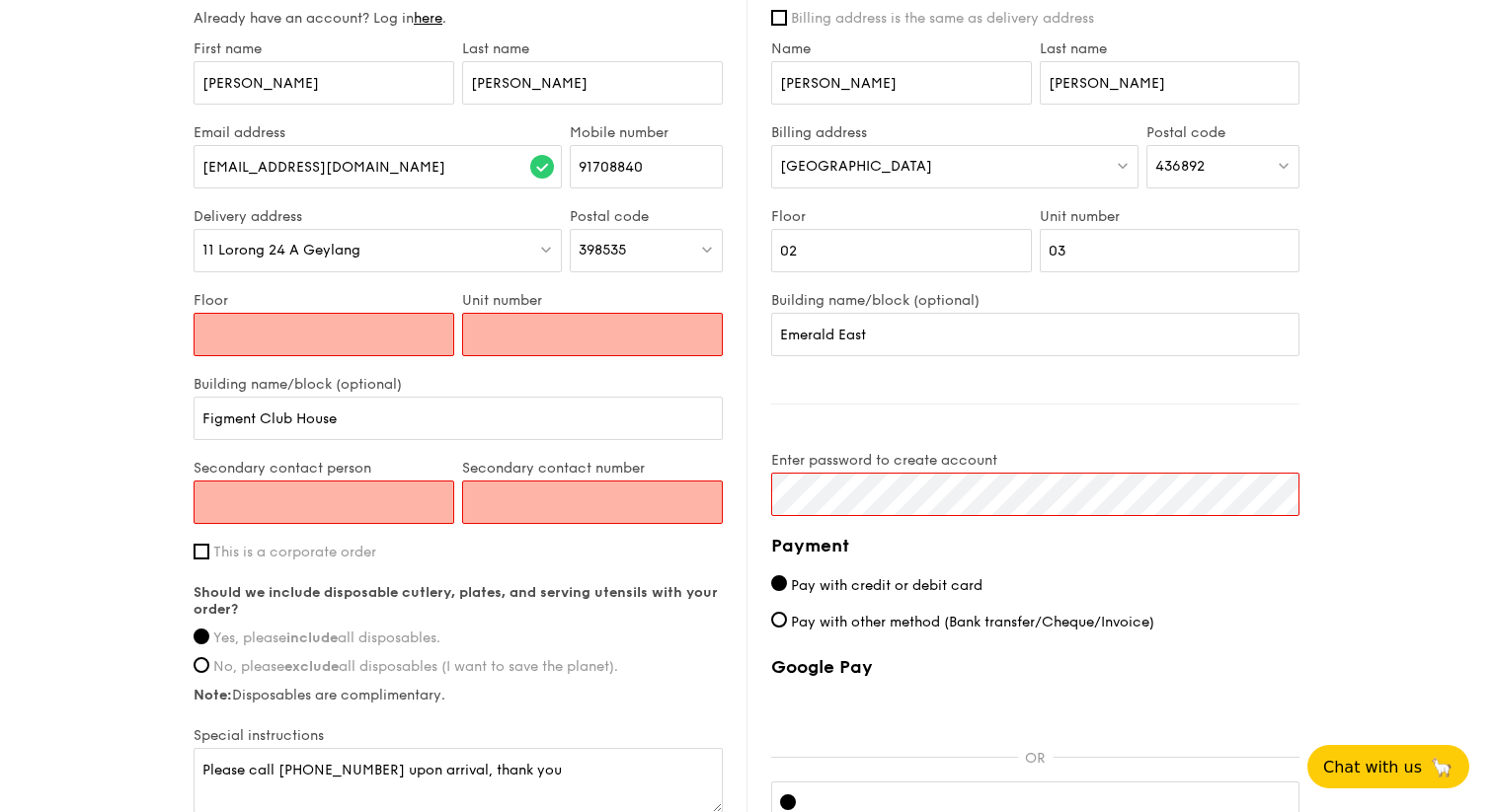
click at [387, 348] on input "Floor" at bounding box center [323, 335] width 261 height 44
type input "0"
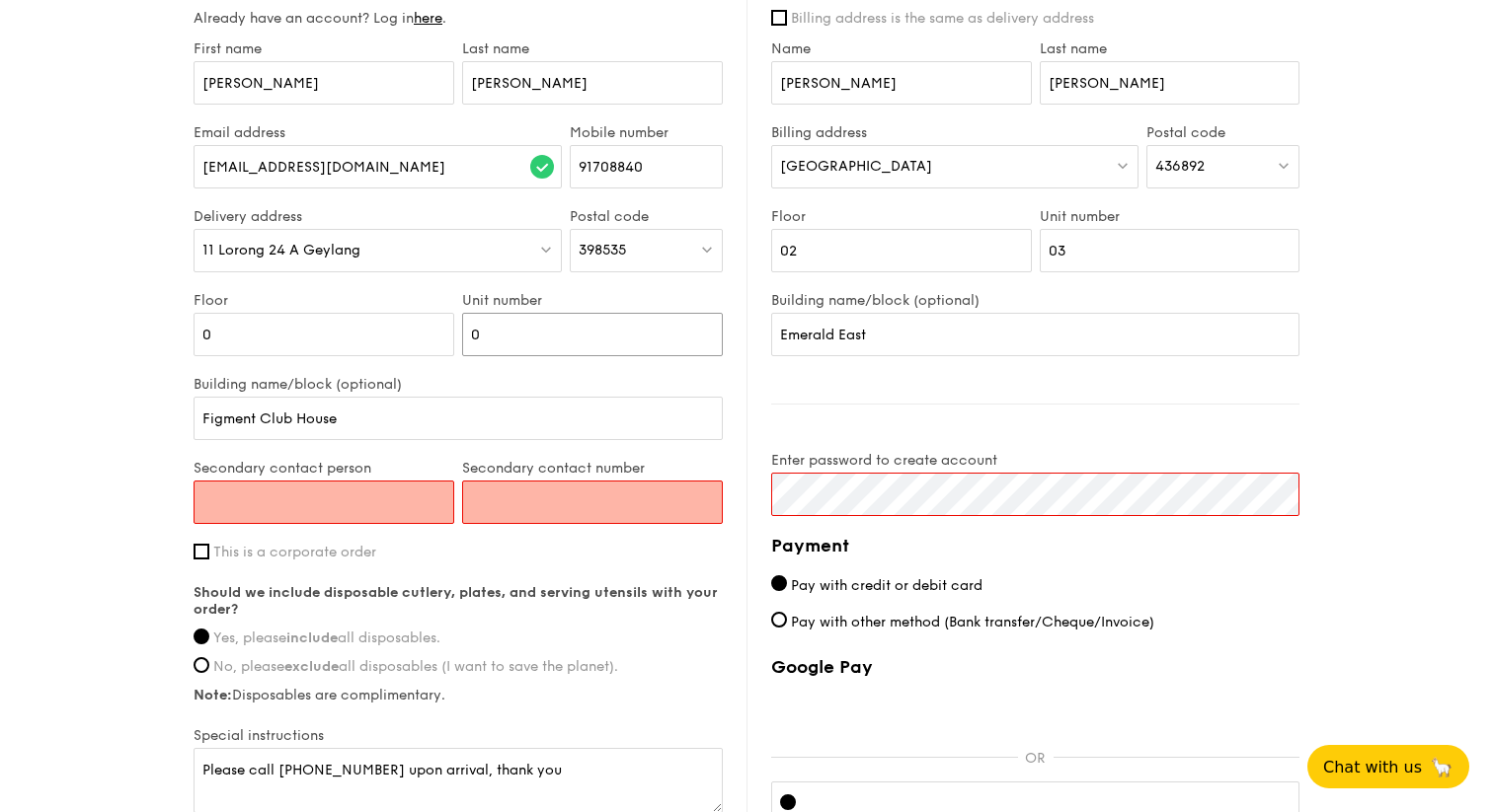
type input "0"
click at [547, 335] on input "0" at bounding box center [591, 335] width 261 height 44
type input "11"
click at [337, 340] on input "0" at bounding box center [323, 335] width 261 height 44
type input "1"
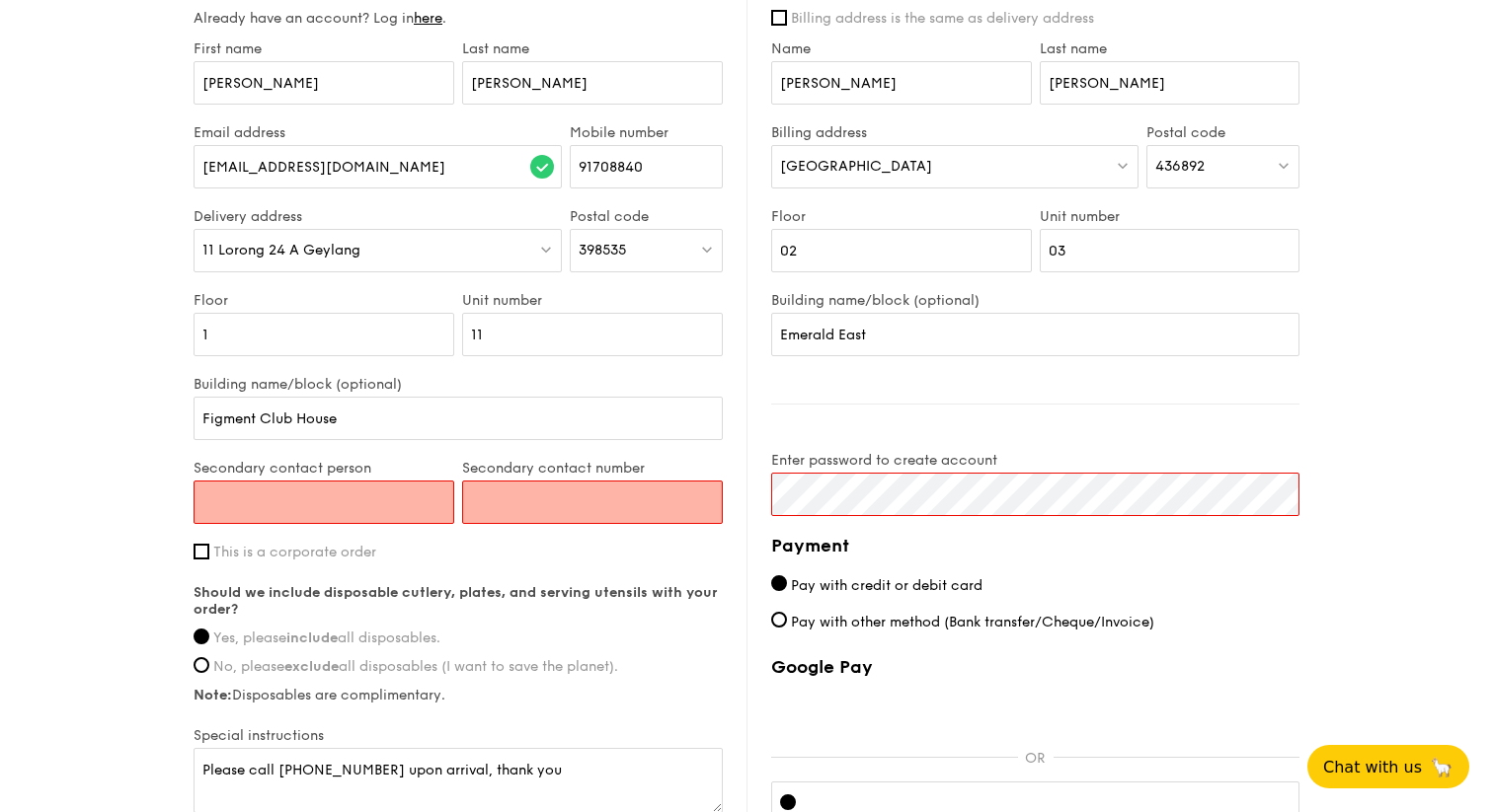
click at [274, 506] on input "Secondary contact person" at bounding box center [323, 502] width 261 height 44
click at [263, 343] on input "1" at bounding box center [323, 335] width 261 height 44
type input "00"
click at [236, 505] on input "Secondary contact person" at bounding box center [323, 502] width 261 height 44
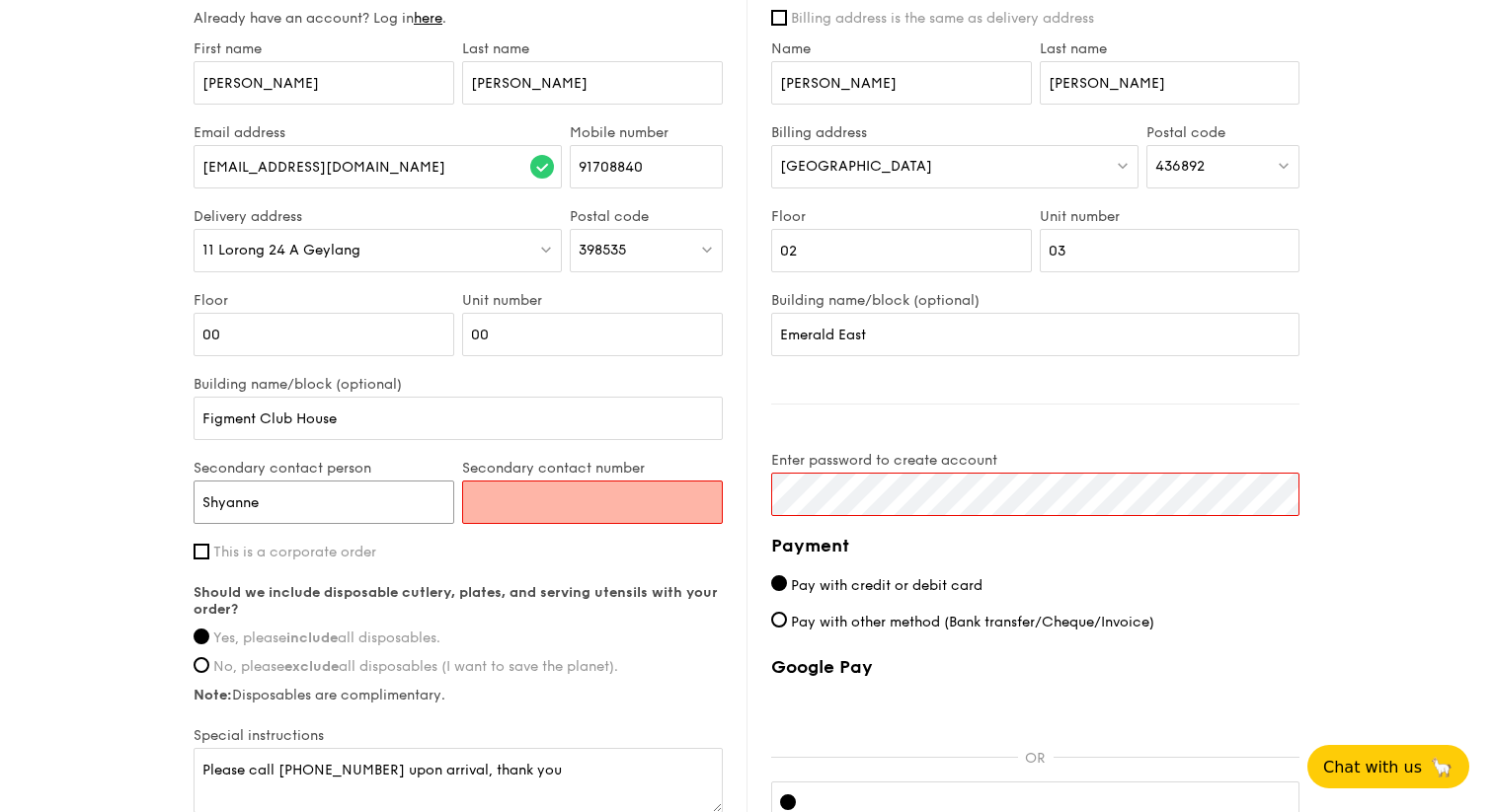
type input "Shyanne"
type input "91708840"
click at [77, 524] on div "1 - Select menu 2 - Select items 3 - Check out Regulars Serving time: [DATE] 12…" at bounding box center [746, 114] width 1493 height 1824
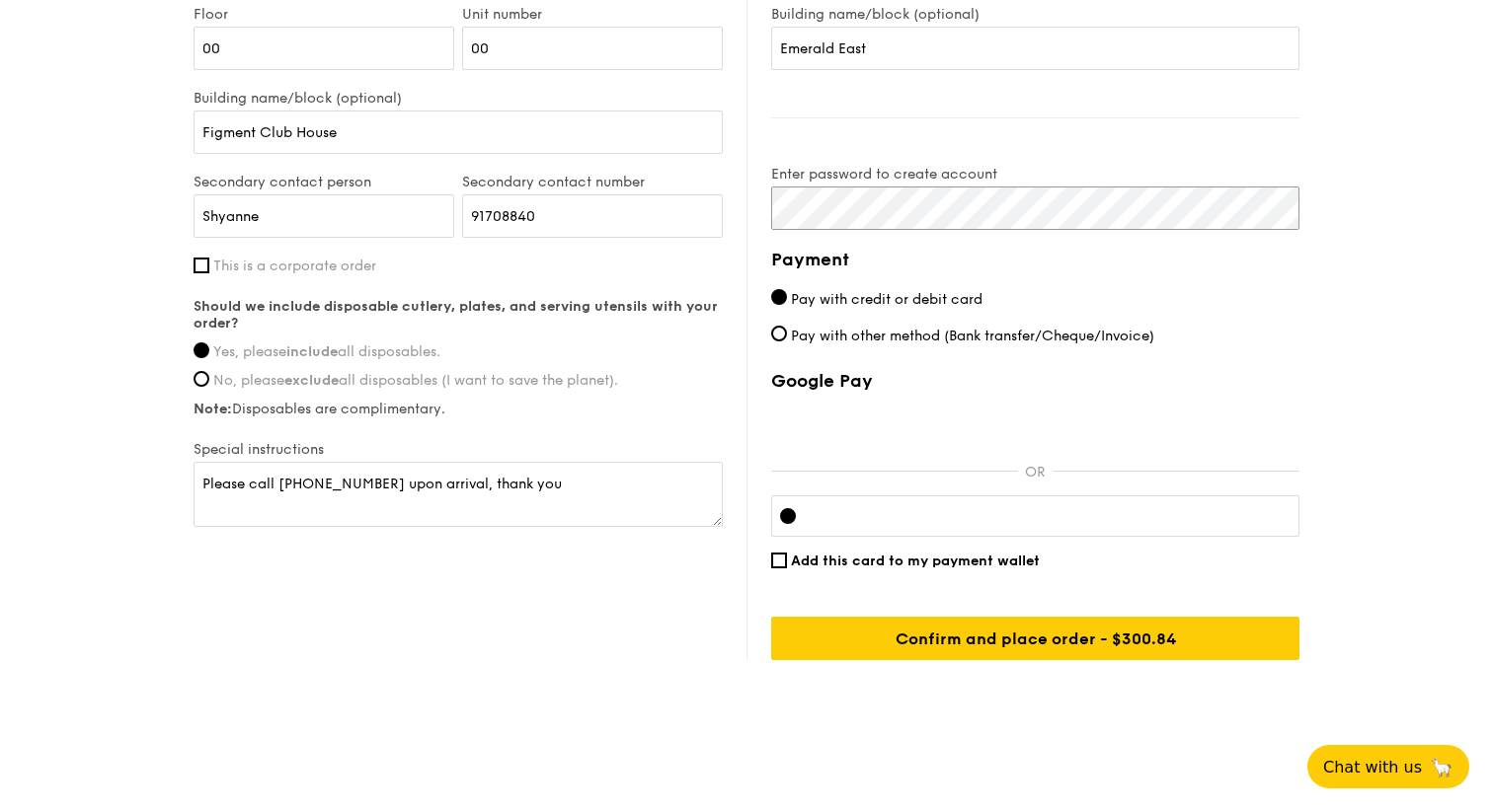
scroll to position [1088, 0]
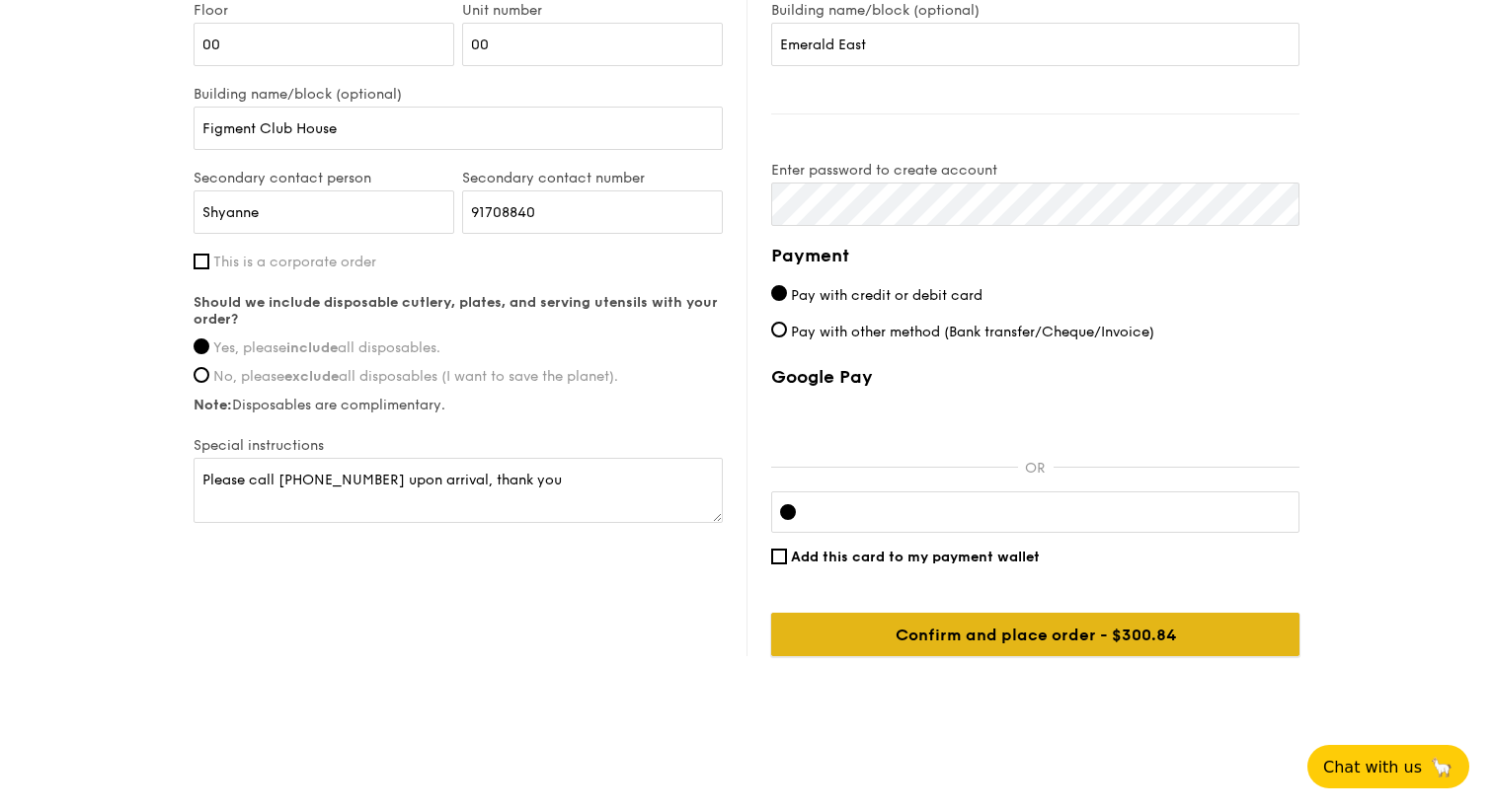
click at [989, 635] on input "Confirm and place order - $300.84" at bounding box center [1034, 635] width 528 height 44
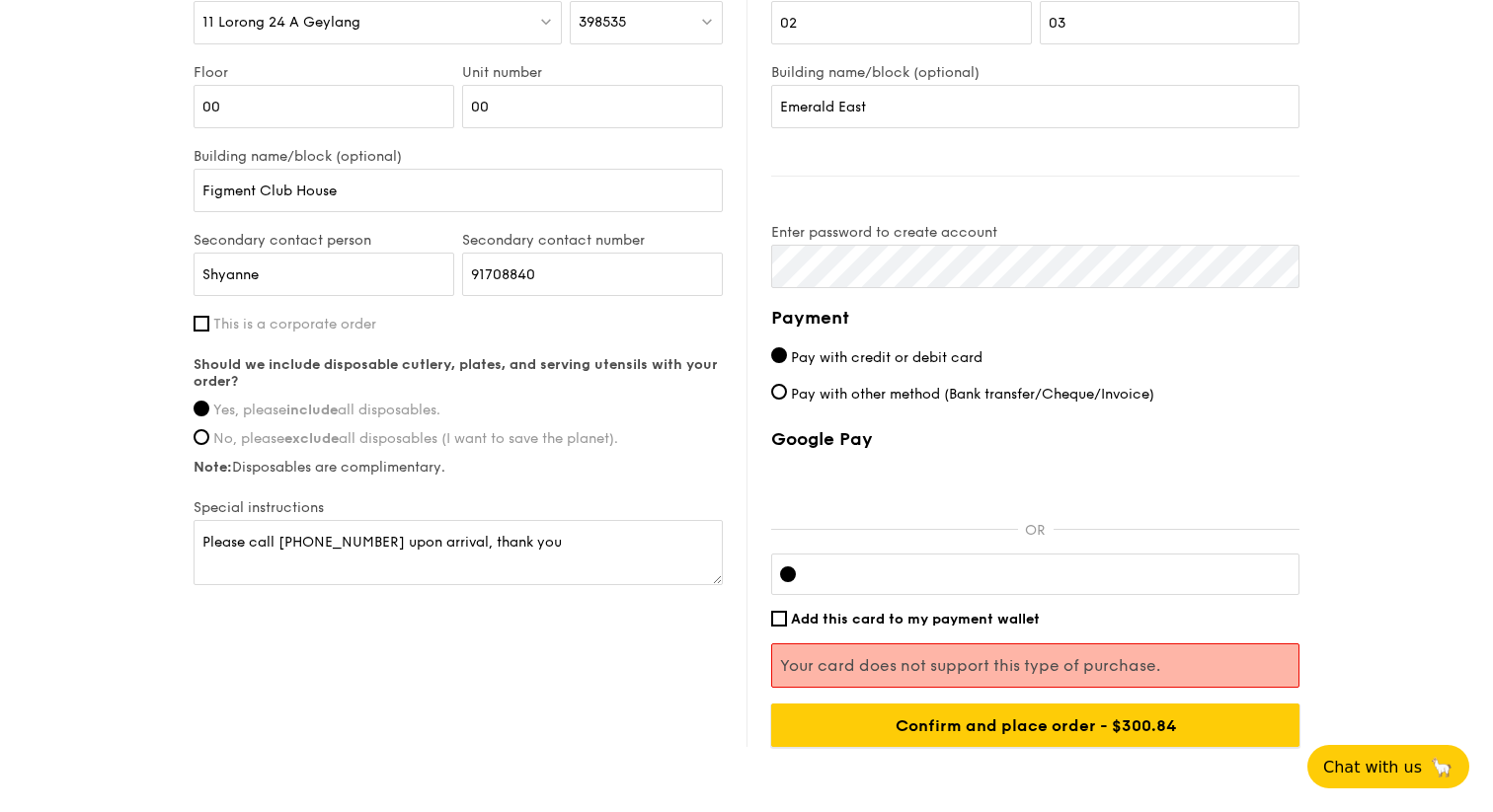
scroll to position [1117, 0]
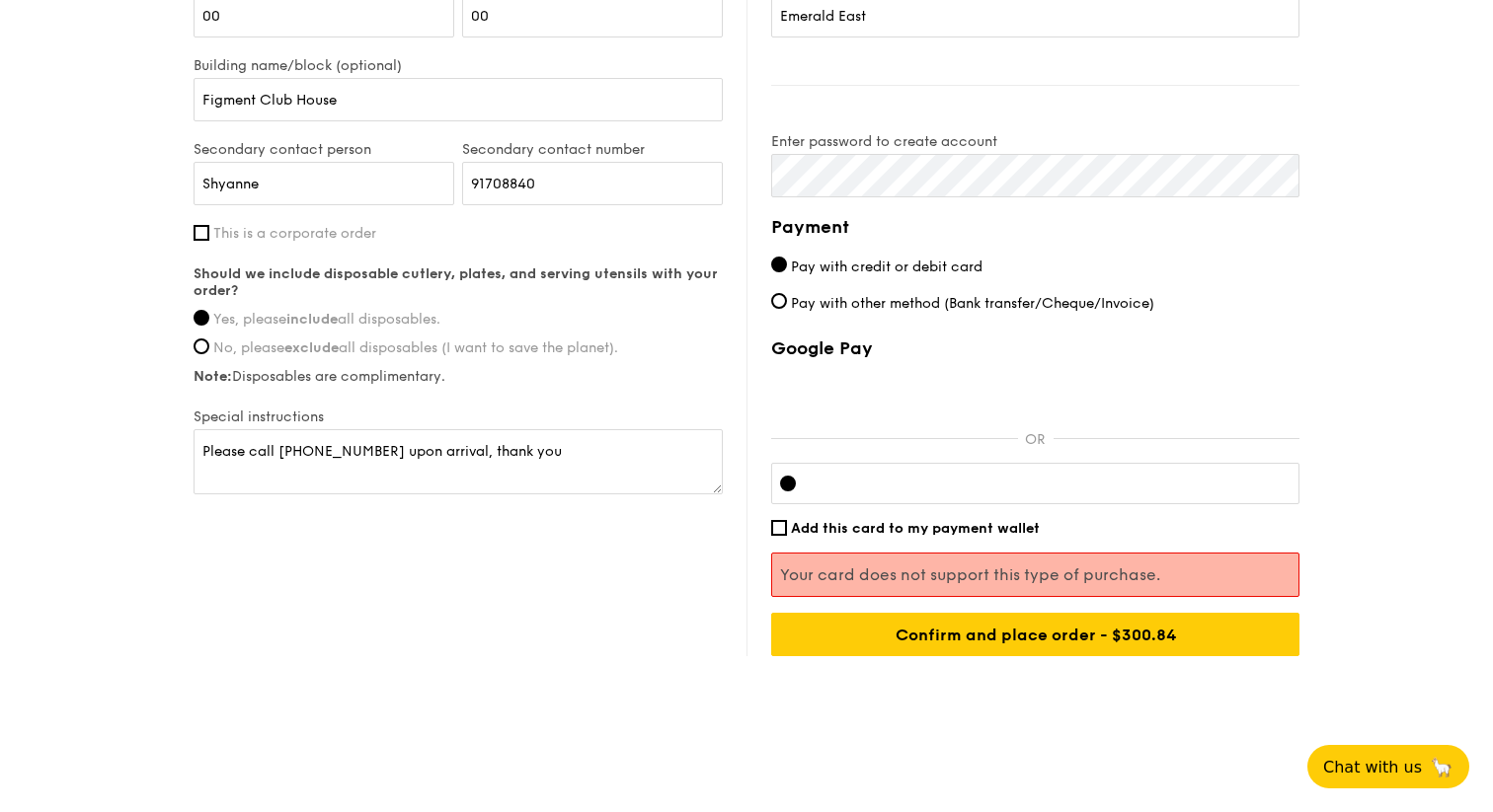
click at [879, 471] on div at bounding box center [1034, 483] width 528 height 42
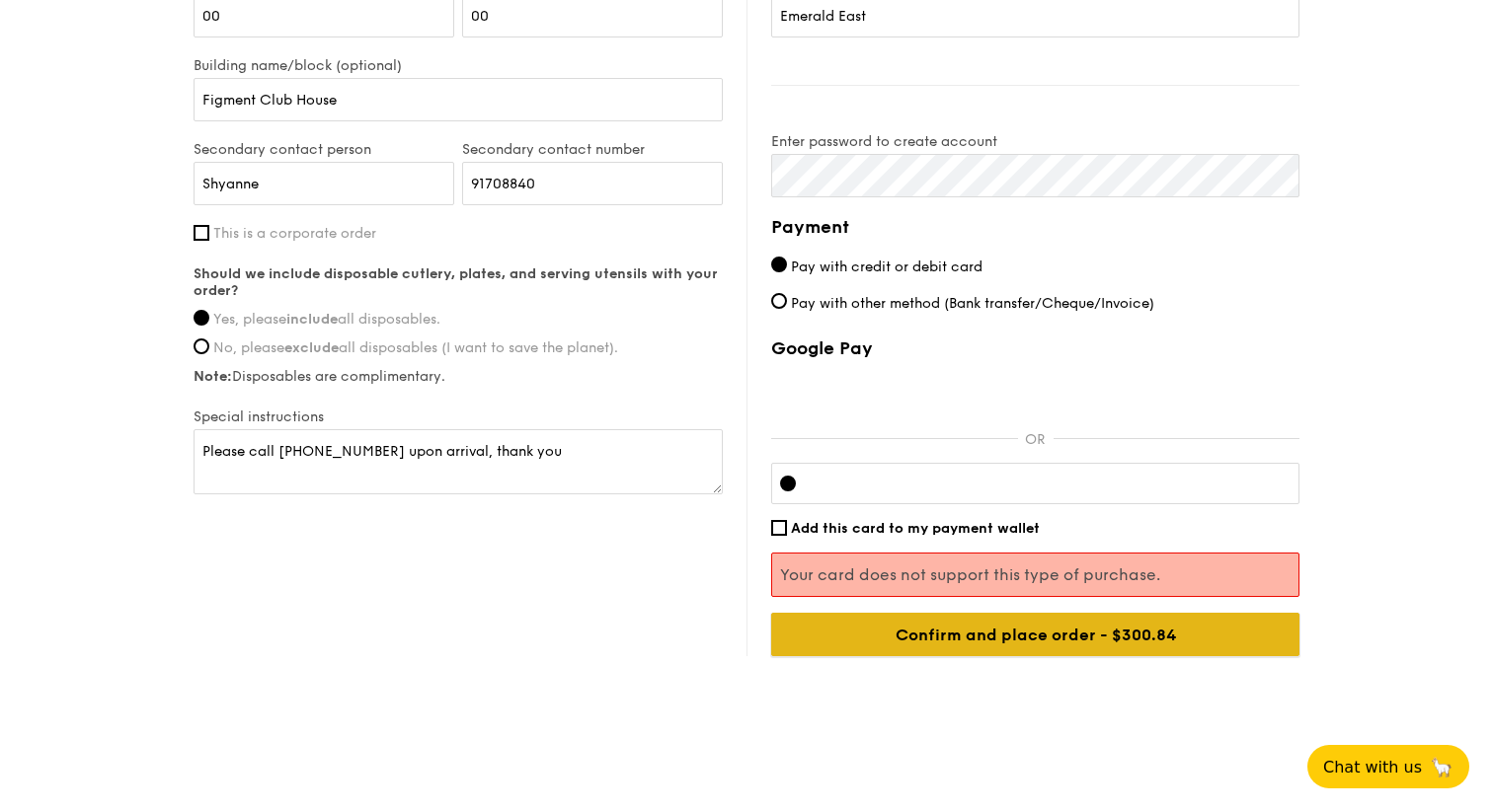
click at [1212, 630] on input "Confirm and place order - $300.84" at bounding box center [1034, 635] width 528 height 44
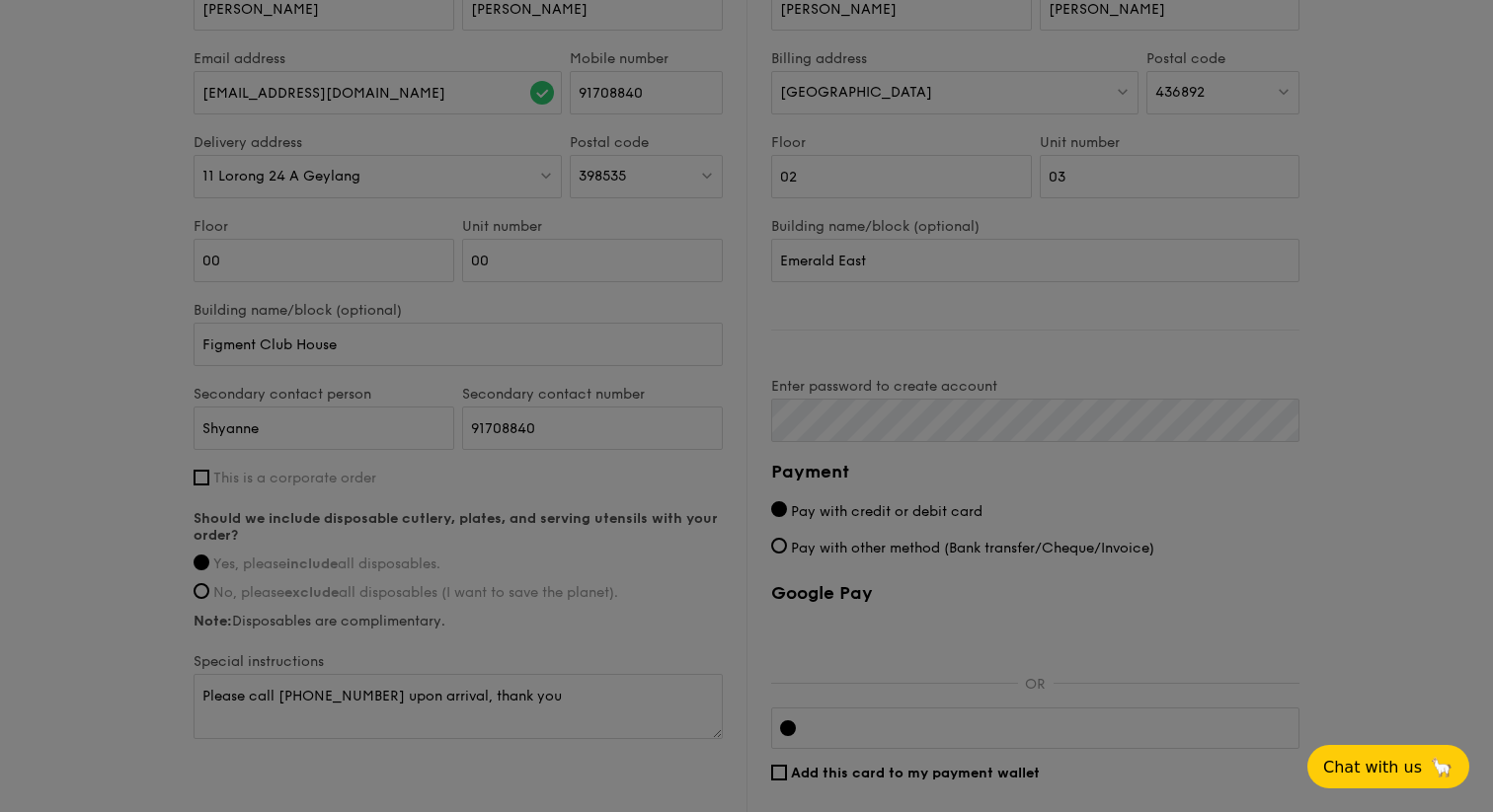
scroll to position [876, 0]
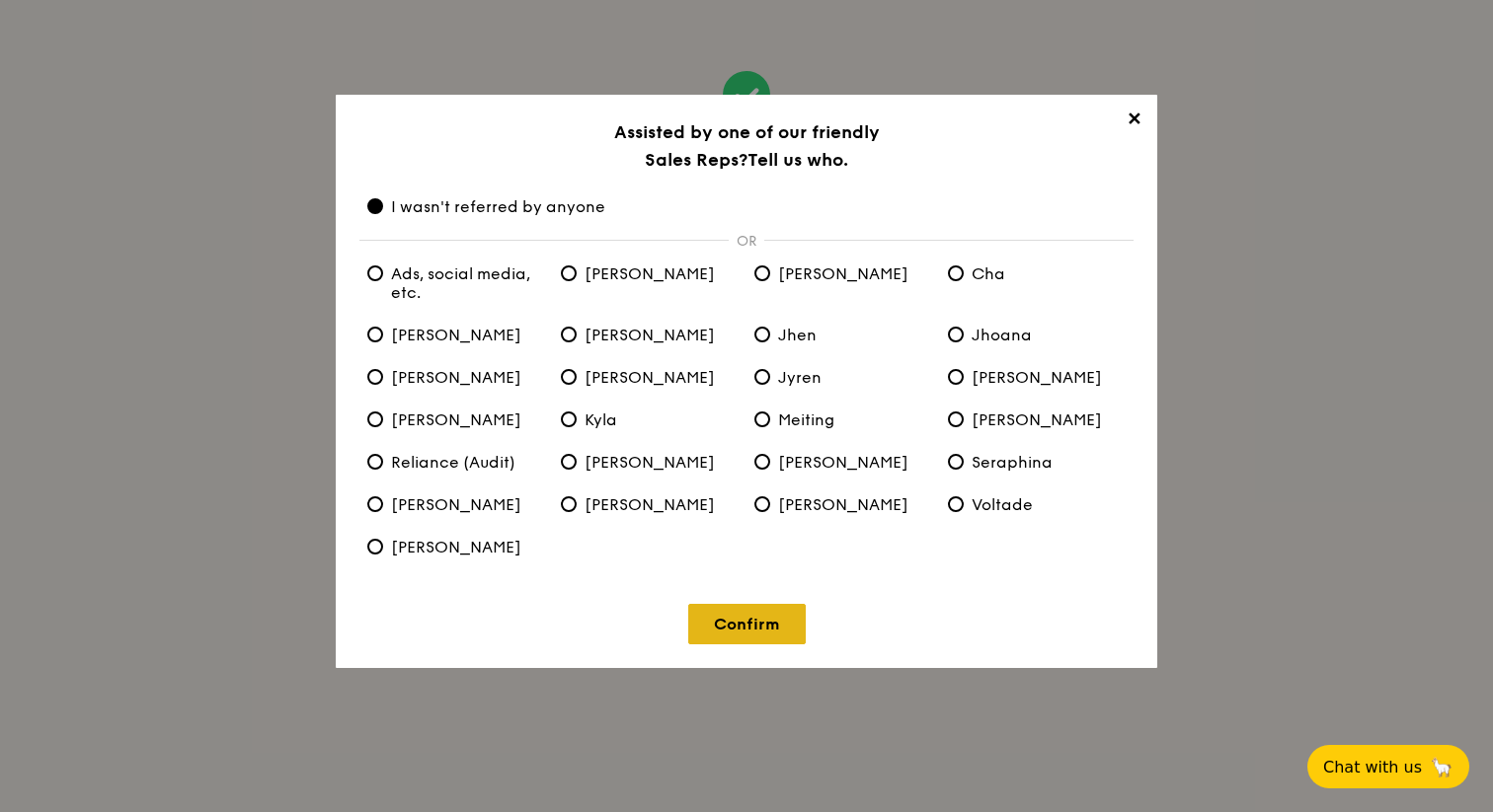
click at [741, 637] on link "Confirm" at bounding box center [747, 624] width 118 height 41
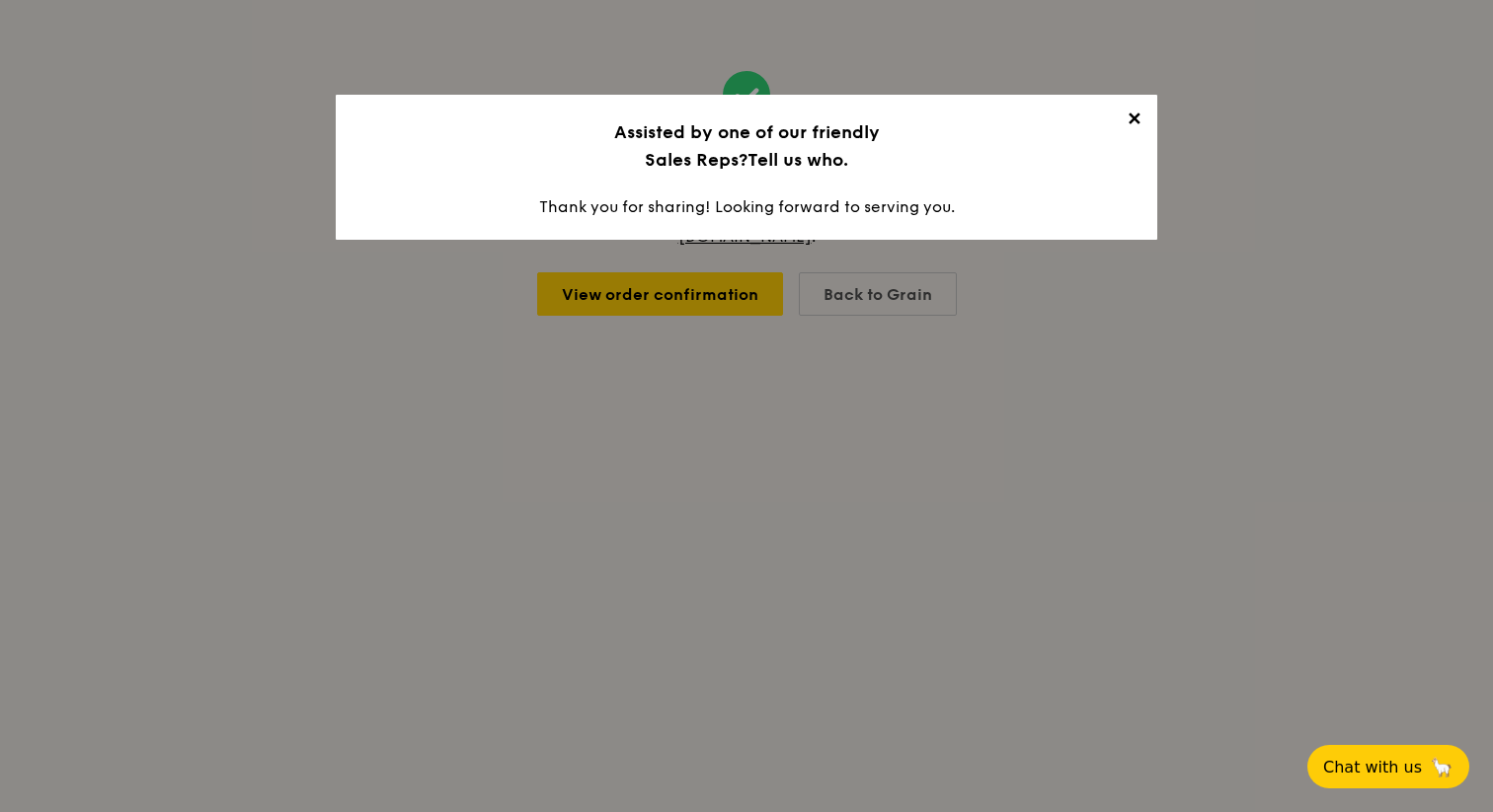
click at [1132, 123] on span "✕" at bounding box center [1133, 123] width 28 height 28
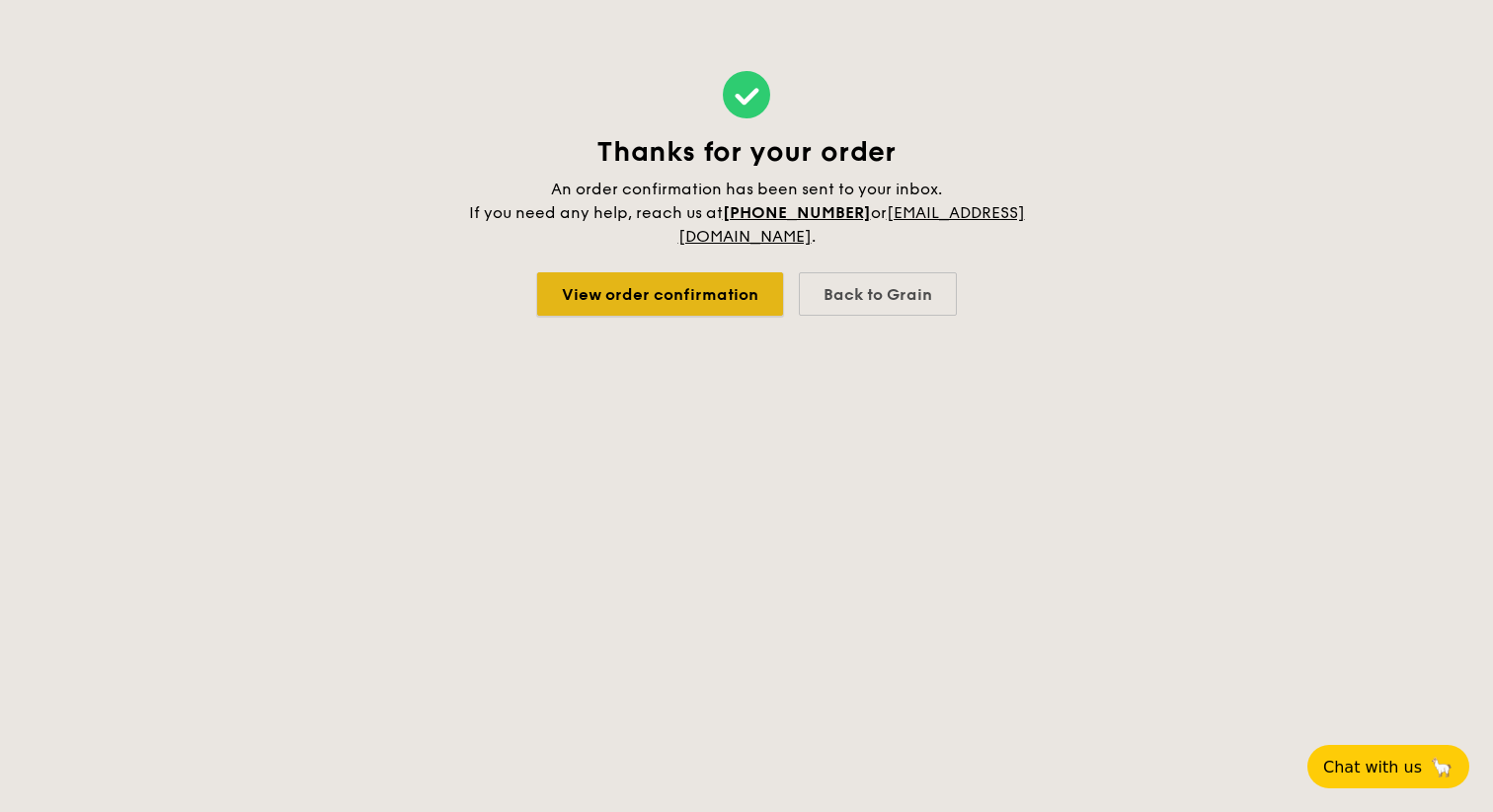
click at [648, 307] on link "View order confirmation" at bounding box center [660, 294] width 246 height 44
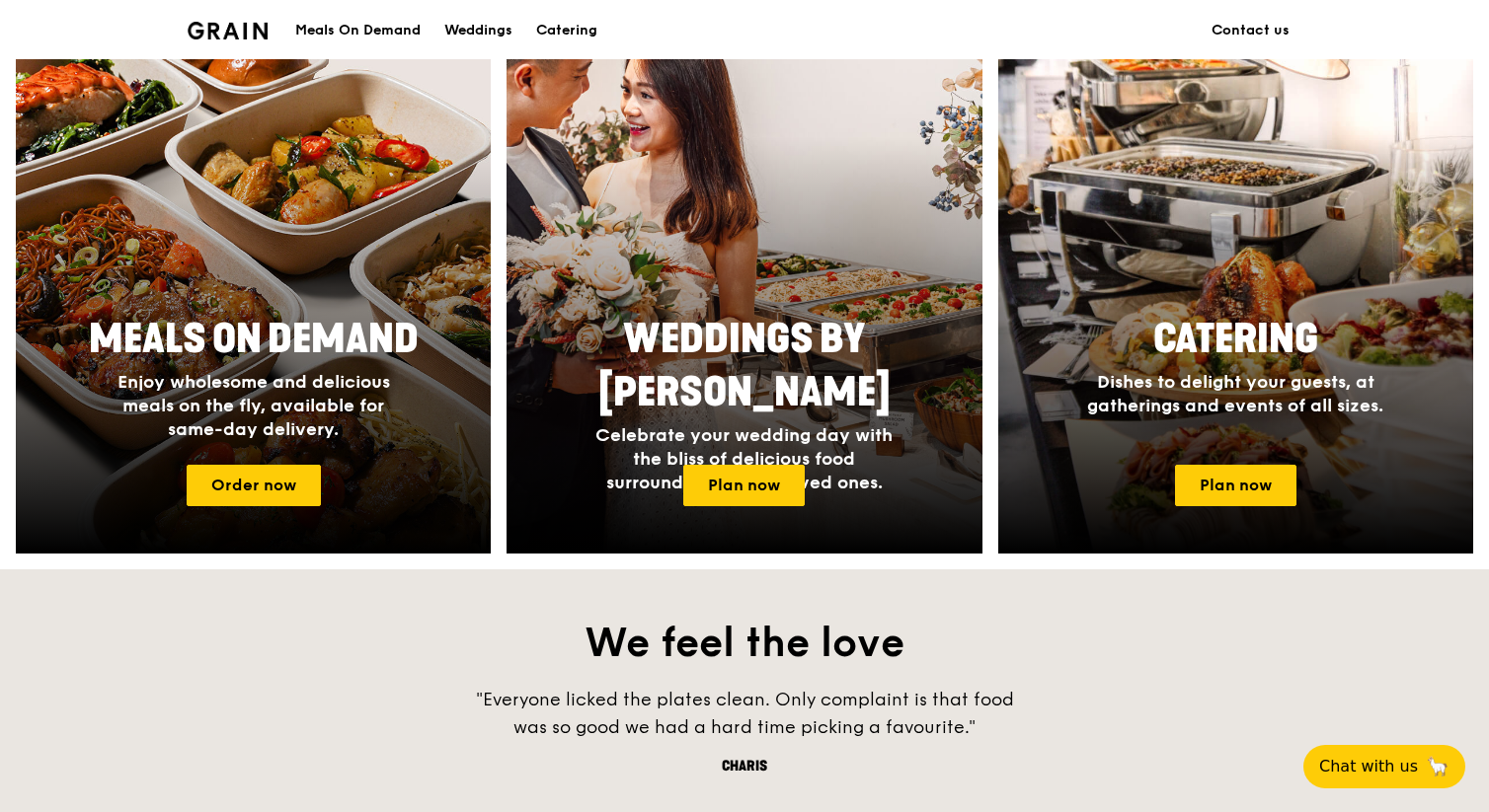
scroll to position [774, 0]
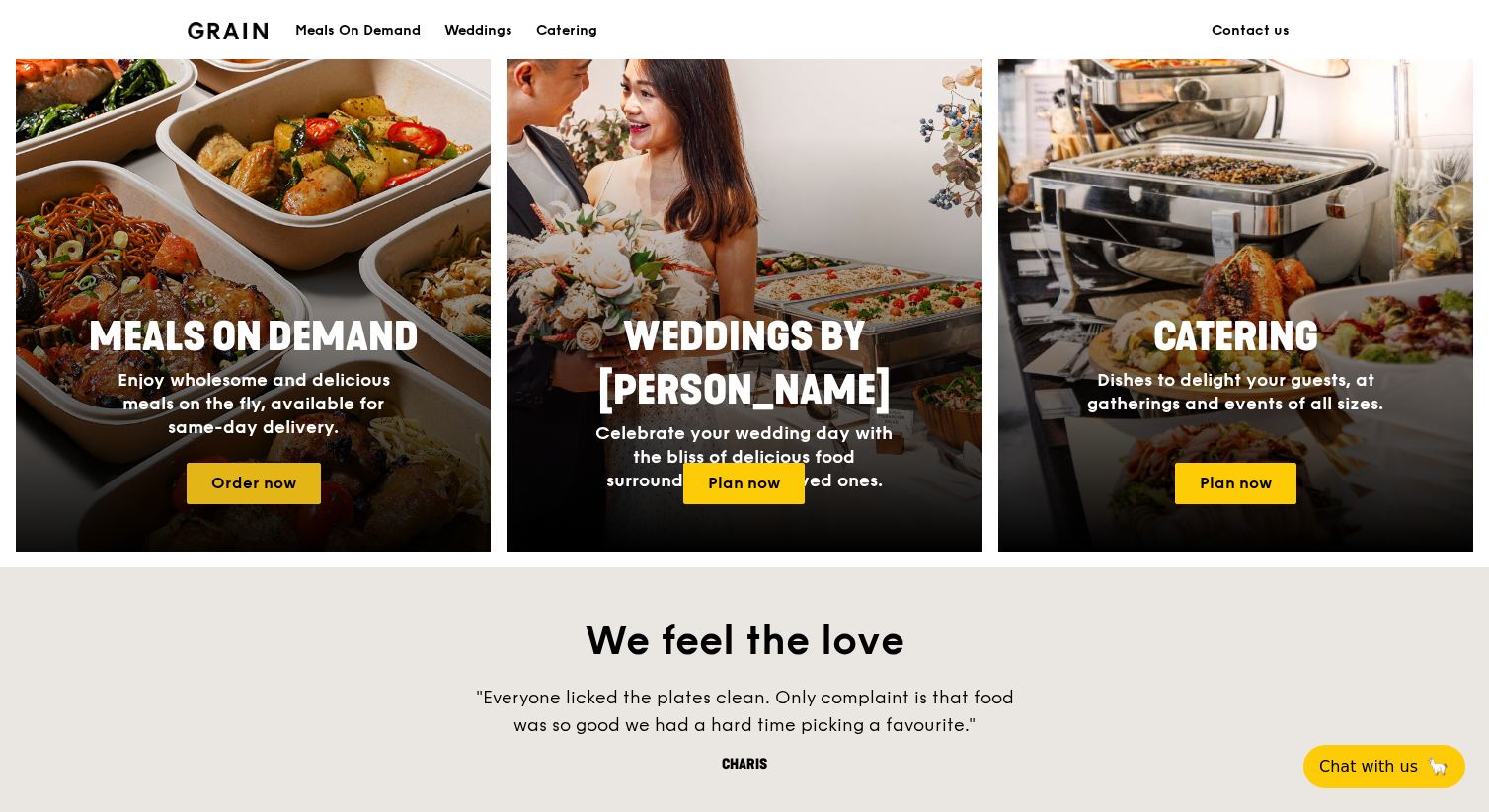
click at [285, 490] on link "Order now" at bounding box center [254, 483] width 135 height 42
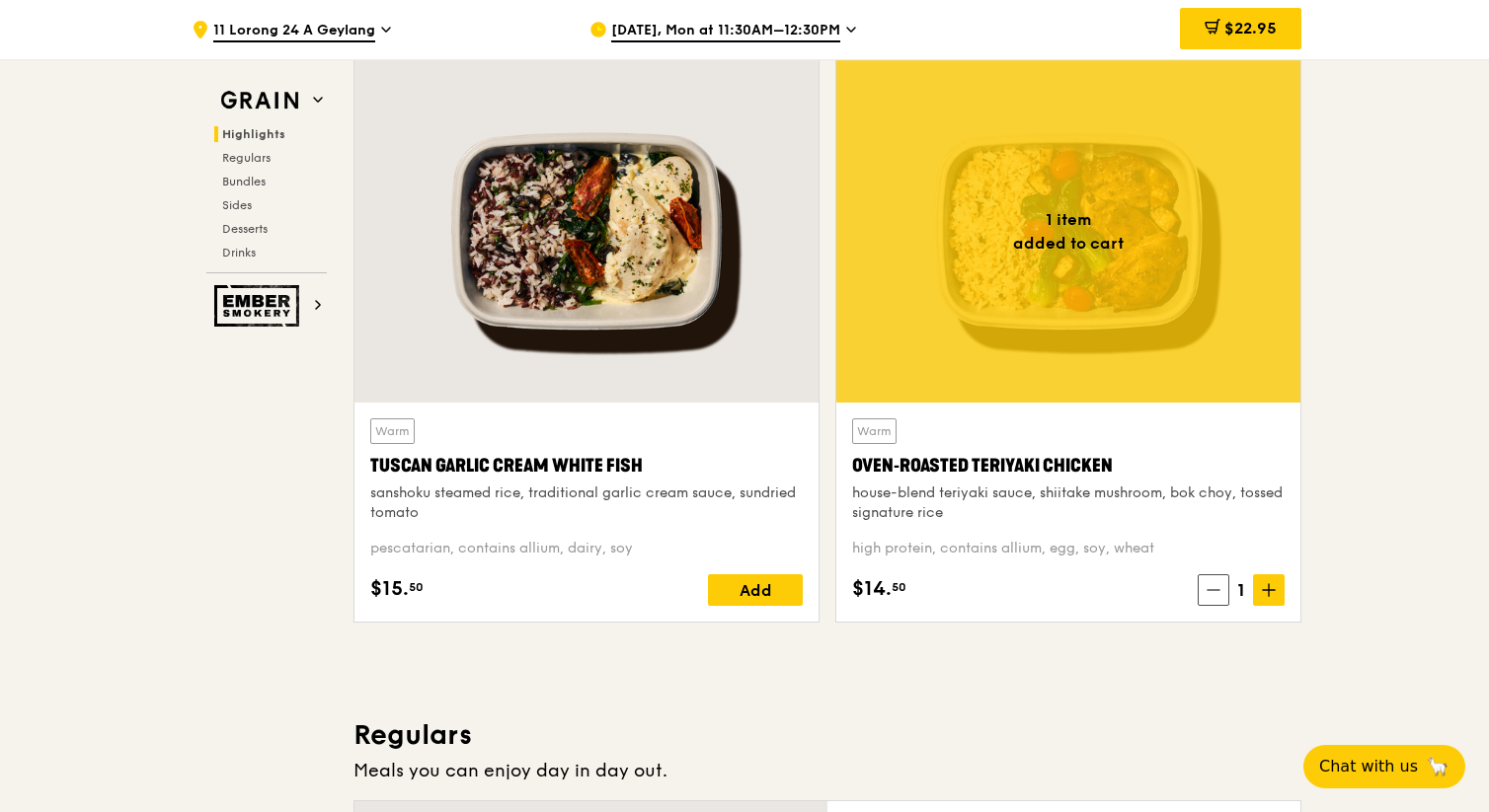
scroll to position [619, 0]
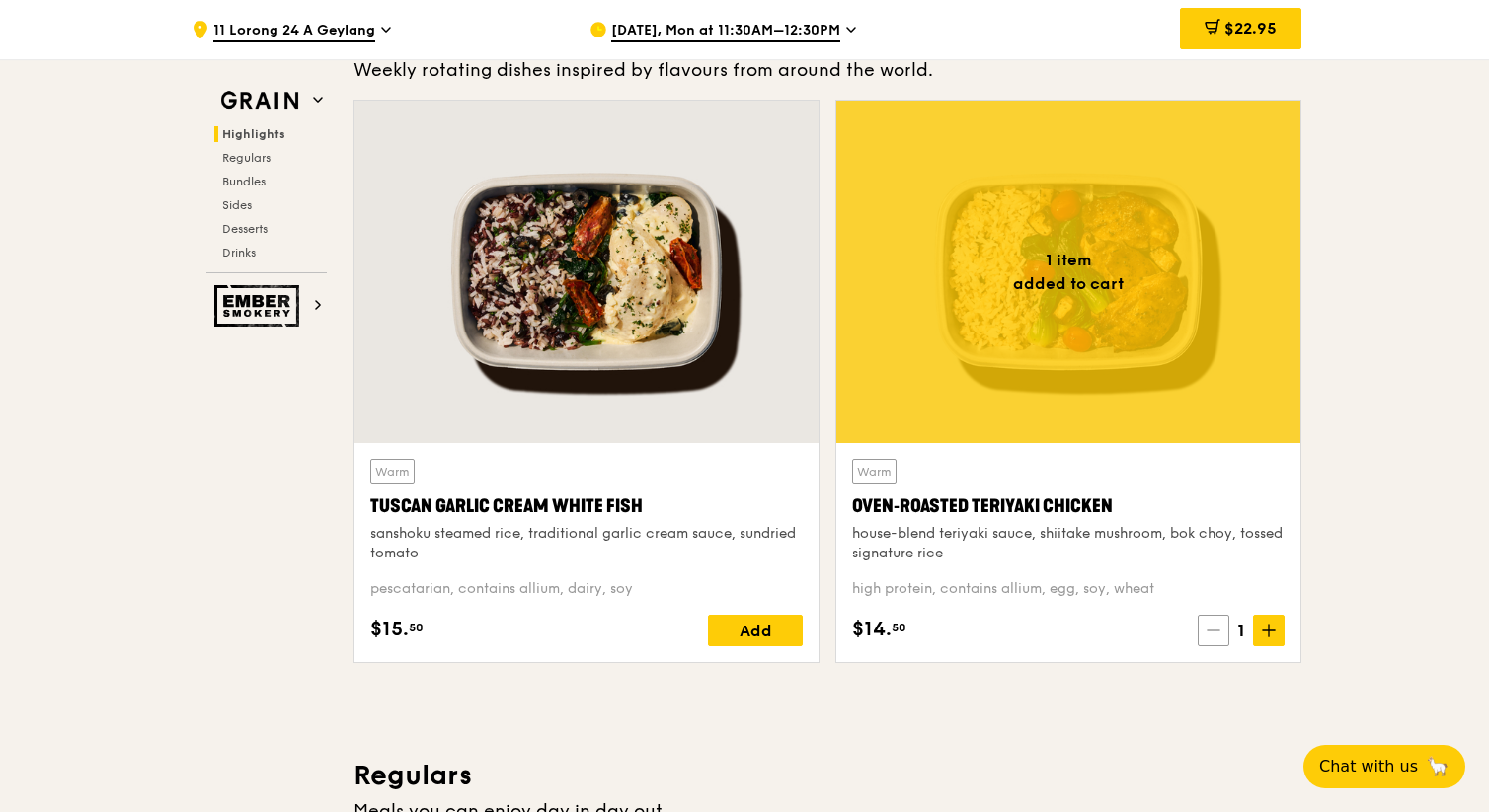
click at [1214, 623] on span at bounding box center [1214, 631] width 32 height 32
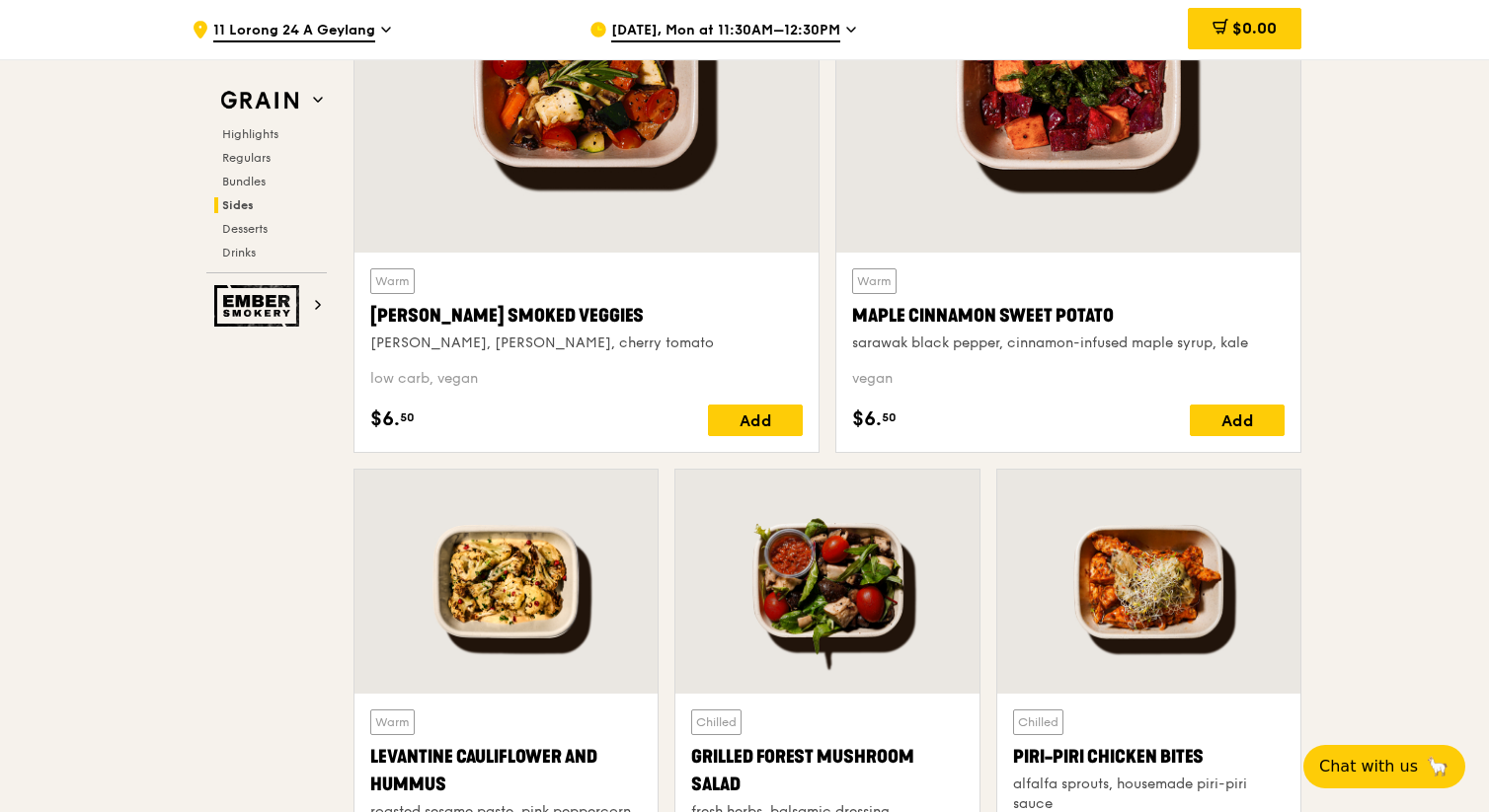
scroll to position [4821, 0]
